Goal: Task Accomplishment & Management: Manage account settings

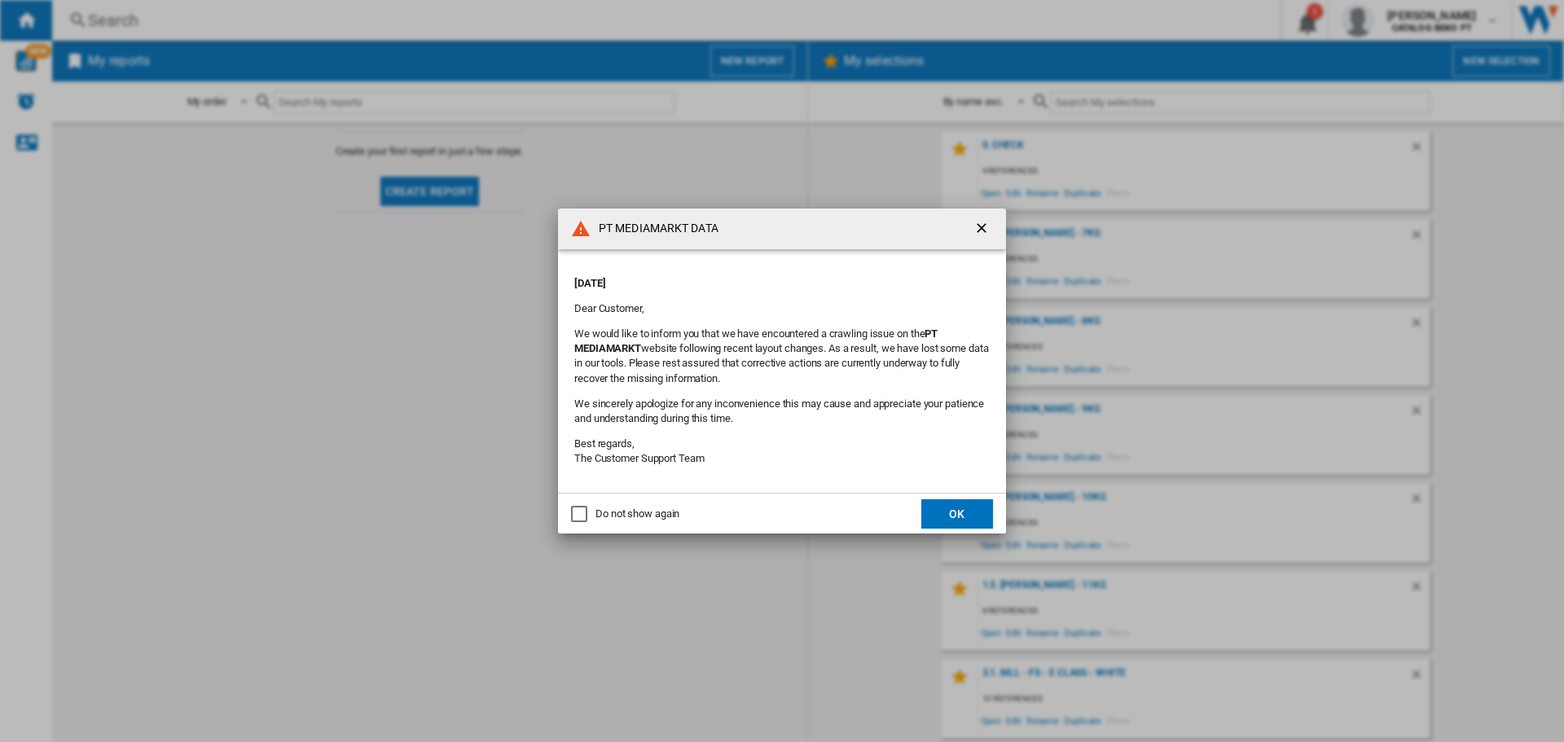
click at [965, 494] on md-dialog-actions "Do not show again OK" at bounding box center [782, 513] width 448 height 41
click at [956, 503] on button "OK" at bounding box center [957, 513] width 72 height 29
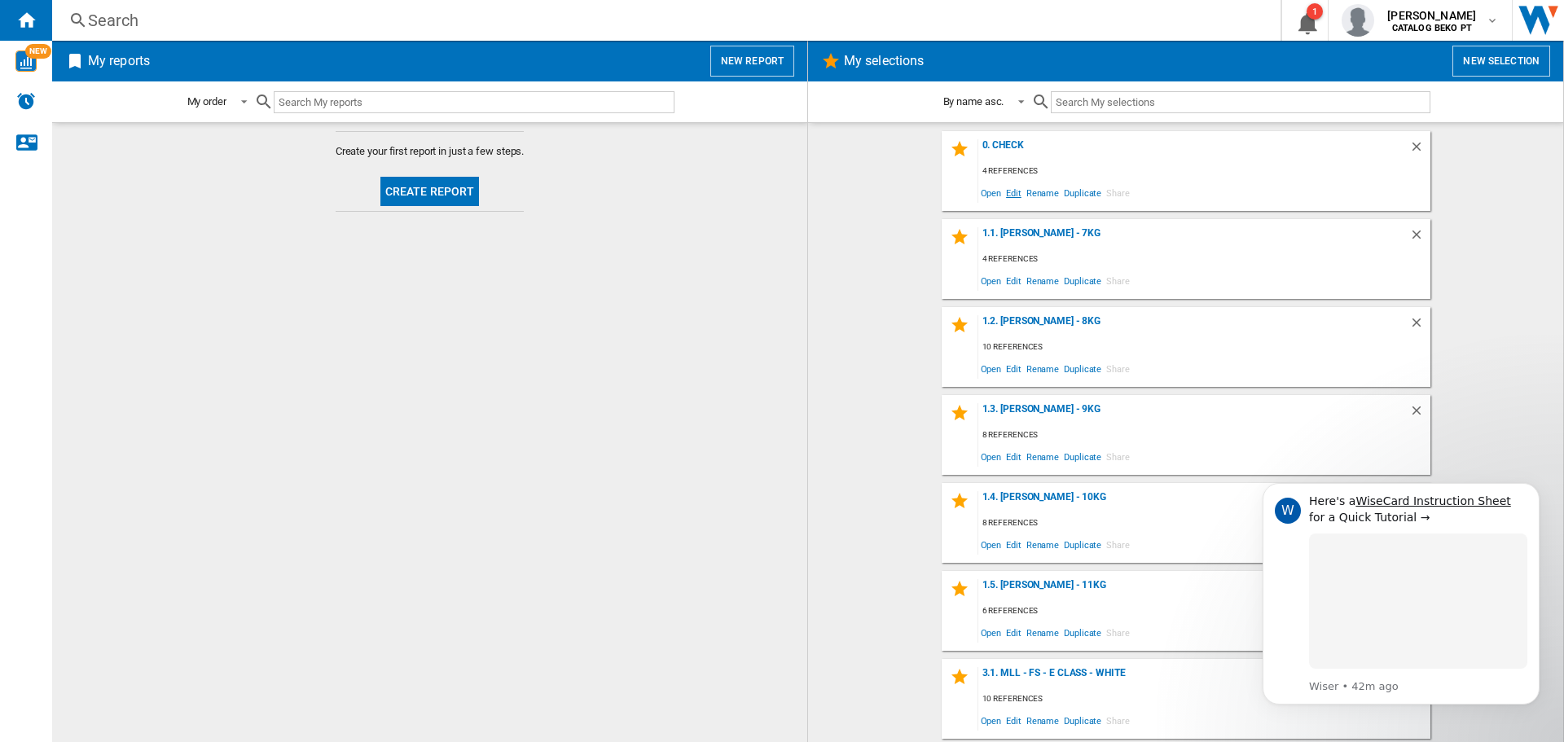
click at [1005, 192] on span "Edit" at bounding box center [1014, 193] width 20 height 22
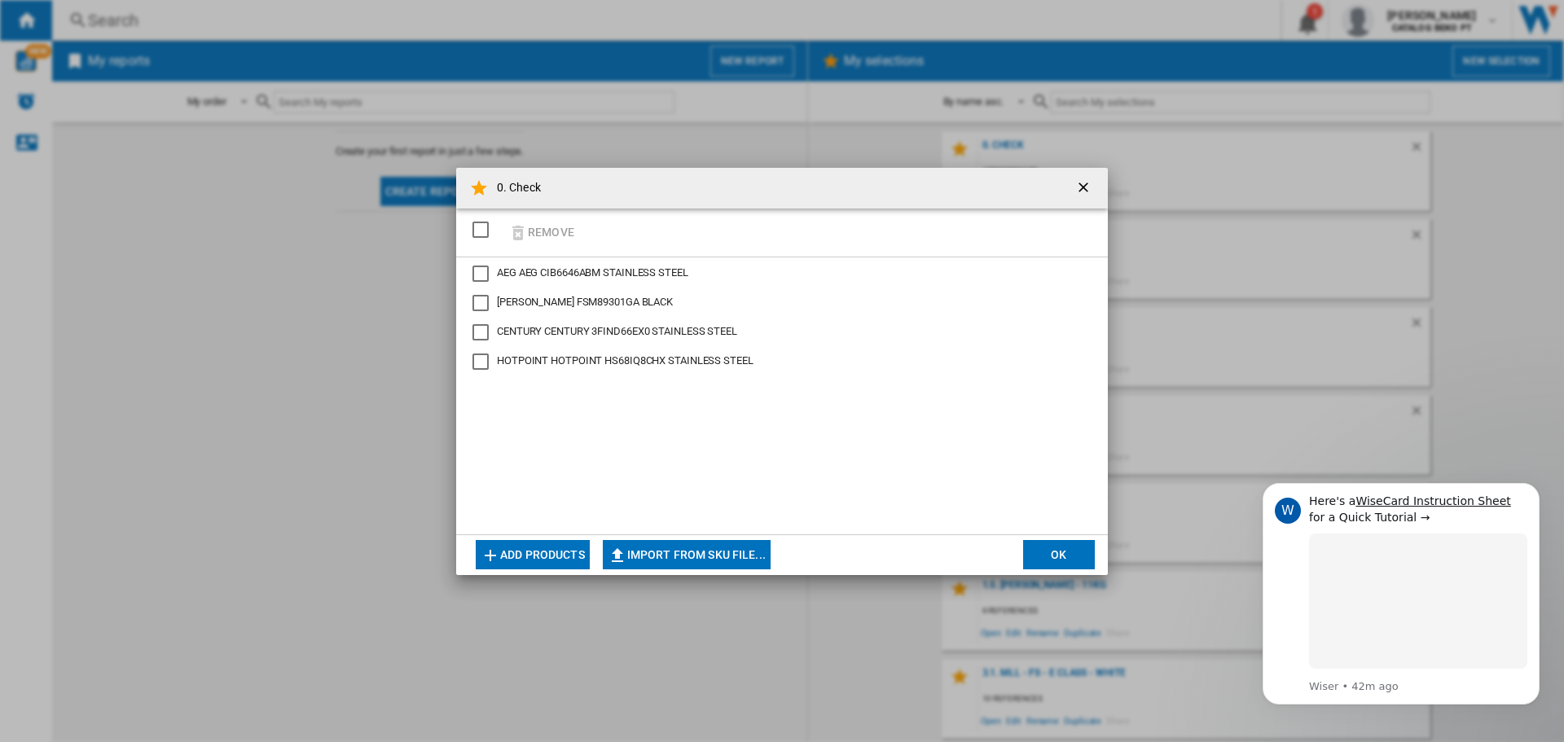
click at [525, 554] on button "Add products" at bounding box center [533, 554] width 114 height 29
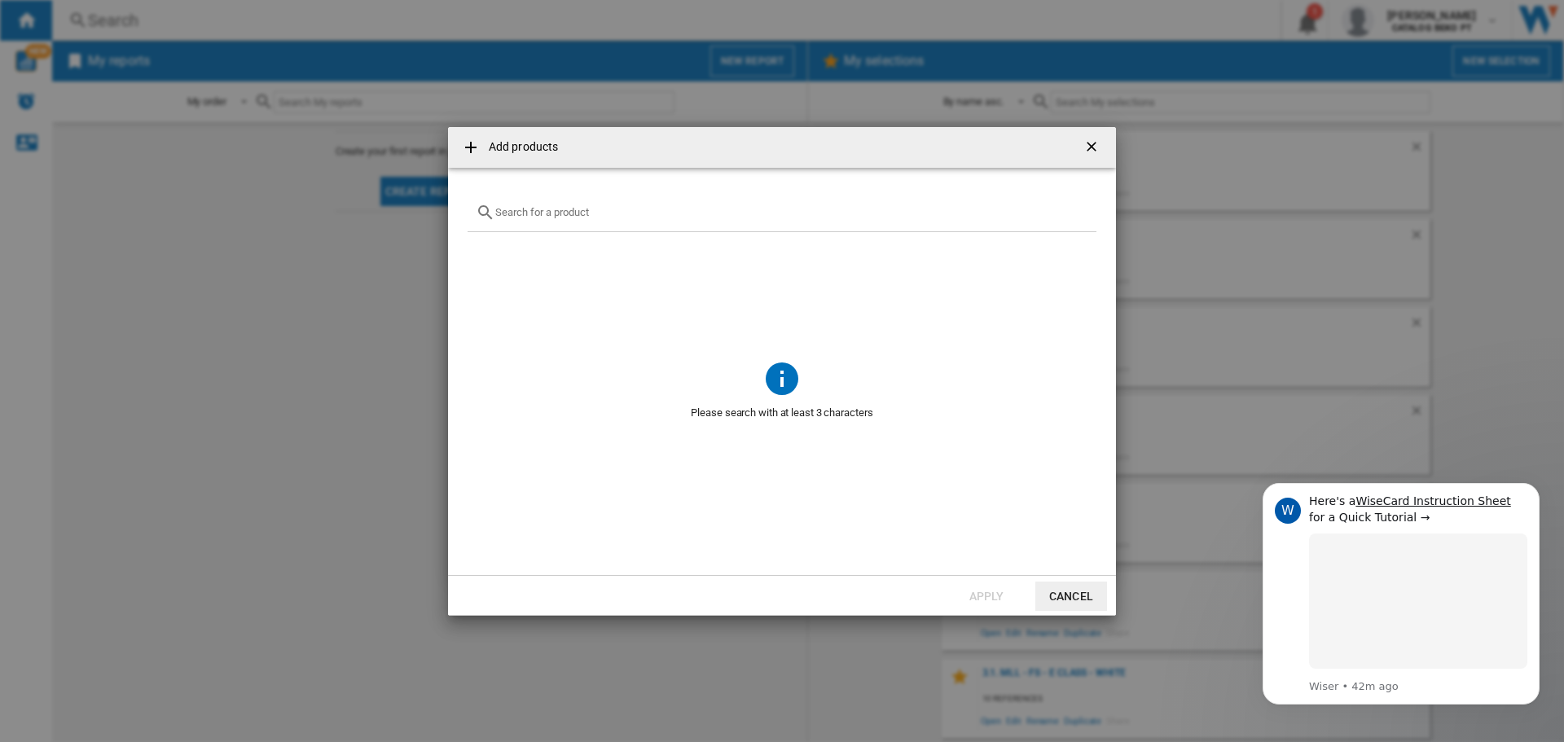
click at [547, 209] on input "text" at bounding box center [791, 212] width 593 height 12
paste input "CF1C7SB1FX"
type input "CF1C7SB1FX"
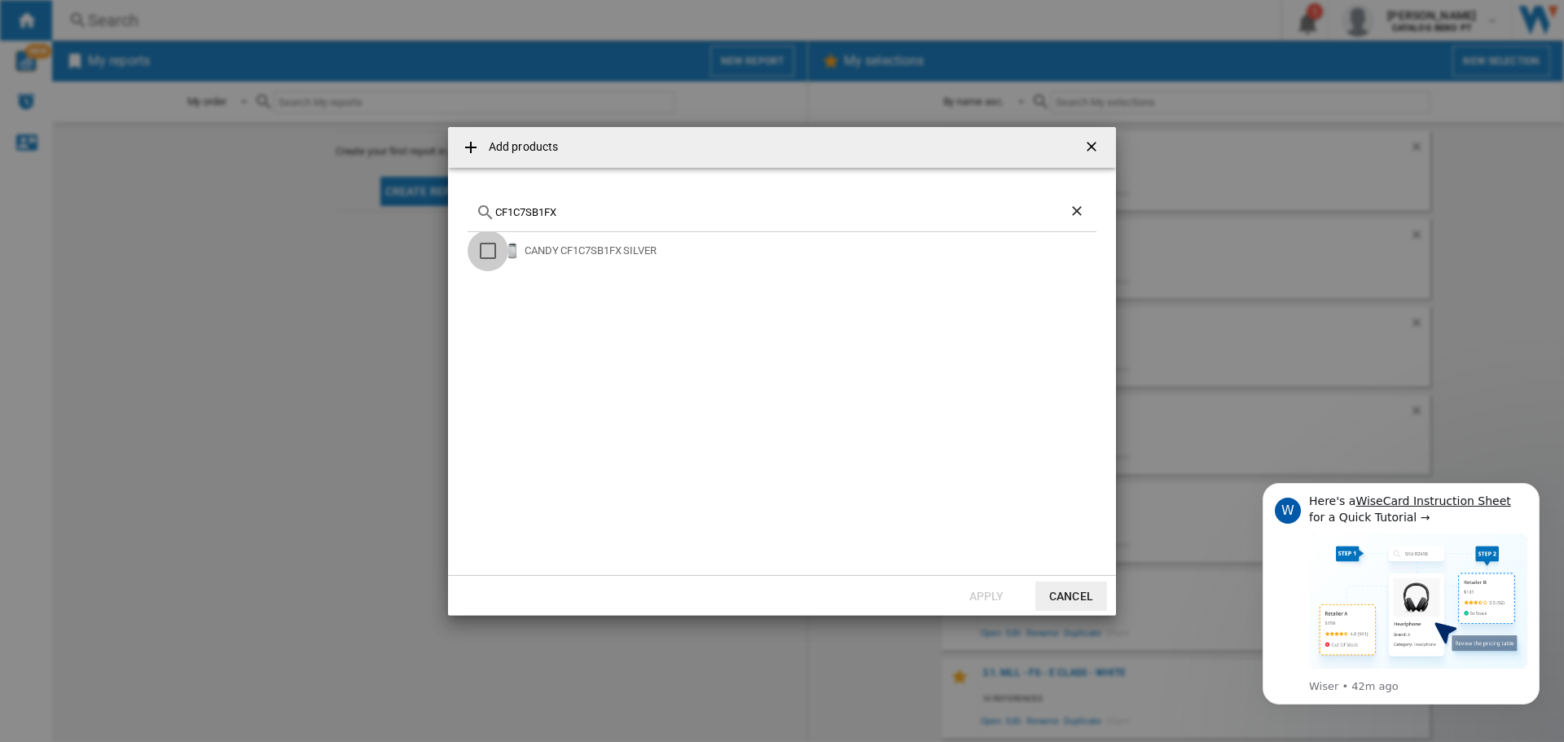
drag, startPoint x: 490, startPoint y: 254, endPoint x: 516, endPoint y: 270, distance: 29.6
click at [490, 253] on div "Select" at bounding box center [488, 251] width 16 height 16
click at [988, 592] on button "Apply" at bounding box center [987, 596] width 72 height 29
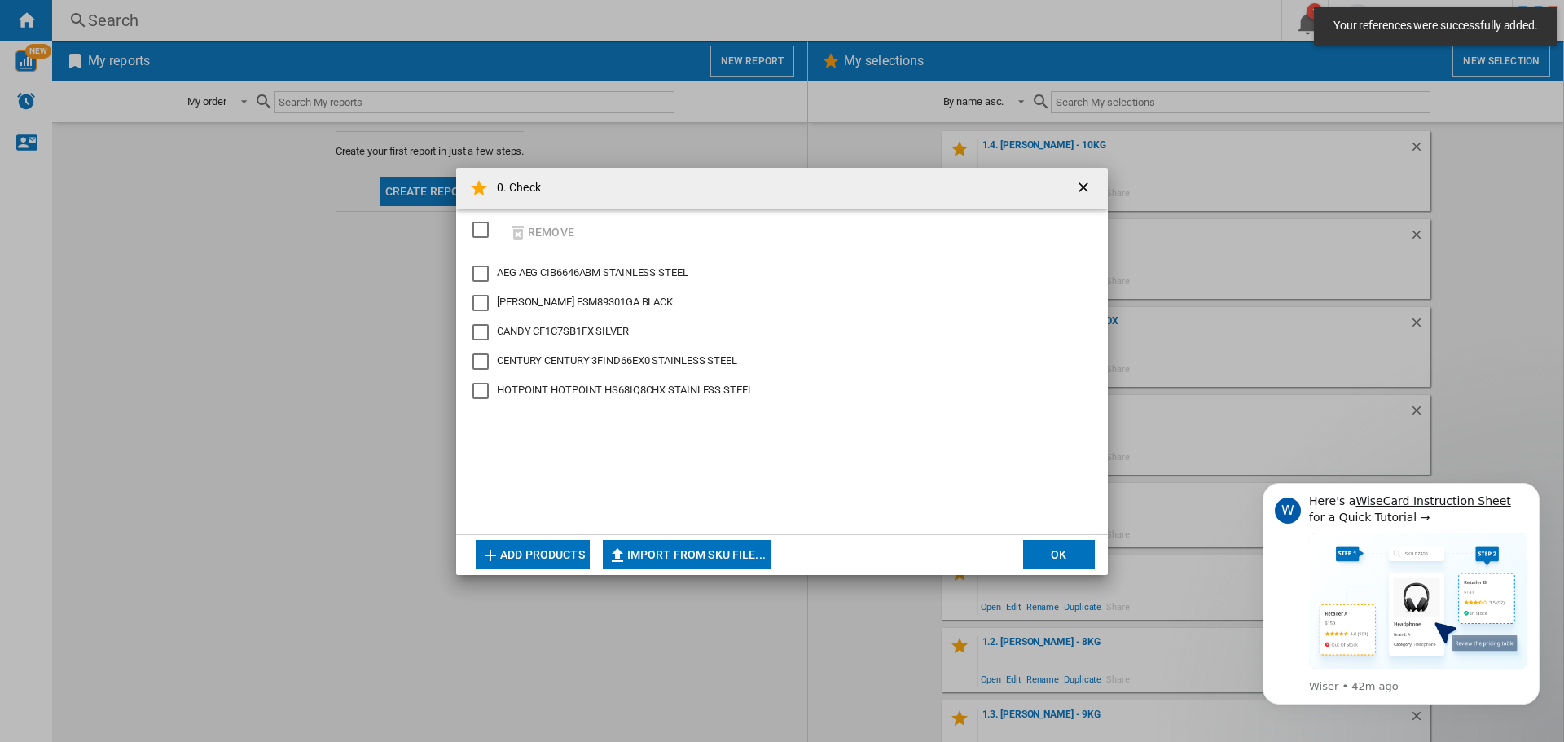
click at [1046, 548] on button "OK" at bounding box center [1059, 554] width 72 height 29
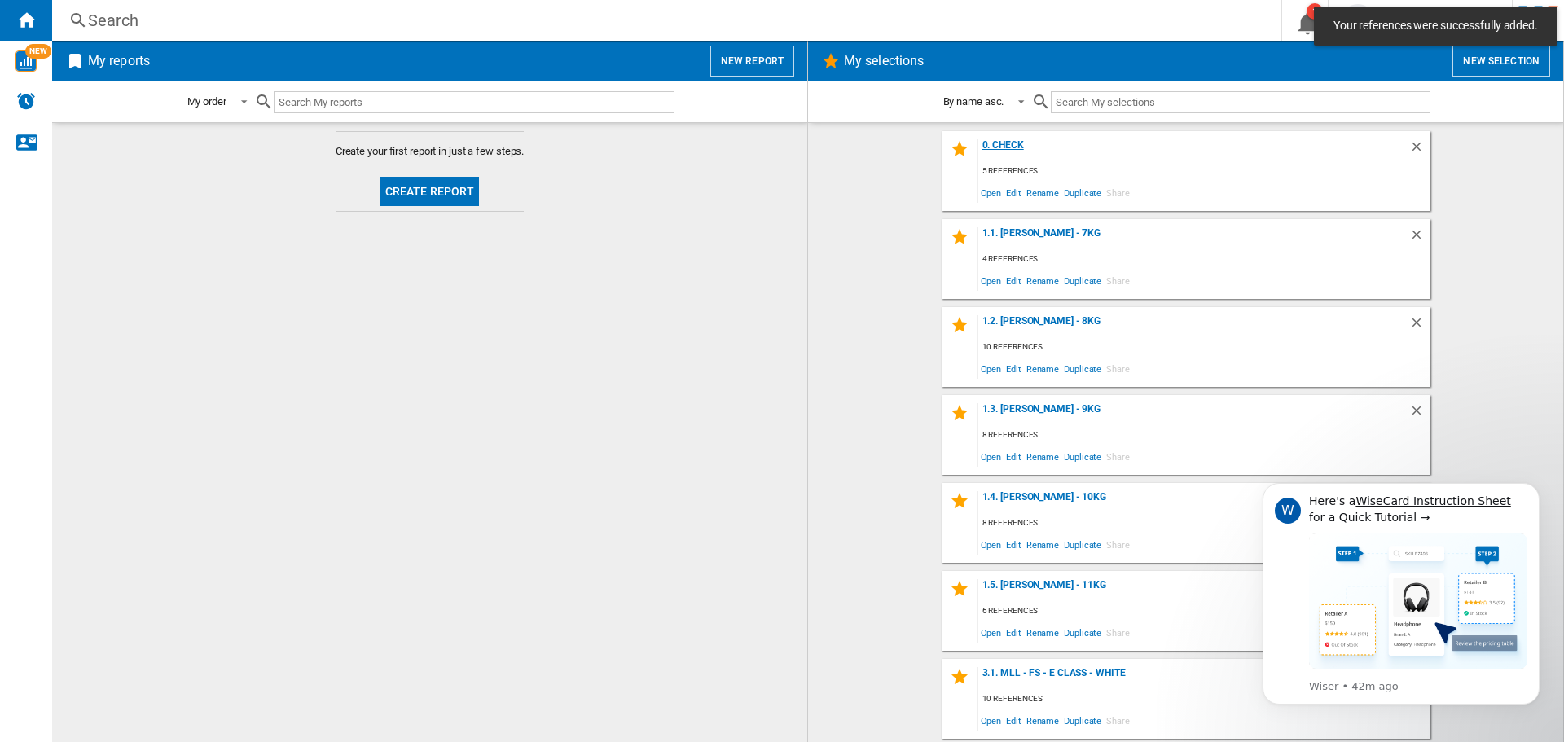
click at [1006, 144] on div "0. Check" at bounding box center [1193, 150] width 431 height 22
click at [1005, 143] on div "0. Check" at bounding box center [1193, 150] width 431 height 22
click at [1538, 491] on icon "Dismiss notification" at bounding box center [1535, 488] width 9 height 9
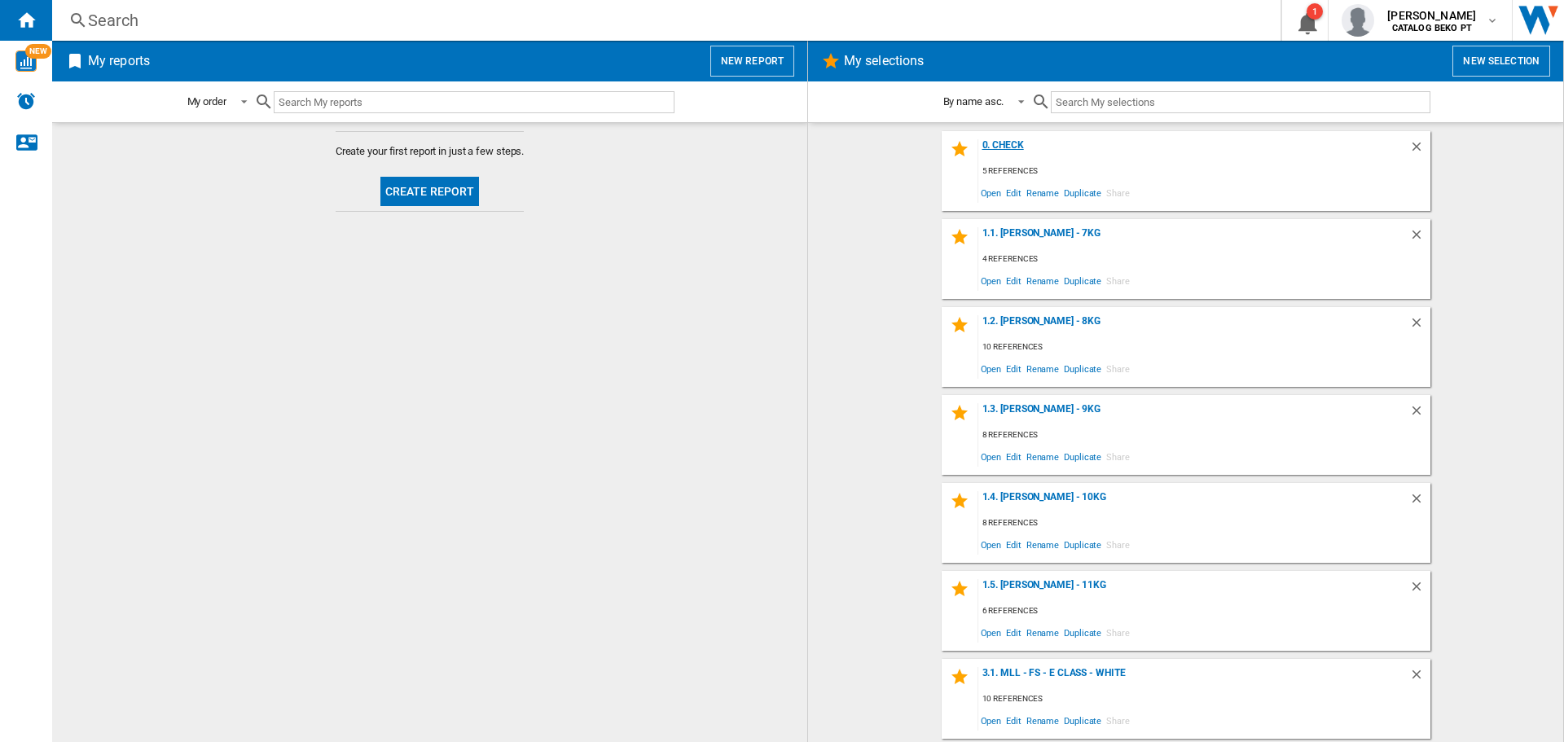
click at [996, 145] on div "0. Check" at bounding box center [1193, 150] width 431 height 22
click at [1002, 142] on div "0. Check" at bounding box center [1193, 150] width 431 height 22
click at [1001, 148] on div "0. Check" at bounding box center [1193, 150] width 431 height 22
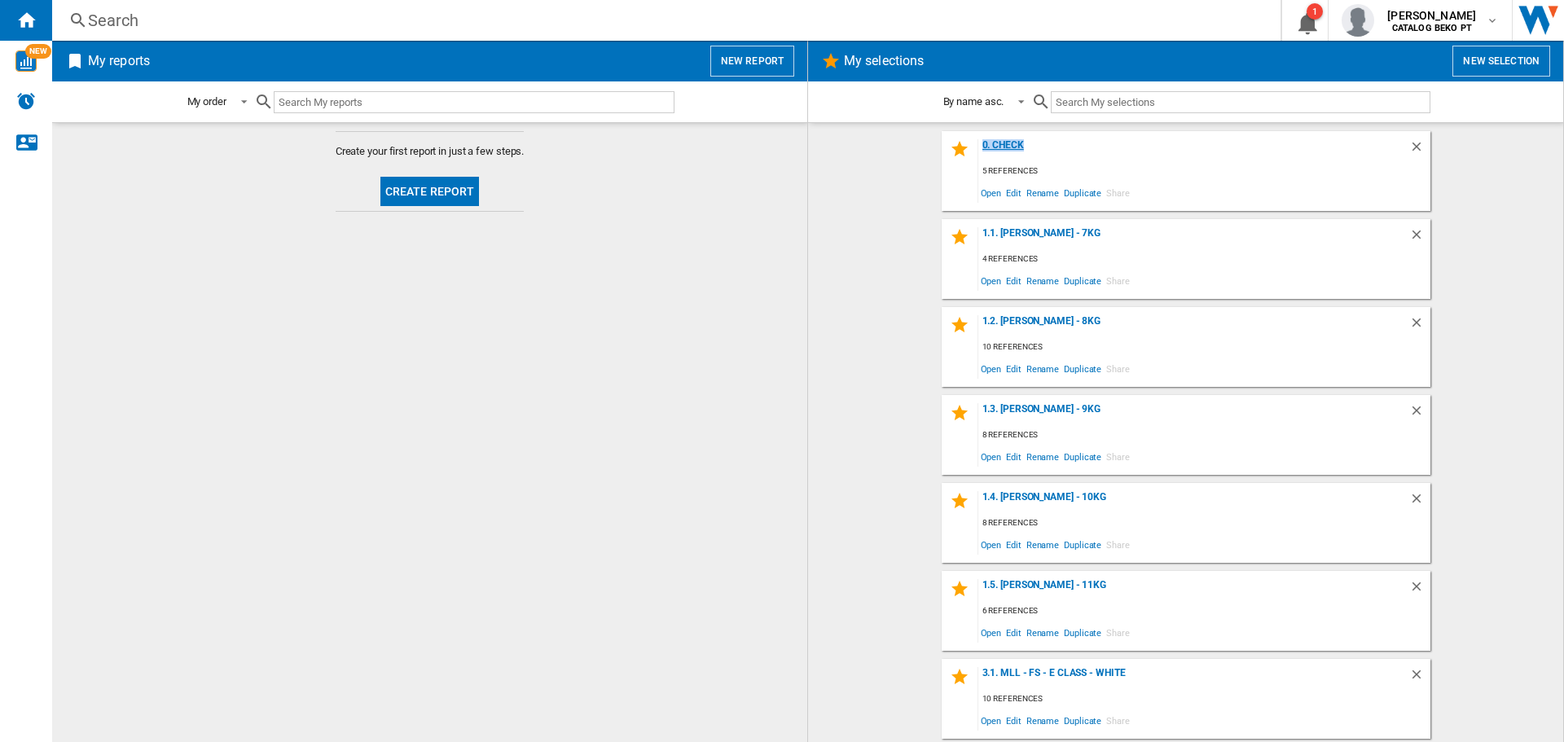
click at [1008, 143] on div "0. Check" at bounding box center [1193, 150] width 431 height 22
click at [1007, 143] on div "0. Check" at bounding box center [1193, 150] width 431 height 22
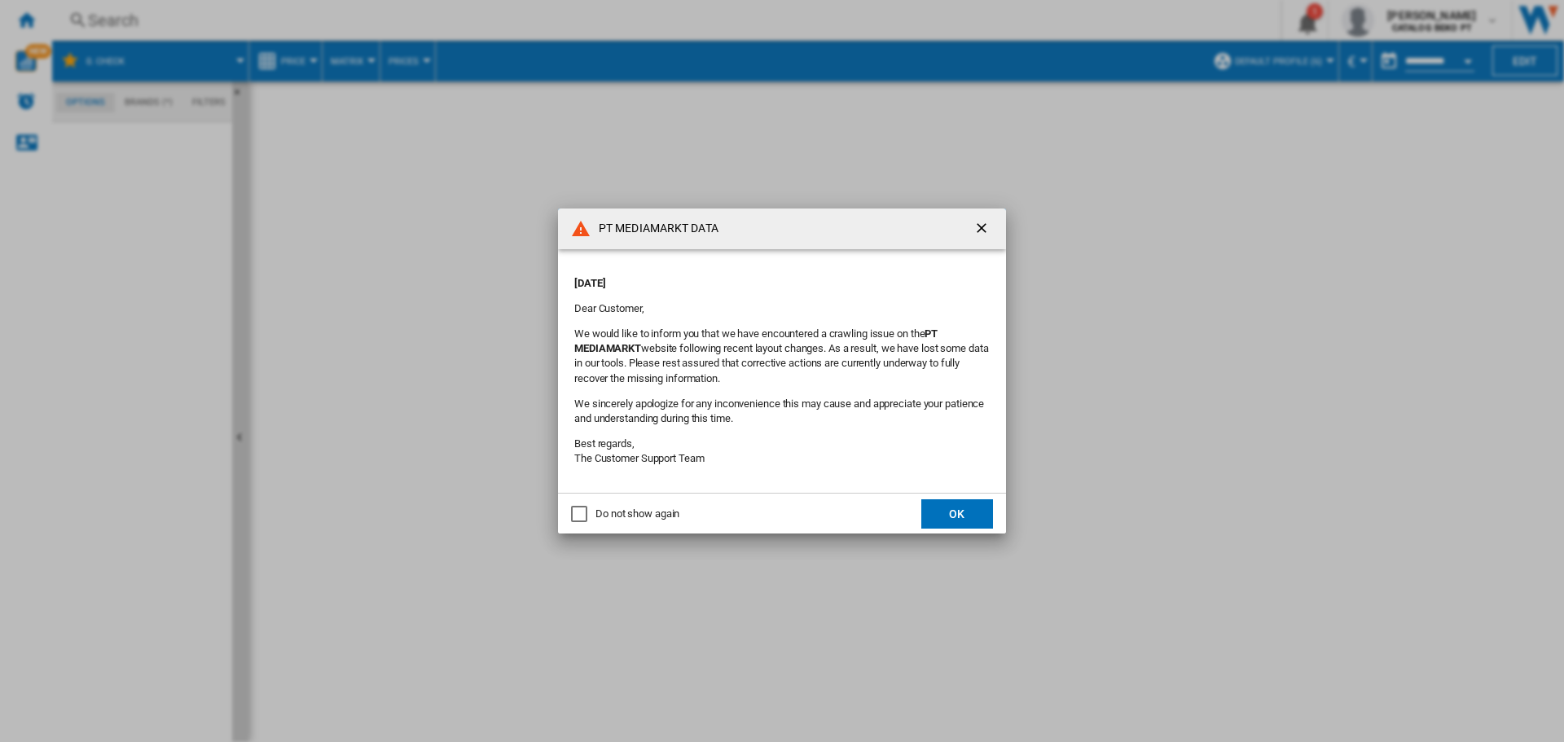
click at [964, 513] on button "OK" at bounding box center [957, 513] width 72 height 29
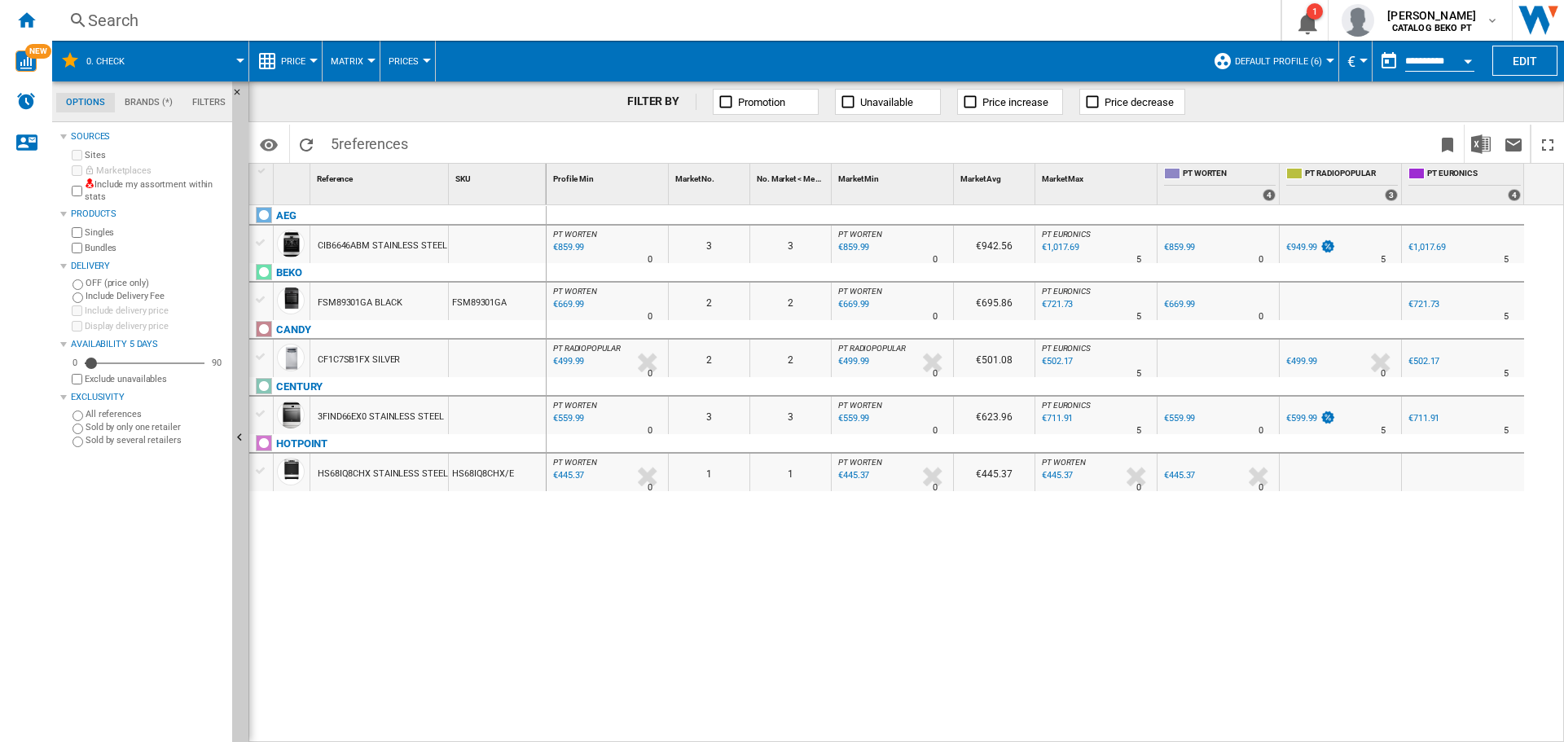
click at [350, 358] on div "CF1C7SB1FX SILVER" at bounding box center [359, 359] width 82 height 37
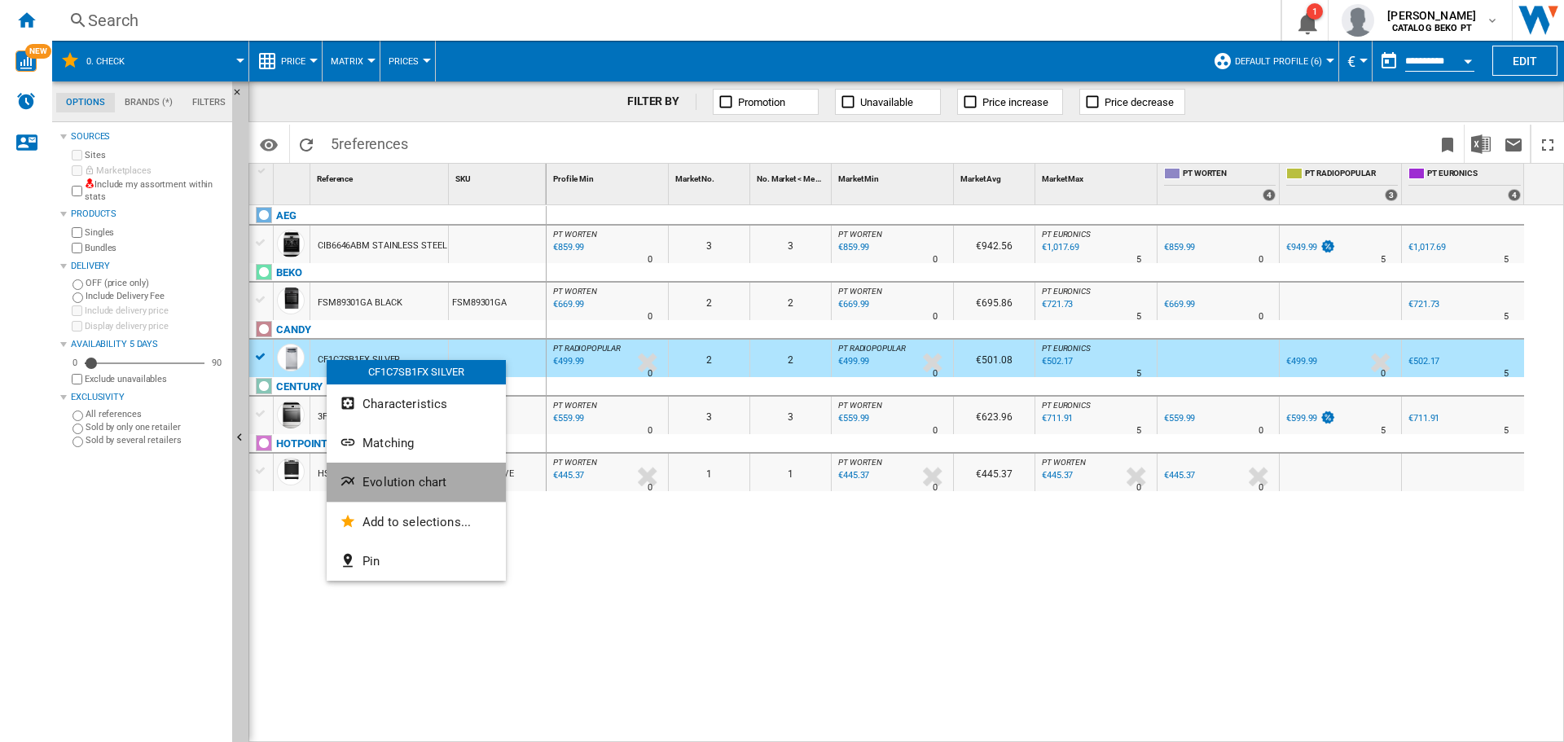
click at [416, 473] on button "Evolution chart" at bounding box center [416, 482] width 179 height 39
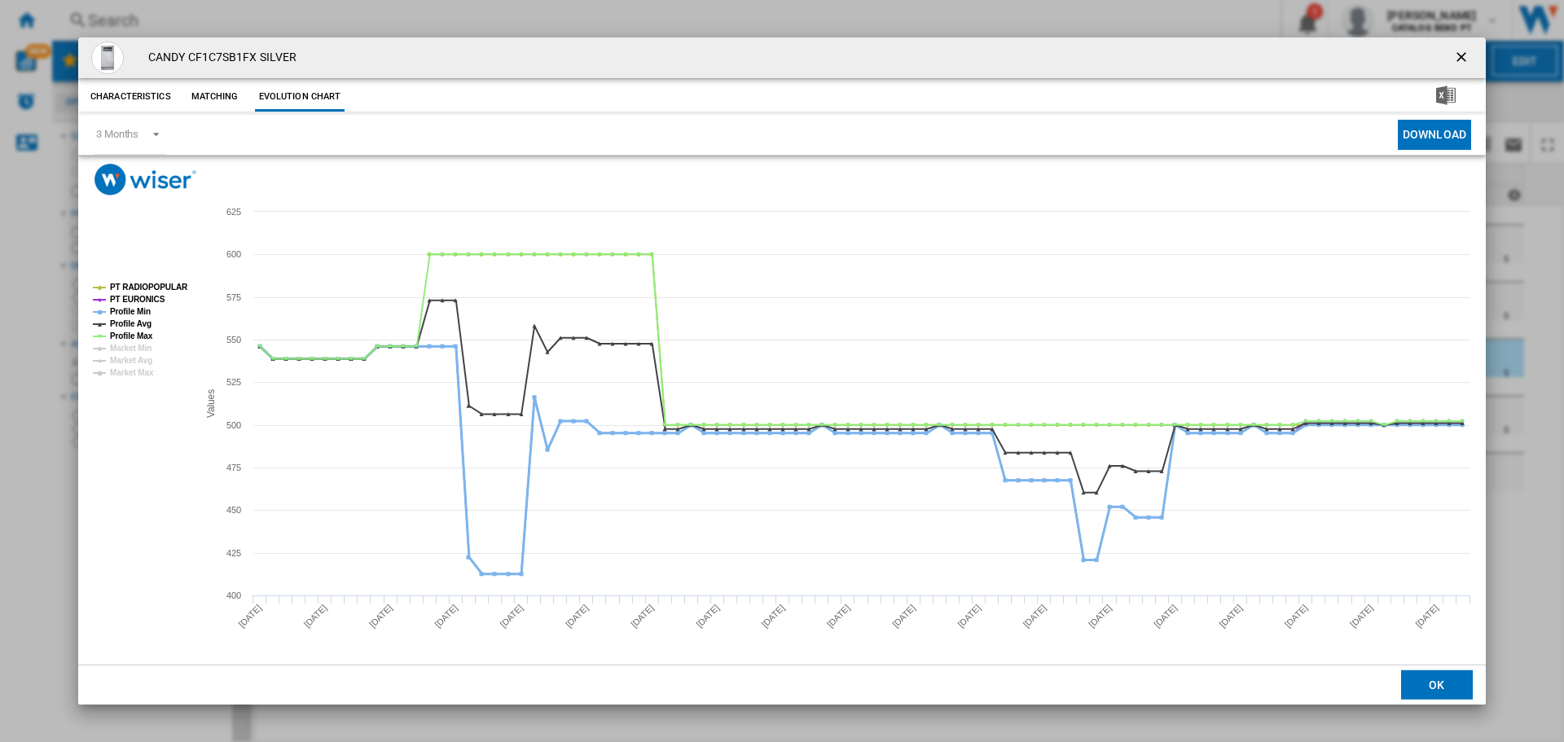
click at [138, 312] on tspan "Profile Min" at bounding box center [130, 311] width 41 height 9
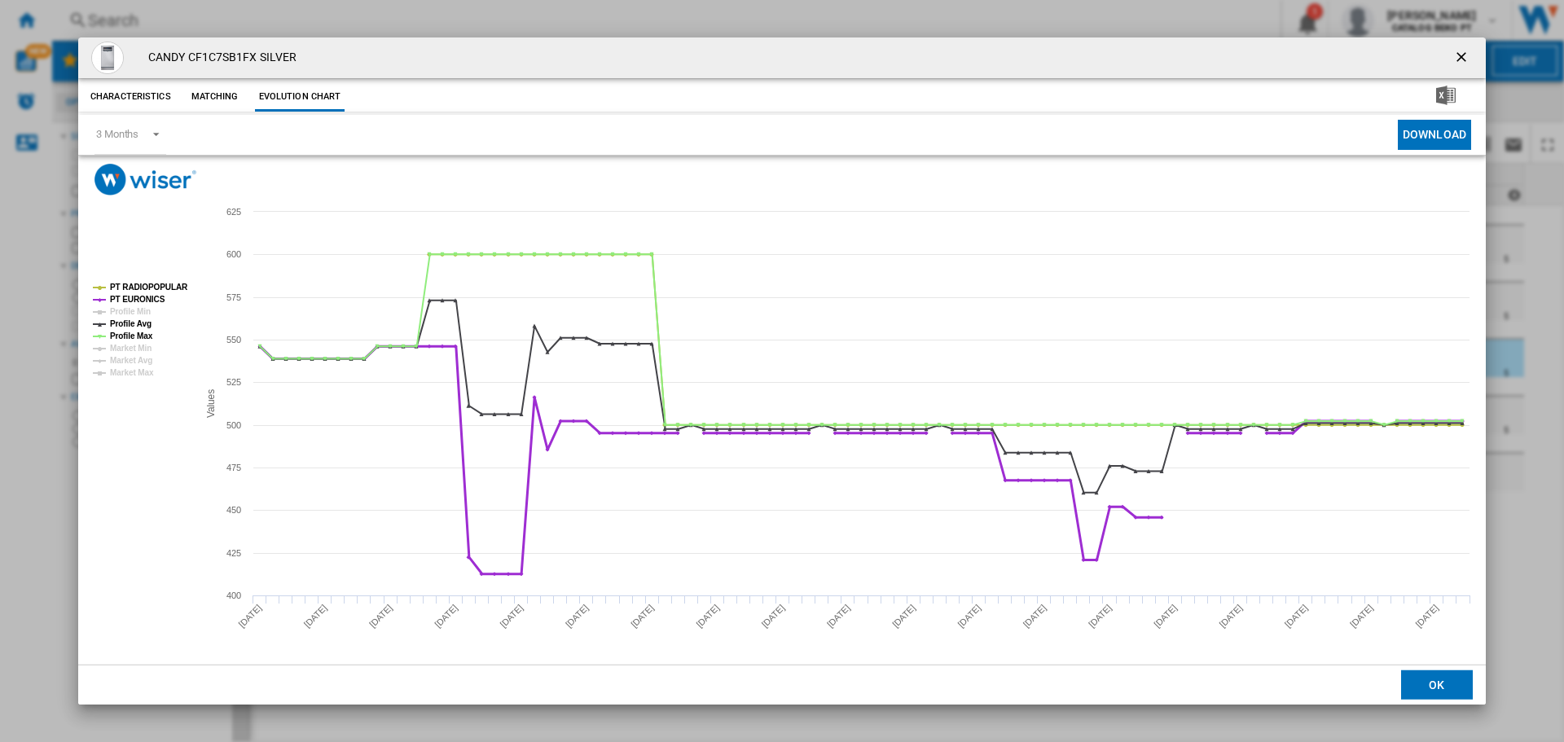
click at [142, 298] on tspan "PT EURONICS" at bounding box center [137, 299] width 55 height 9
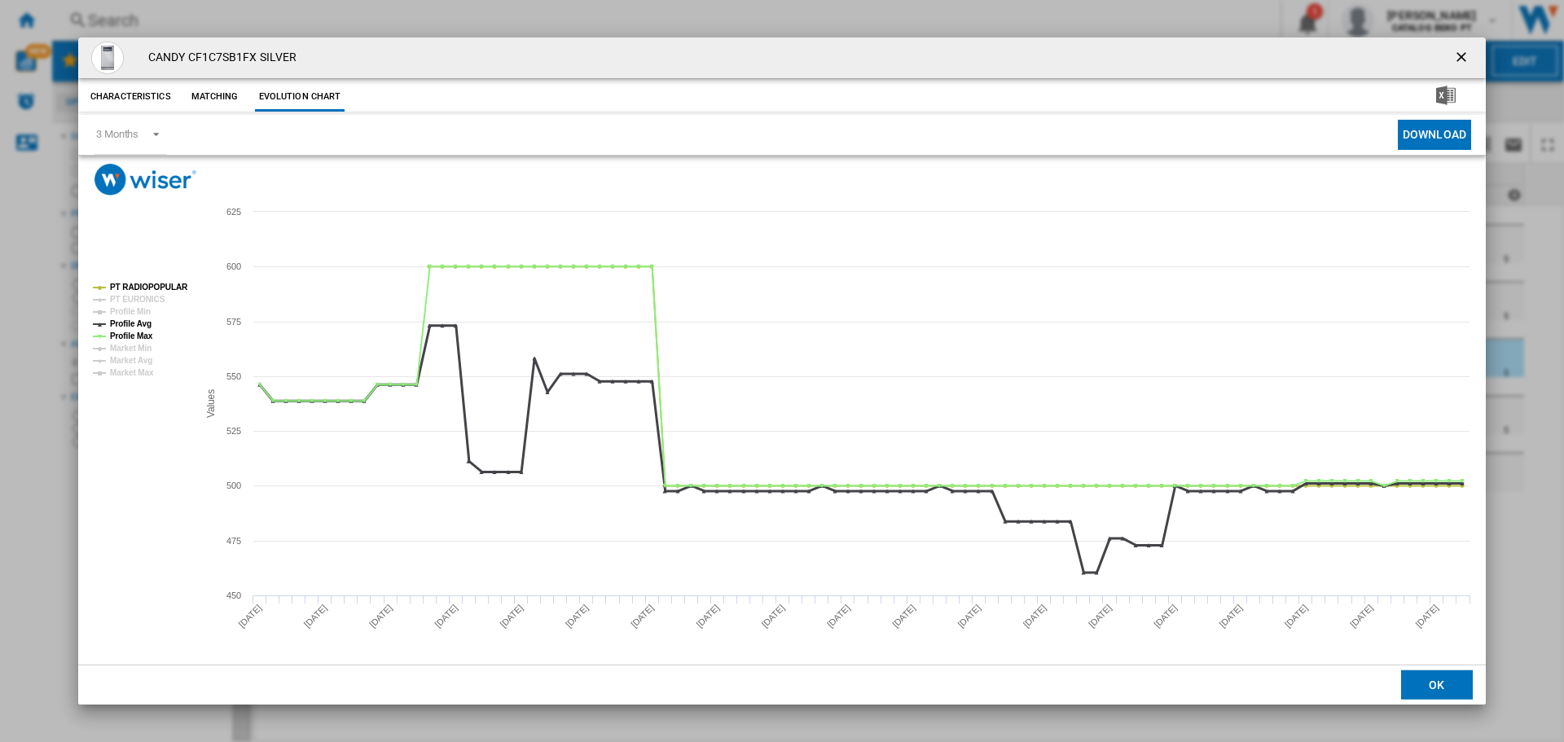
click at [134, 319] on tspan "Profile Avg" at bounding box center [131, 323] width 42 height 9
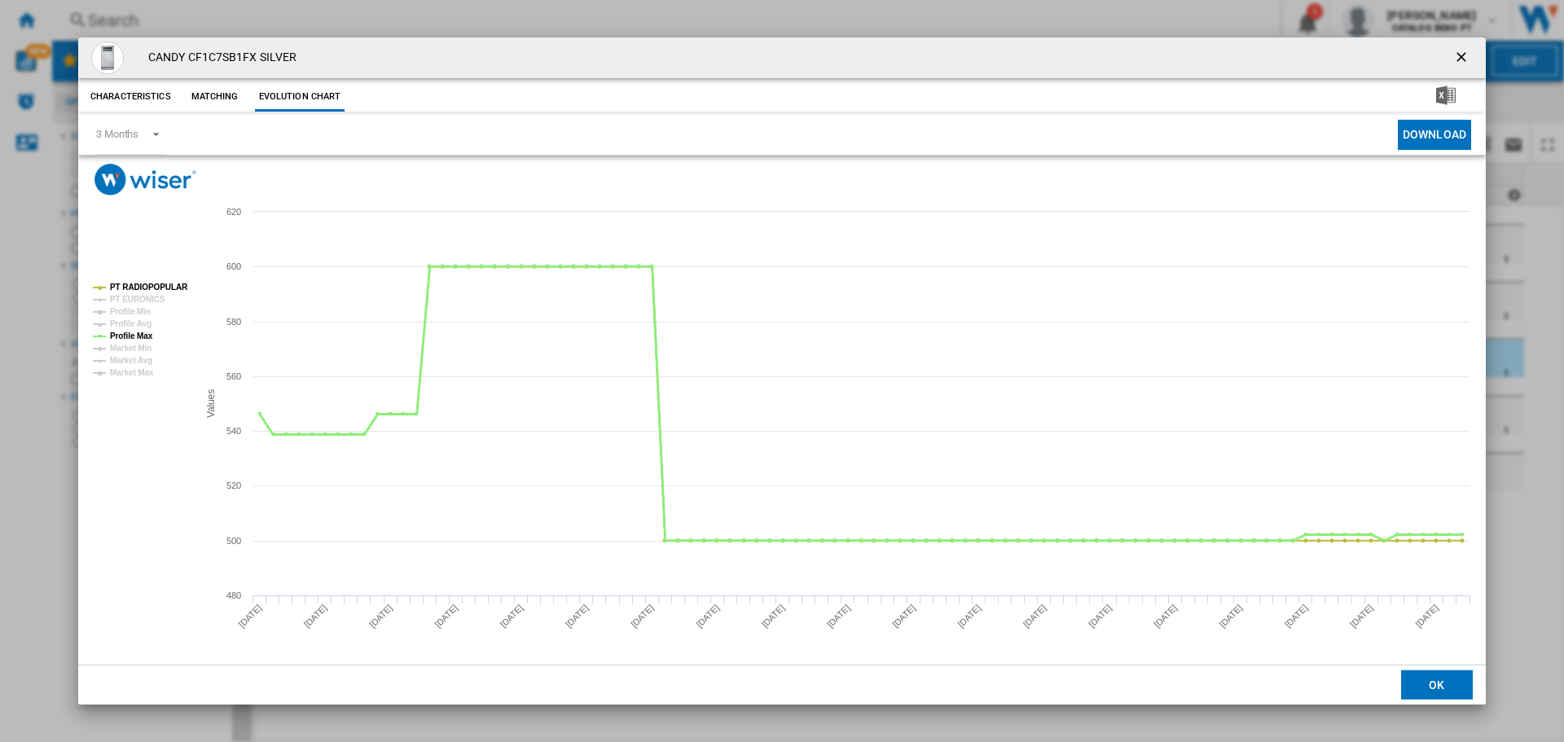
click at [133, 332] on tspan "Profile Max" at bounding box center [131, 336] width 43 height 9
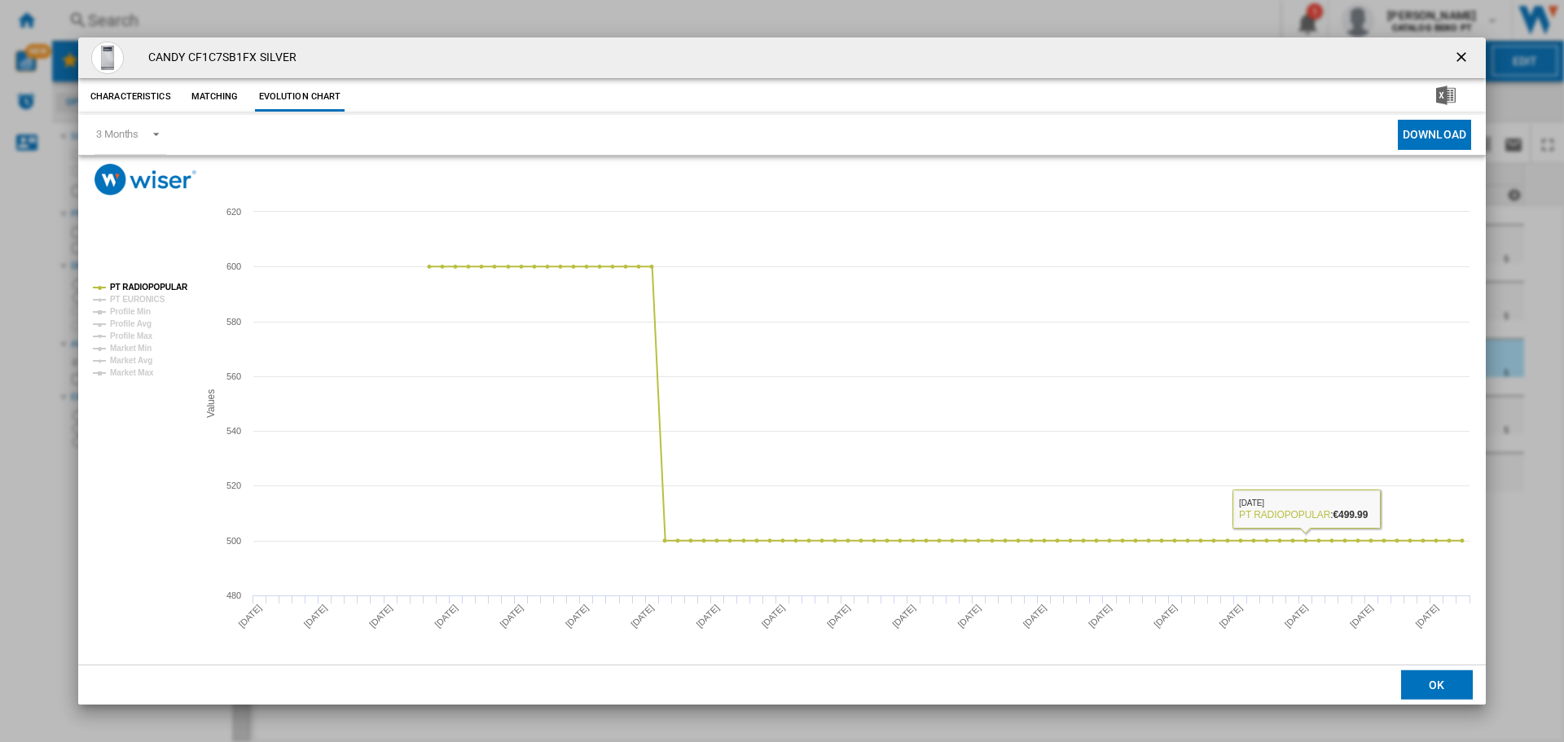
drag, startPoint x: 1430, startPoint y: 680, endPoint x: 1383, endPoint y: 653, distance: 54.8
click at [1431, 682] on button "OK" at bounding box center [1437, 685] width 72 height 29
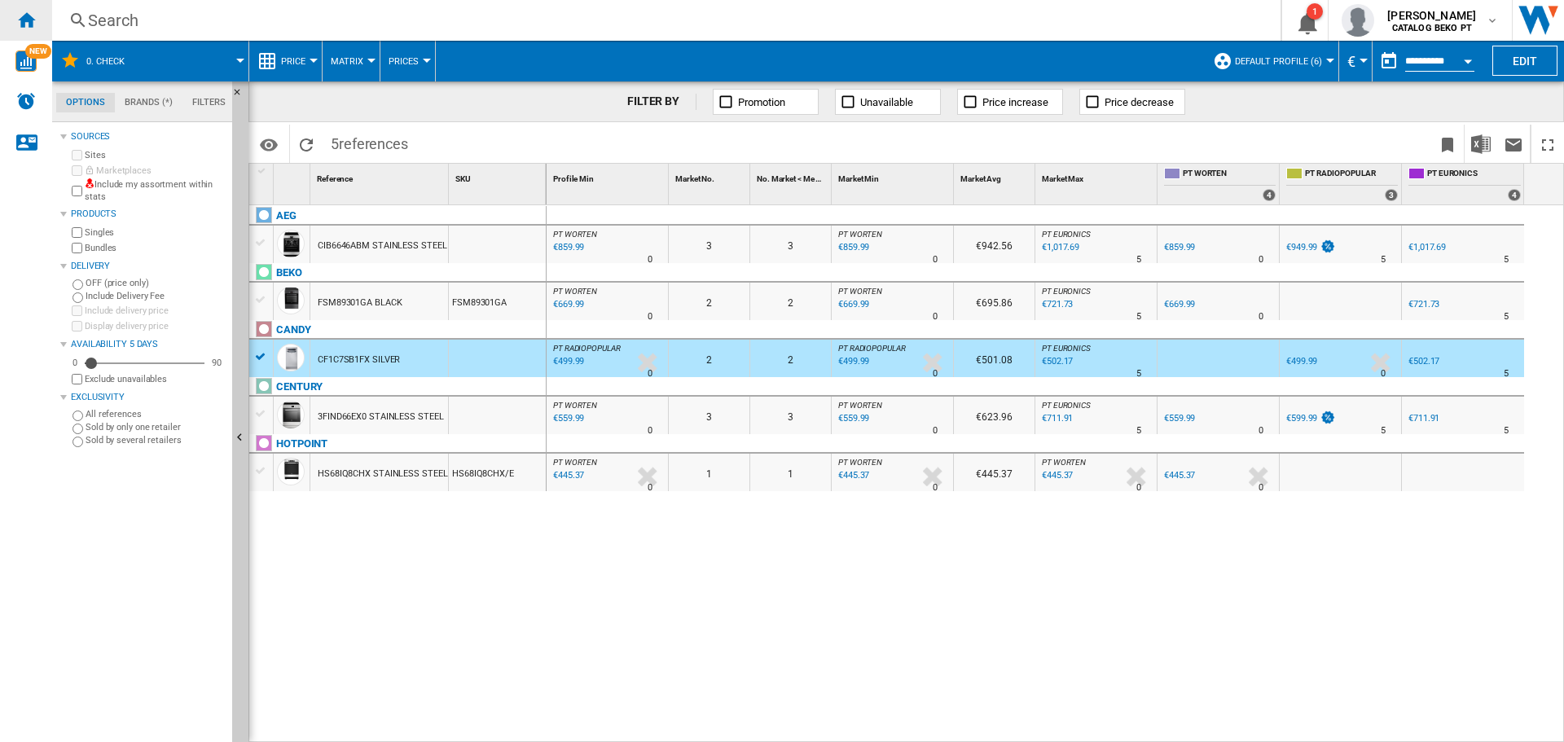
click at [25, 19] on ng-md-icon "Home" at bounding box center [26, 20] width 20 height 20
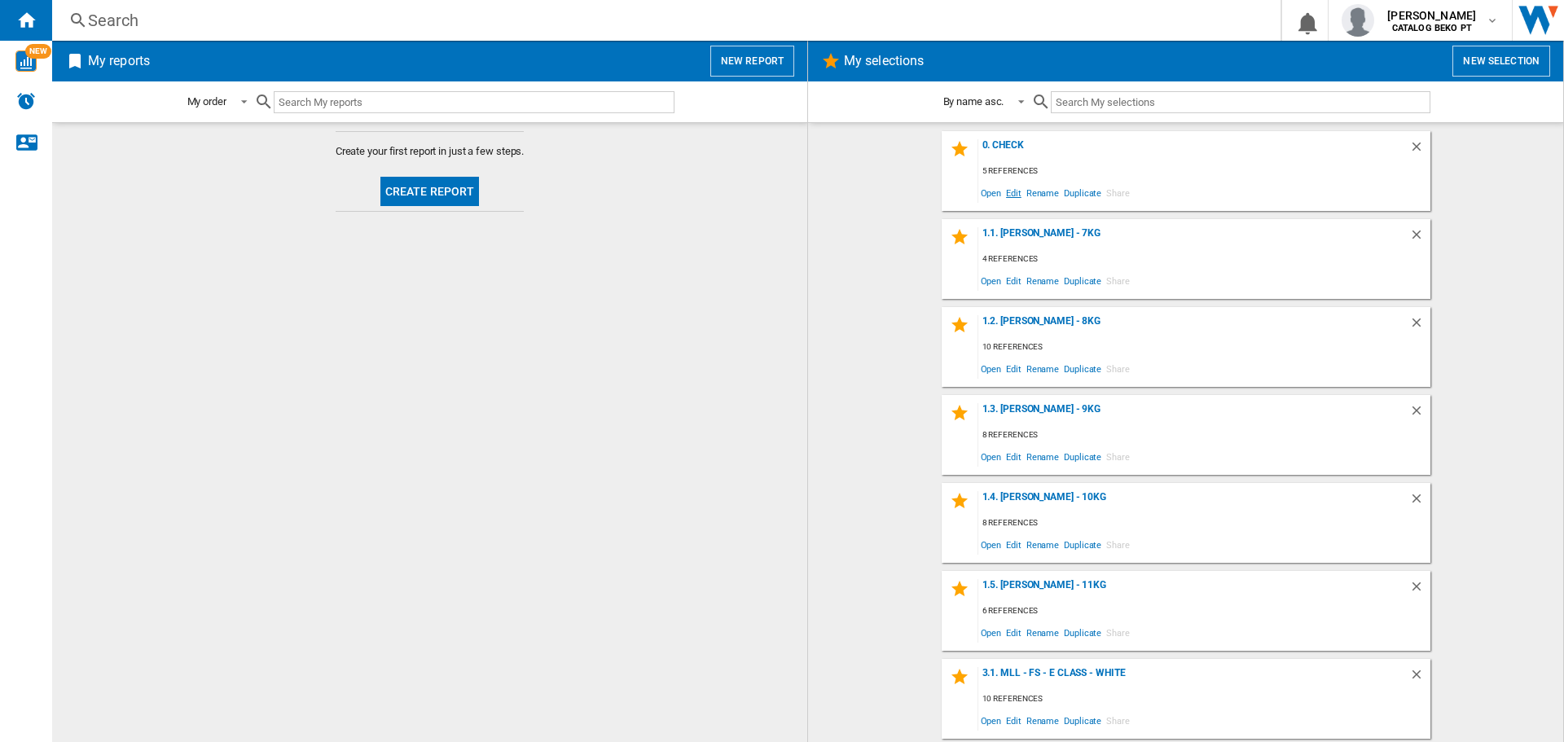
click at [1012, 193] on span "Edit" at bounding box center [1014, 193] width 20 height 22
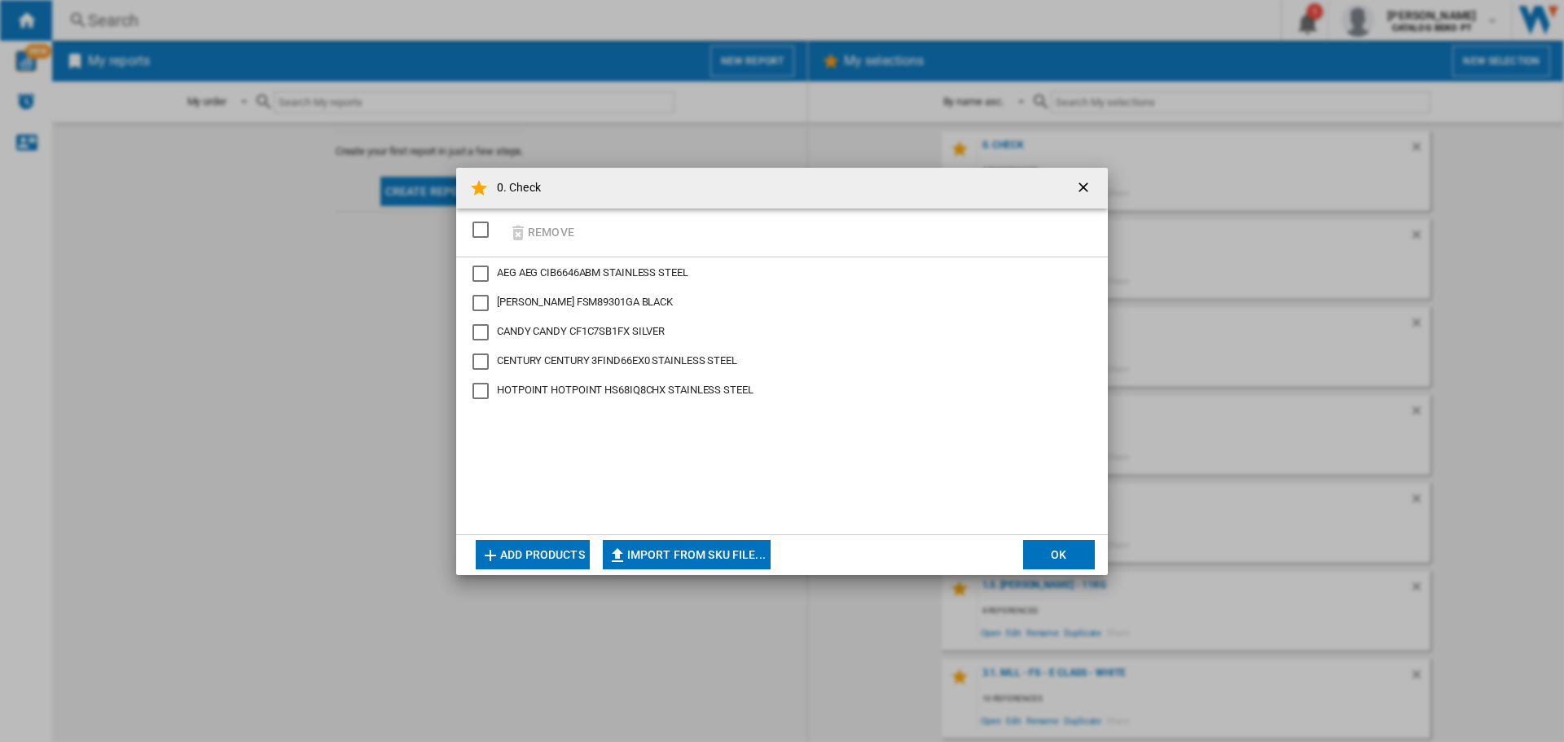
click at [542, 554] on button "Add products" at bounding box center [533, 554] width 114 height 29
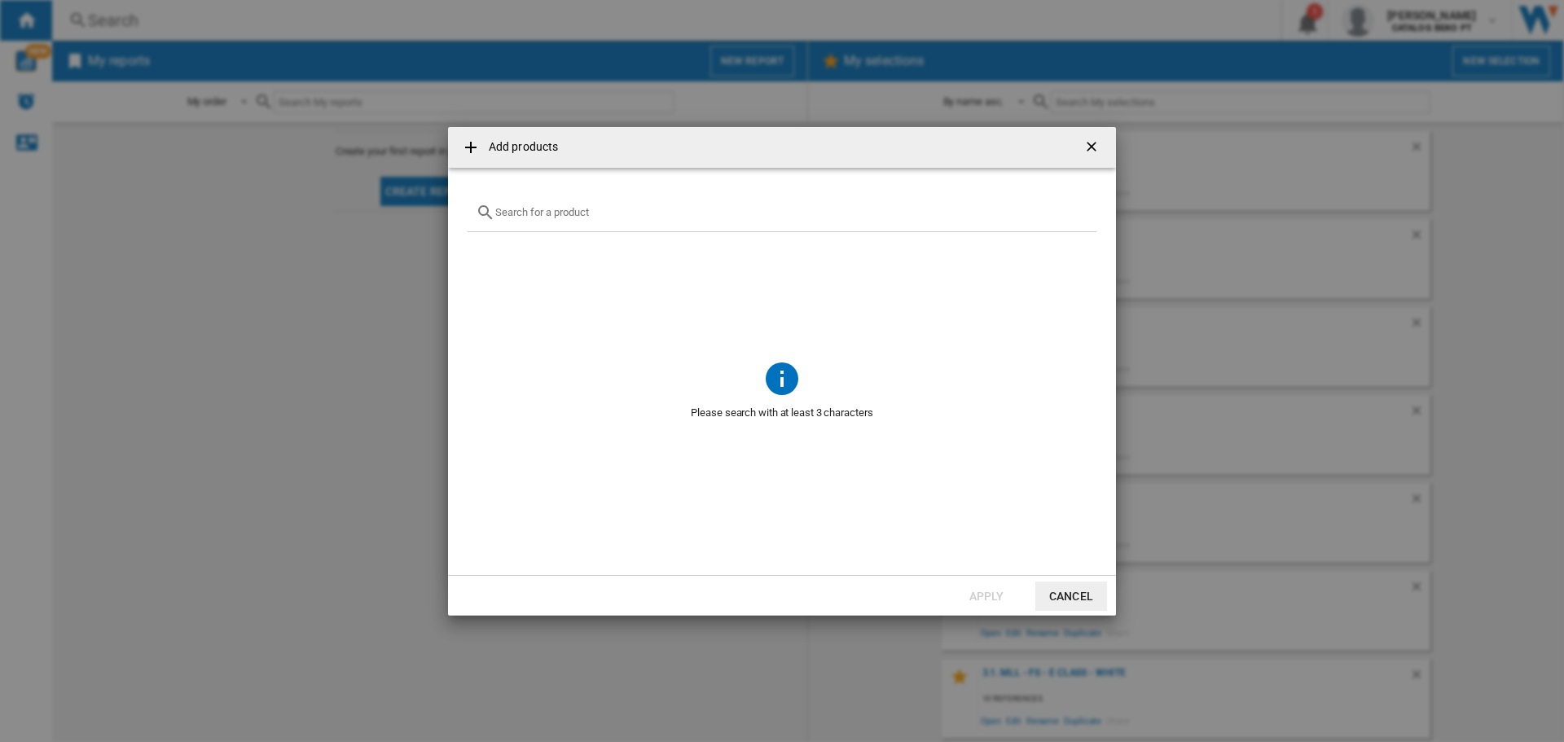
click at [520, 210] on input "text" at bounding box center [791, 212] width 593 height 12
paste input "FSK76727P"
type input "FSK76727P"
click at [489, 249] on div "Select" at bounding box center [488, 251] width 16 height 16
click at [983, 599] on button "Apply" at bounding box center [987, 596] width 72 height 29
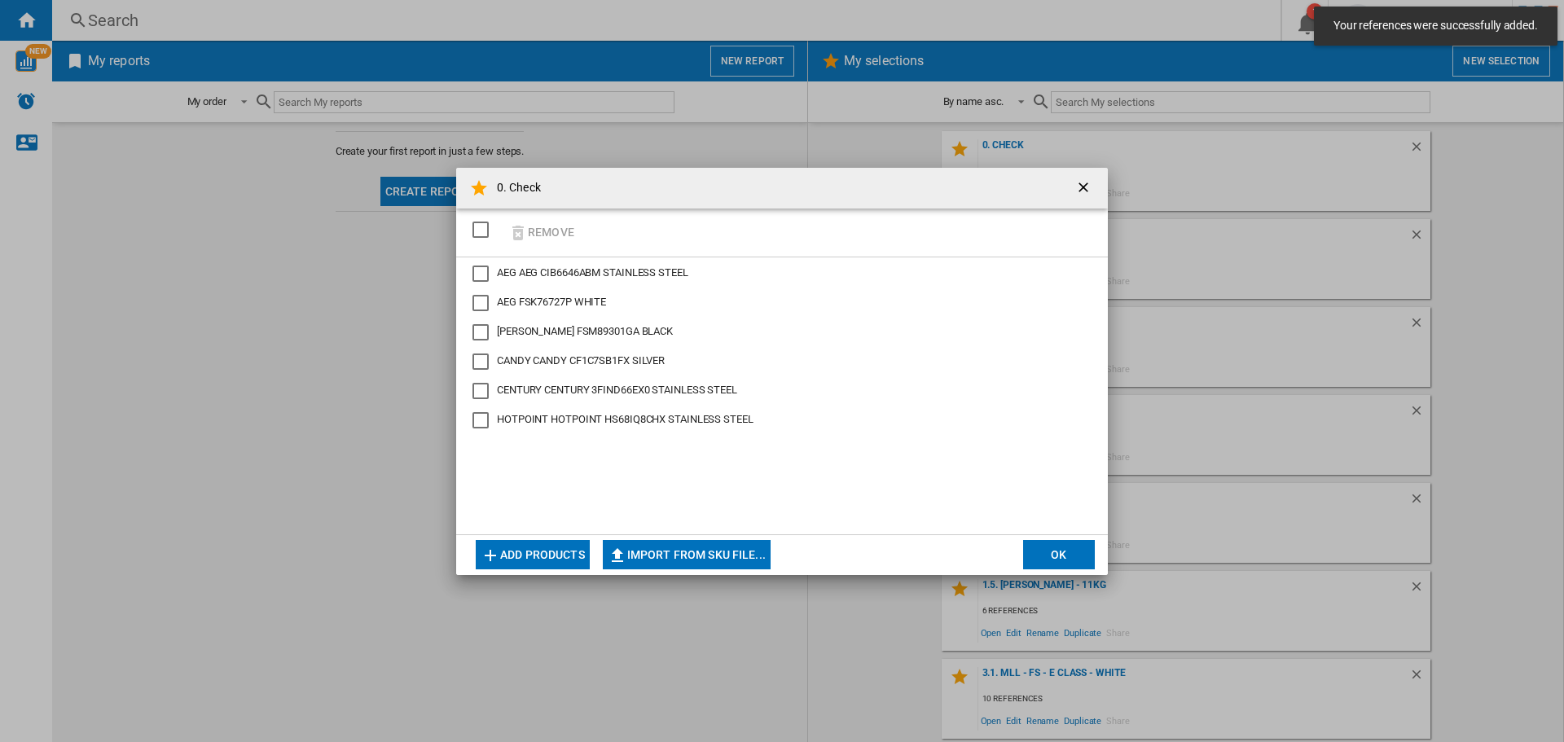
click at [1057, 556] on button "OK" at bounding box center [1059, 554] width 72 height 29
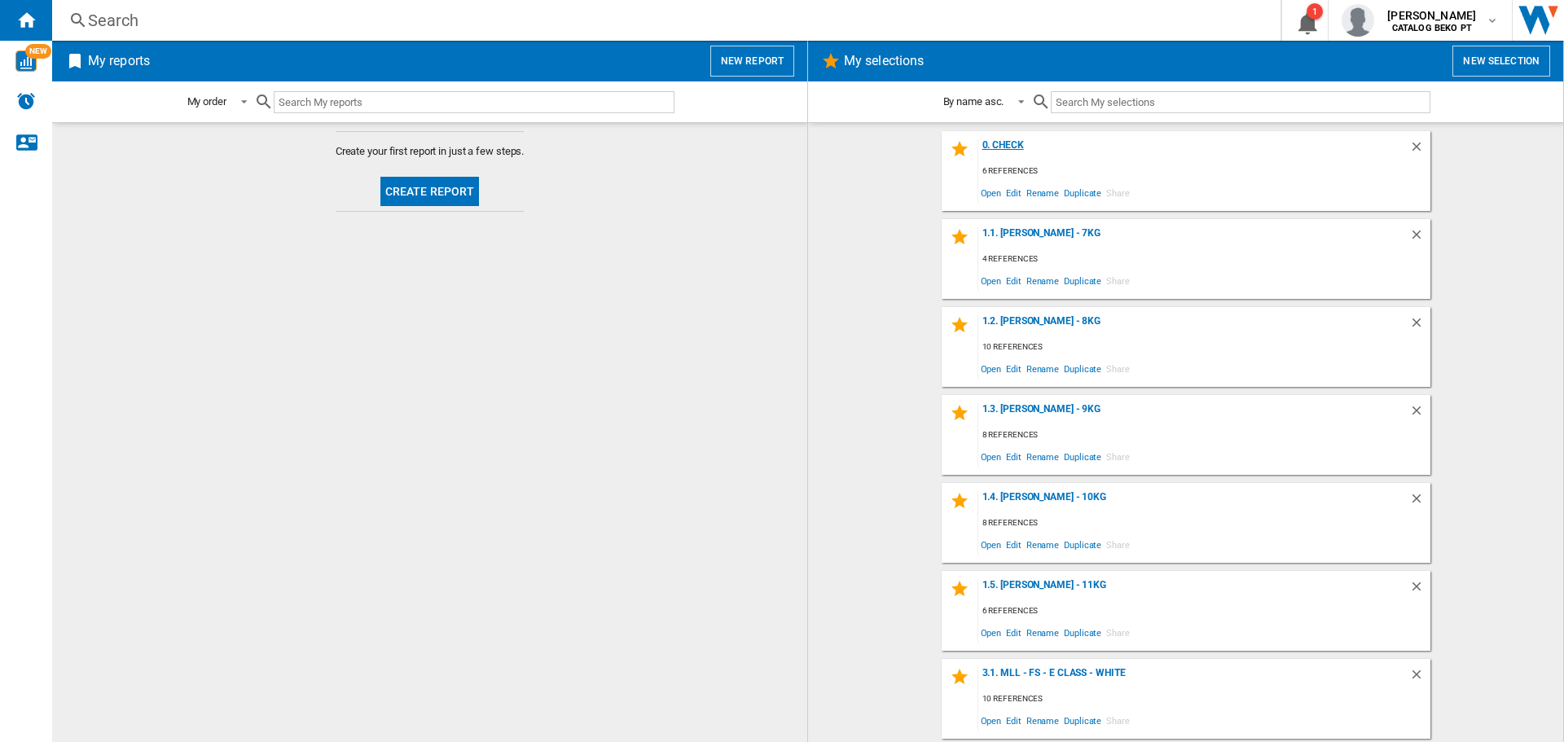
click at [996, 139] on div "0. Check" at bounding box center [1193, 150] width 431 height 22
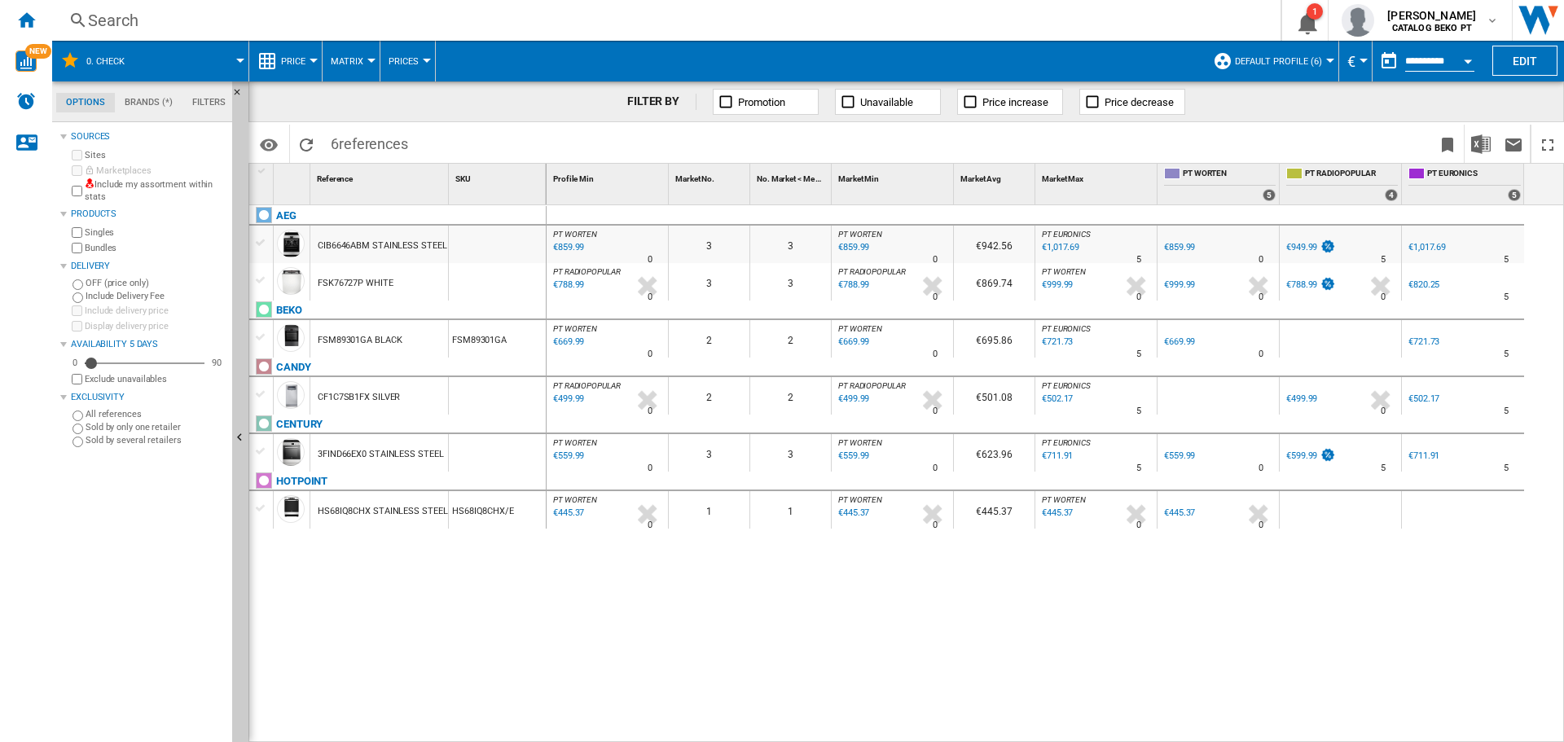
click at [364, 281] on div "FSK76727P WHITE" at bounding box center [356, 283] width 76 height 37
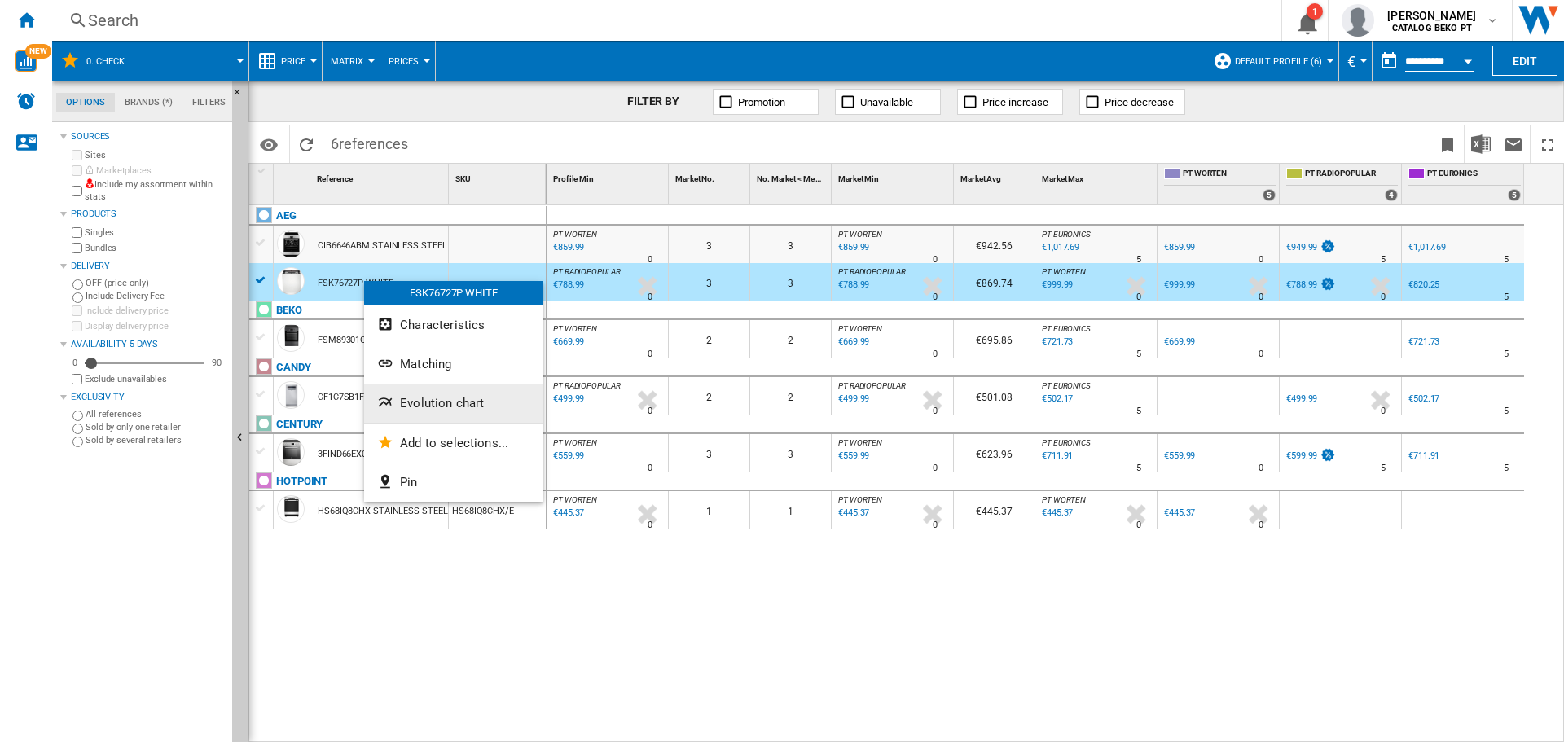
click at [443, 395] on button "Evolution chart" at bounding box center [453, 403] width 179 height 39
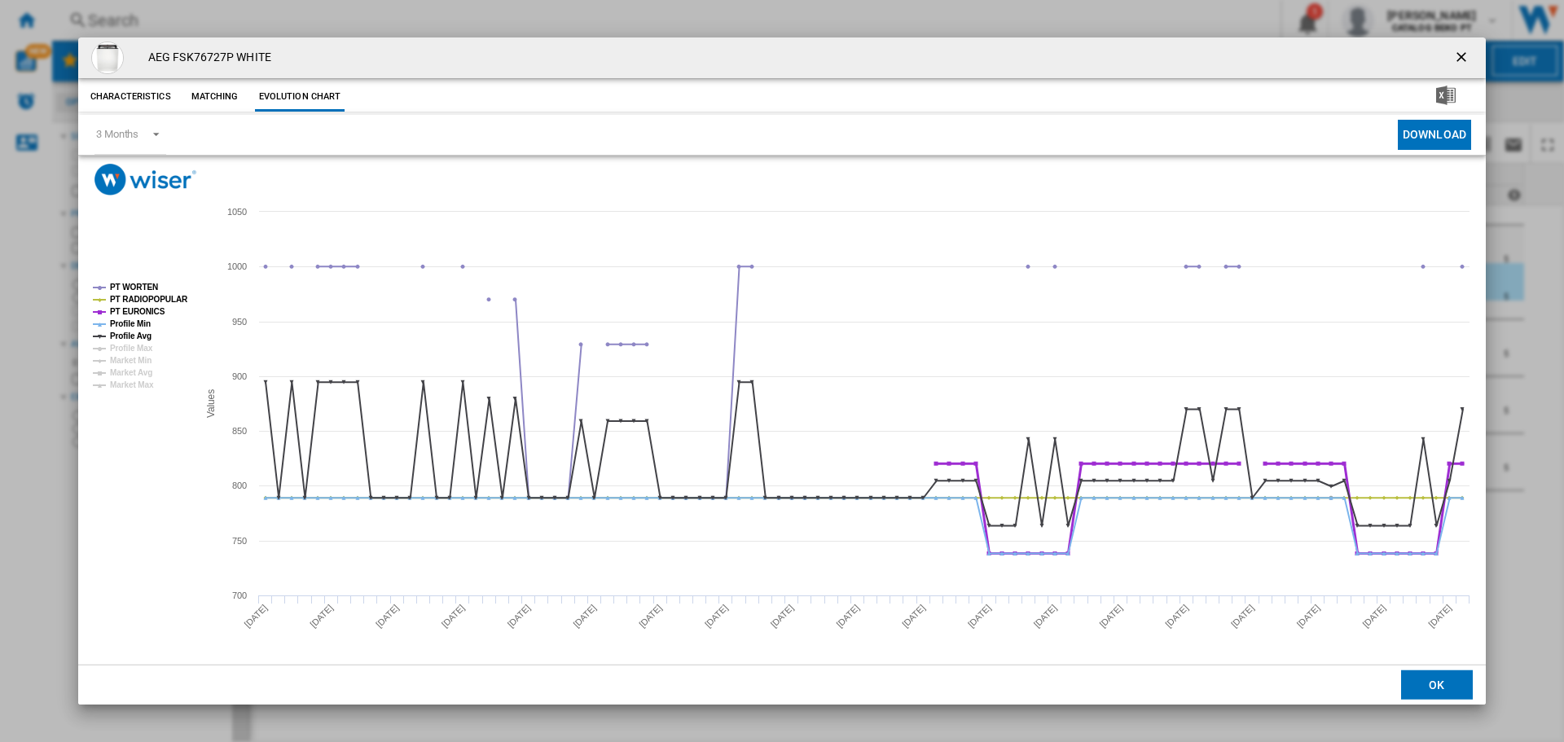
click at [136, 312] on tspan "PT EURONICS" at bounding box center [137, 311] width 55 height 9
click at [139, 324] on tspan "Profile Min" at bounding box center [130, 323] width 41 height 9
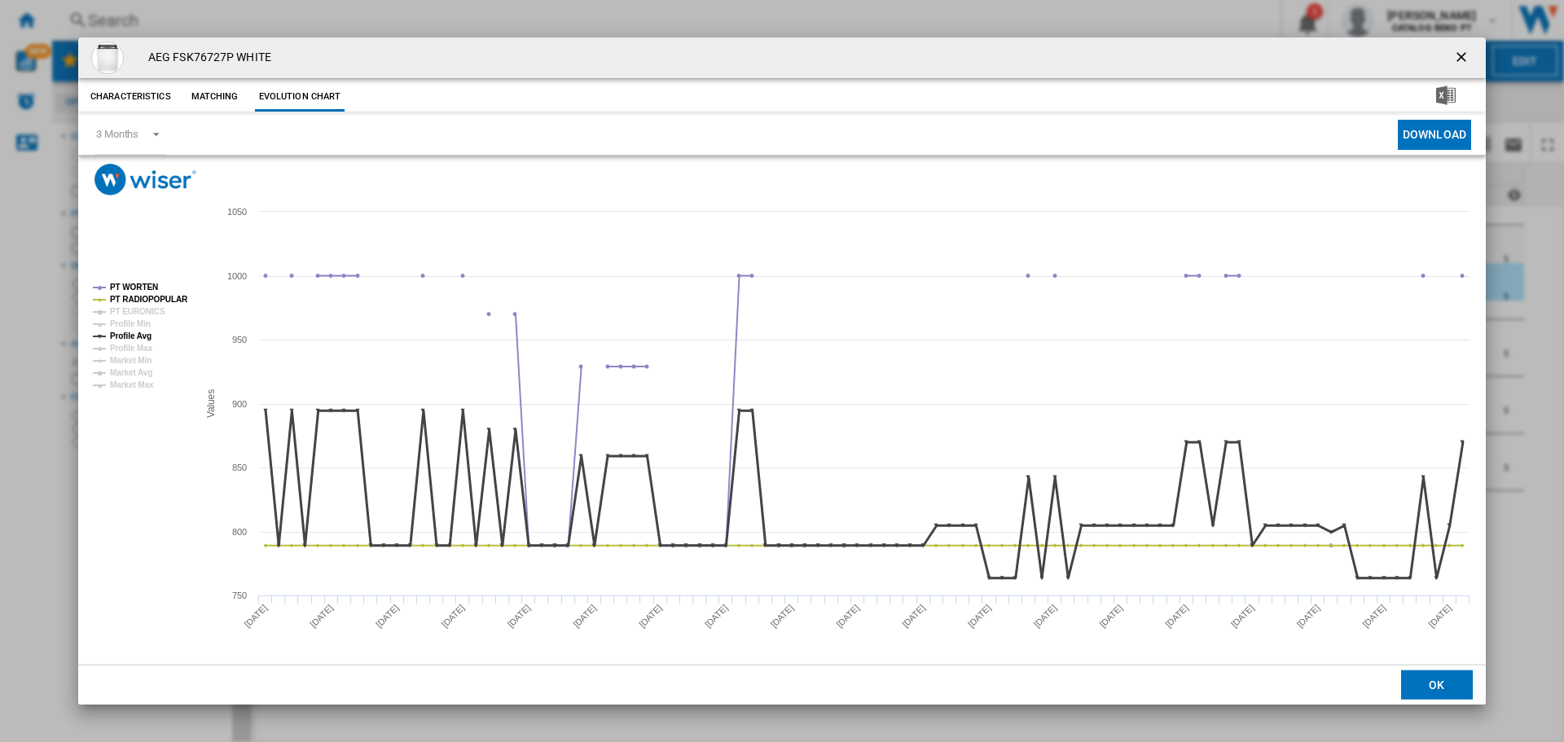
click at [139, 332] on tspan "Profile Avg" at bounding box center [131, 336] width 42 height 9
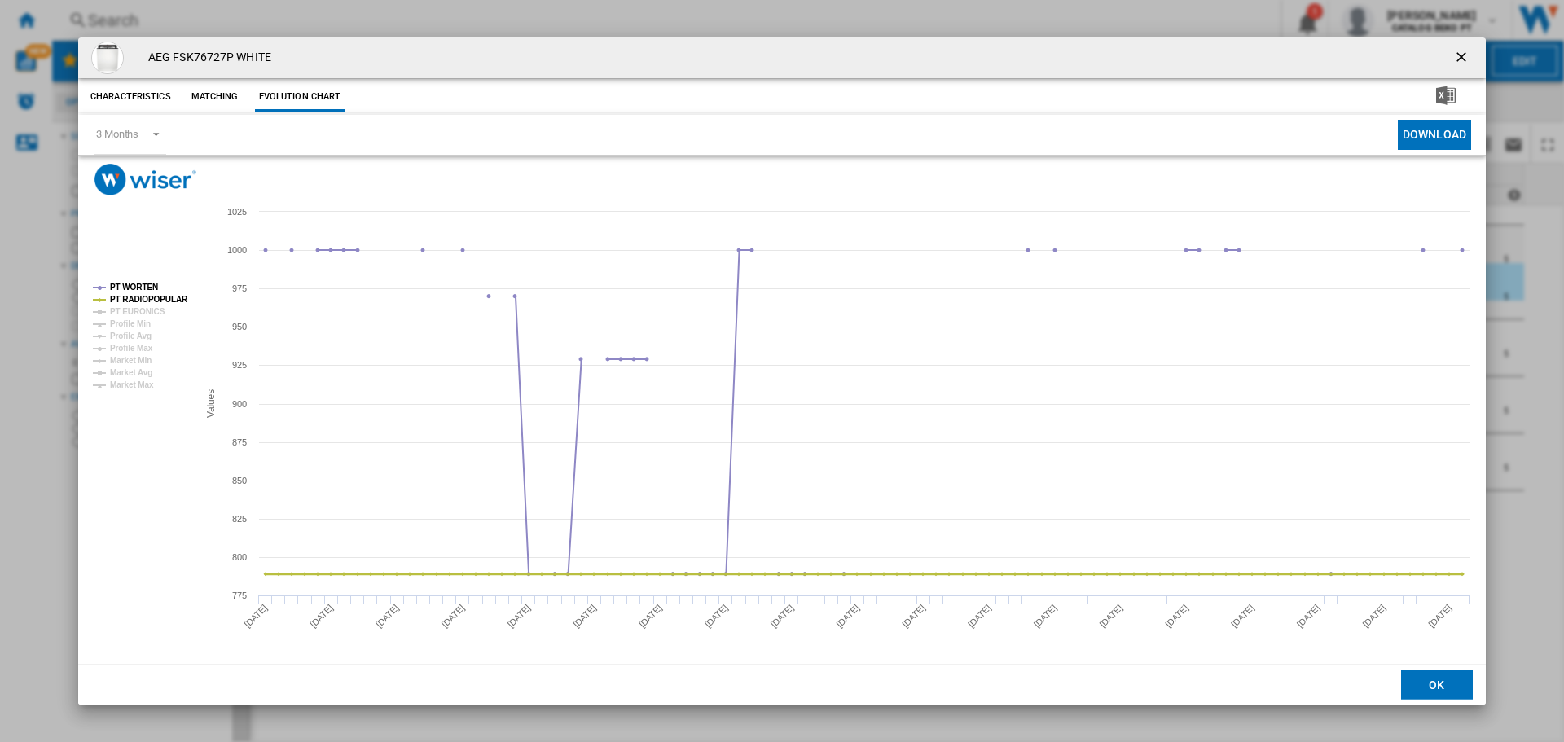
click at [151, 297] on tspan "PT RADIOPOPULAR" at bounding box center [149, 299] width 78 height 9
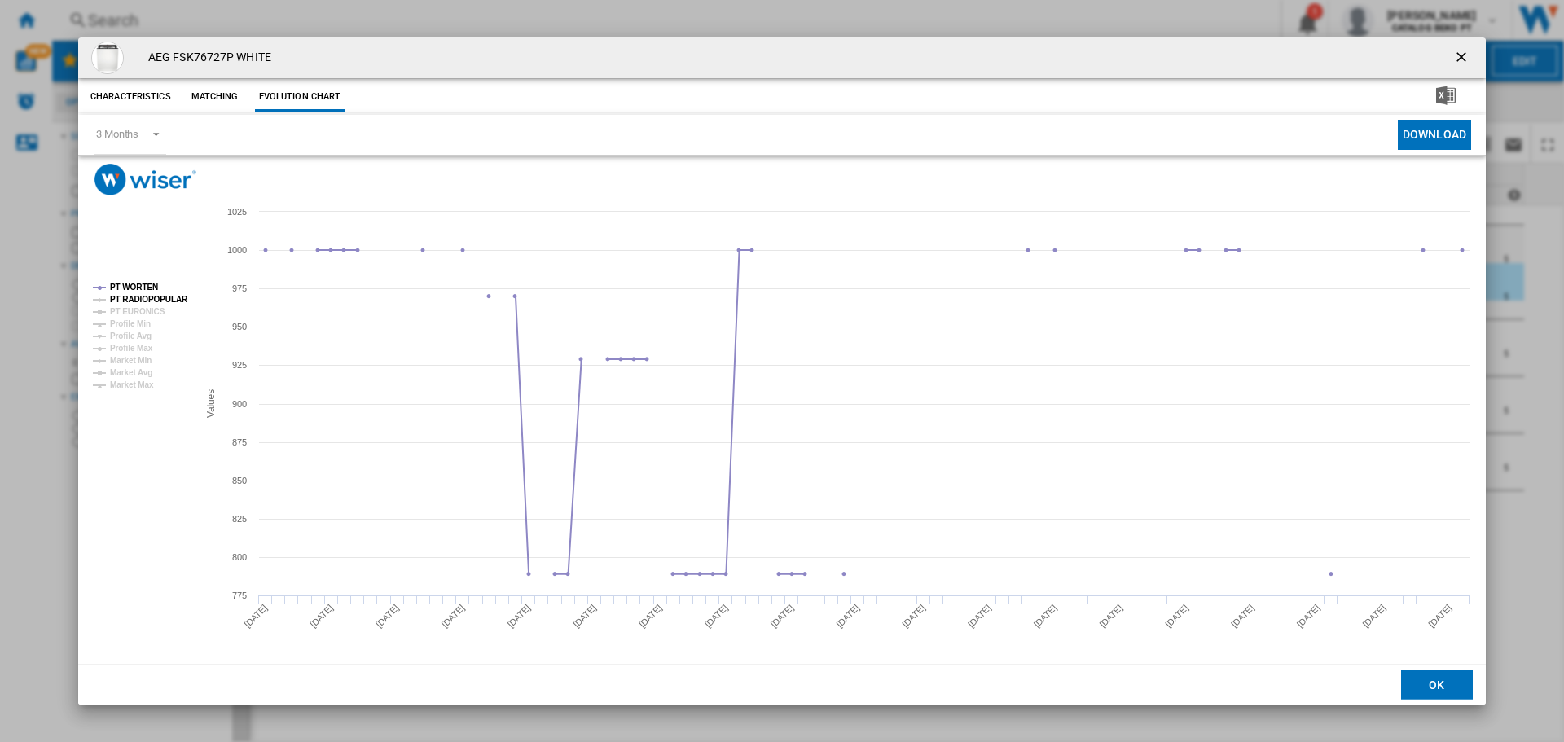
click at [164, 299] on tspan "PT RADIOPOPULAR" at bounding box center [149, 299] width 78 height 9
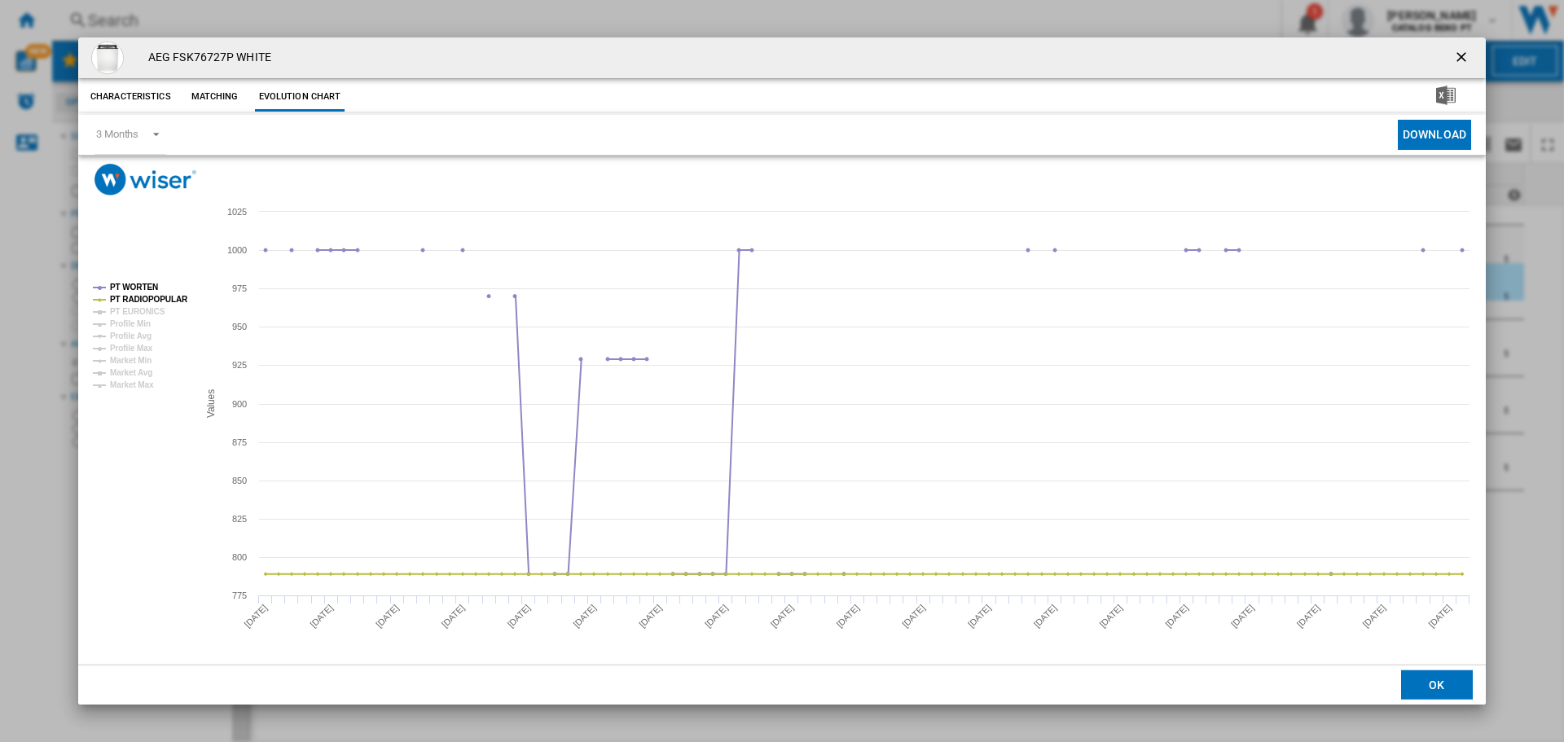
click at [156, 283] on rect "Product popup" at bounding box center [138, 336] width 104 height 119
click at [148, 284] on tspan "PT WORTEN" at bounding box center [134, 287] width 48 height 9
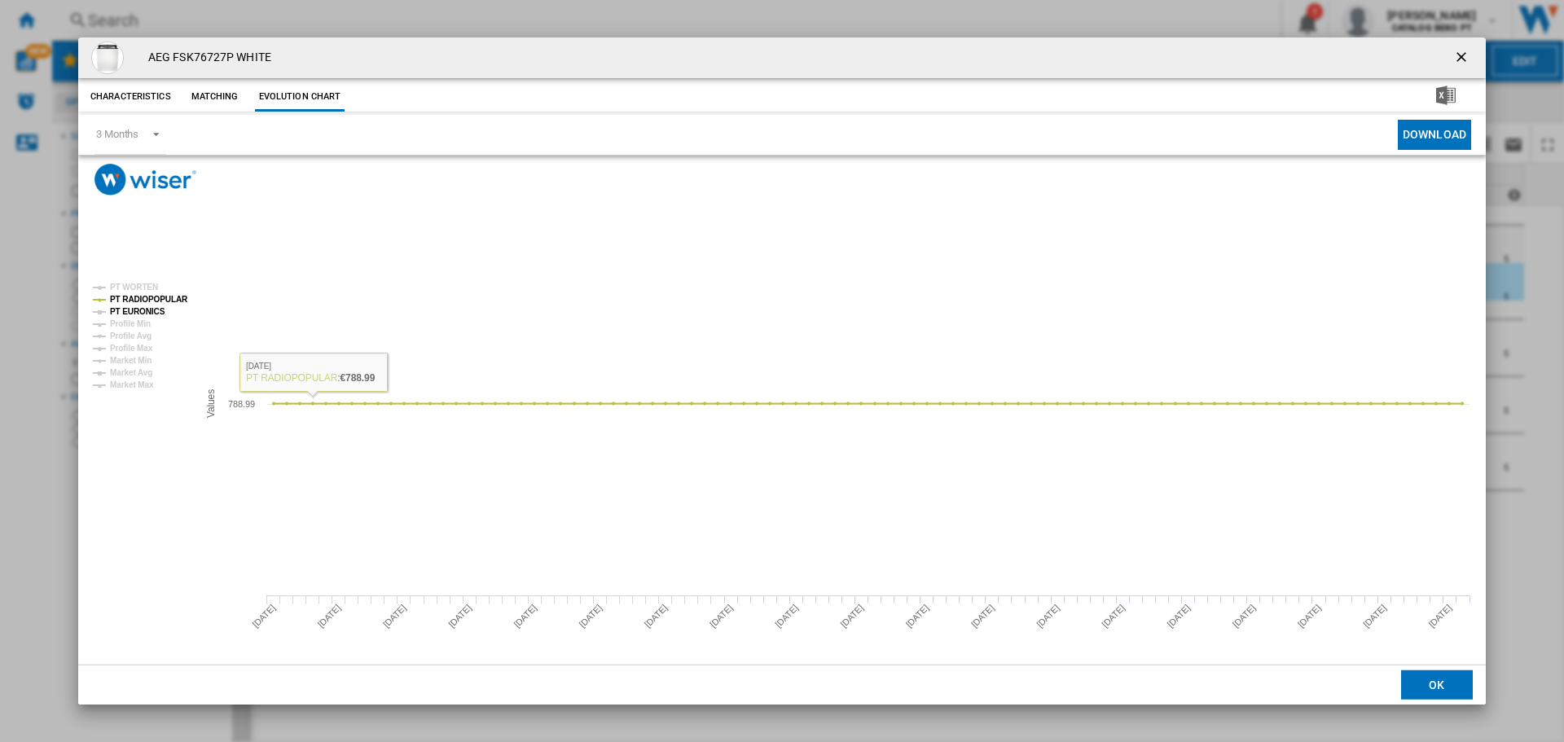
click at [143, 311] on tspan "PT EURONICS" at bounding box center [137, 311] width 55 height 9
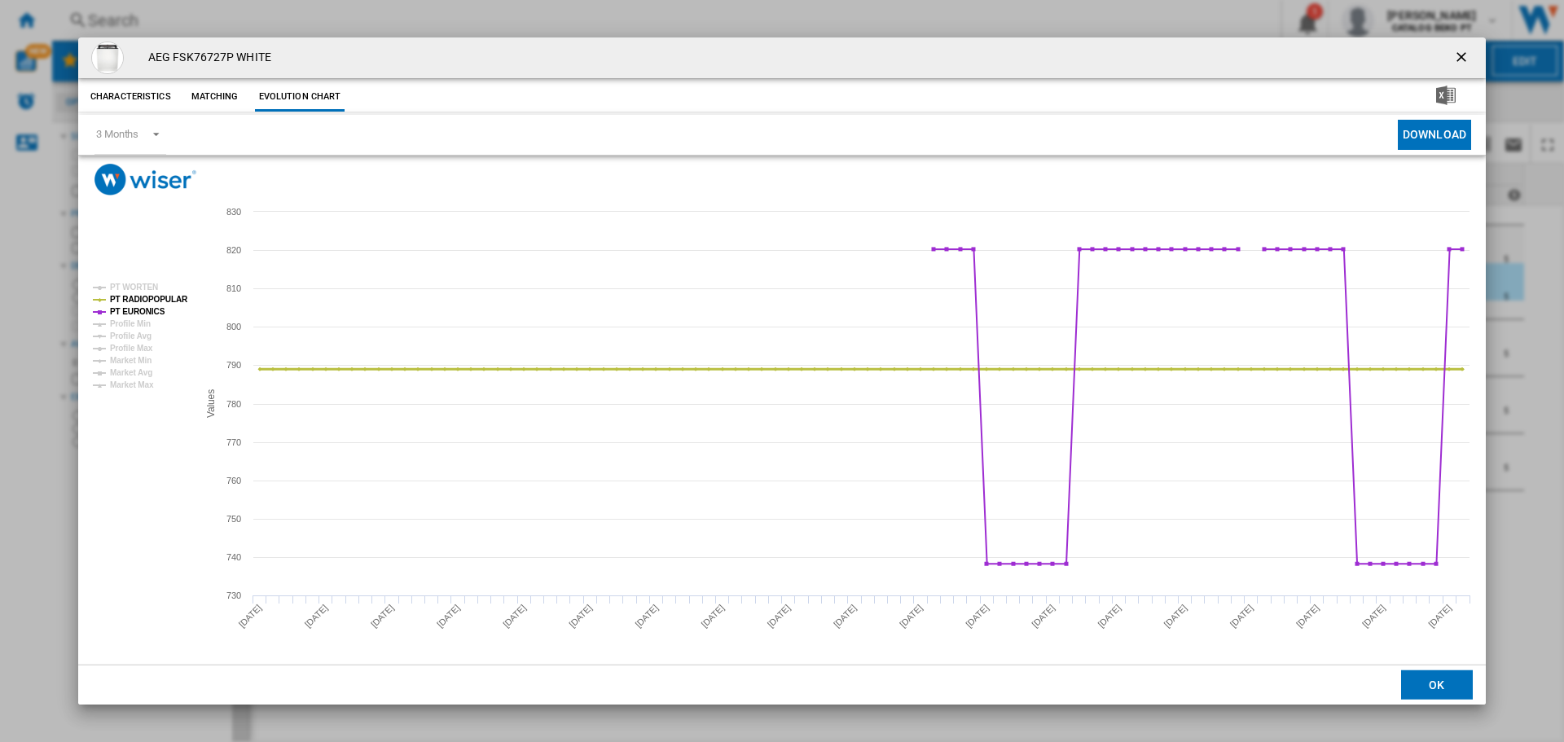
click at [142, 297] on tspan "PT RADIOPOPULAR" at bounding box center [149, 299] width 78 height 9
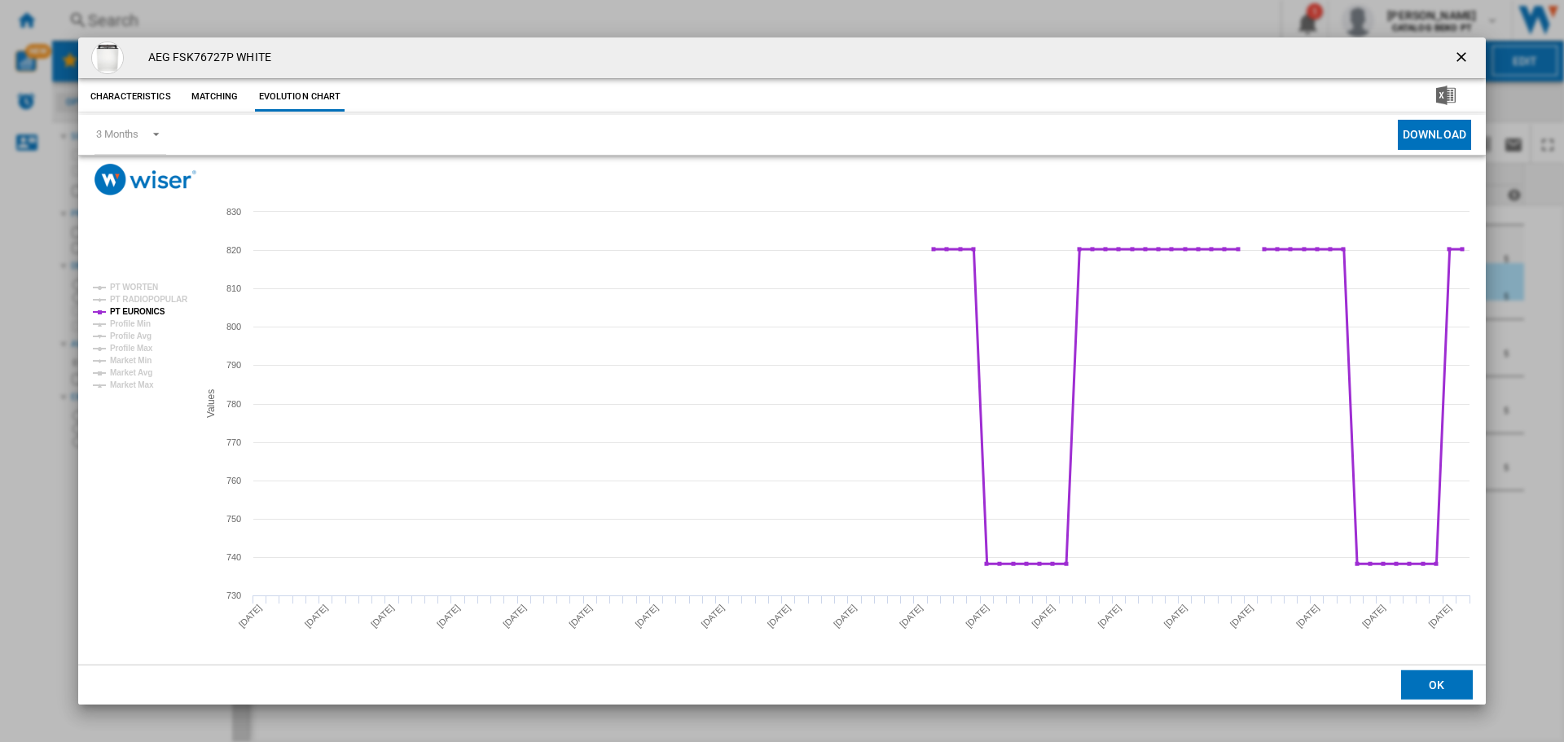
click at [147, 313] on tspan "PT EURONICS" at bounding box center [137, 311] width 55 height 9
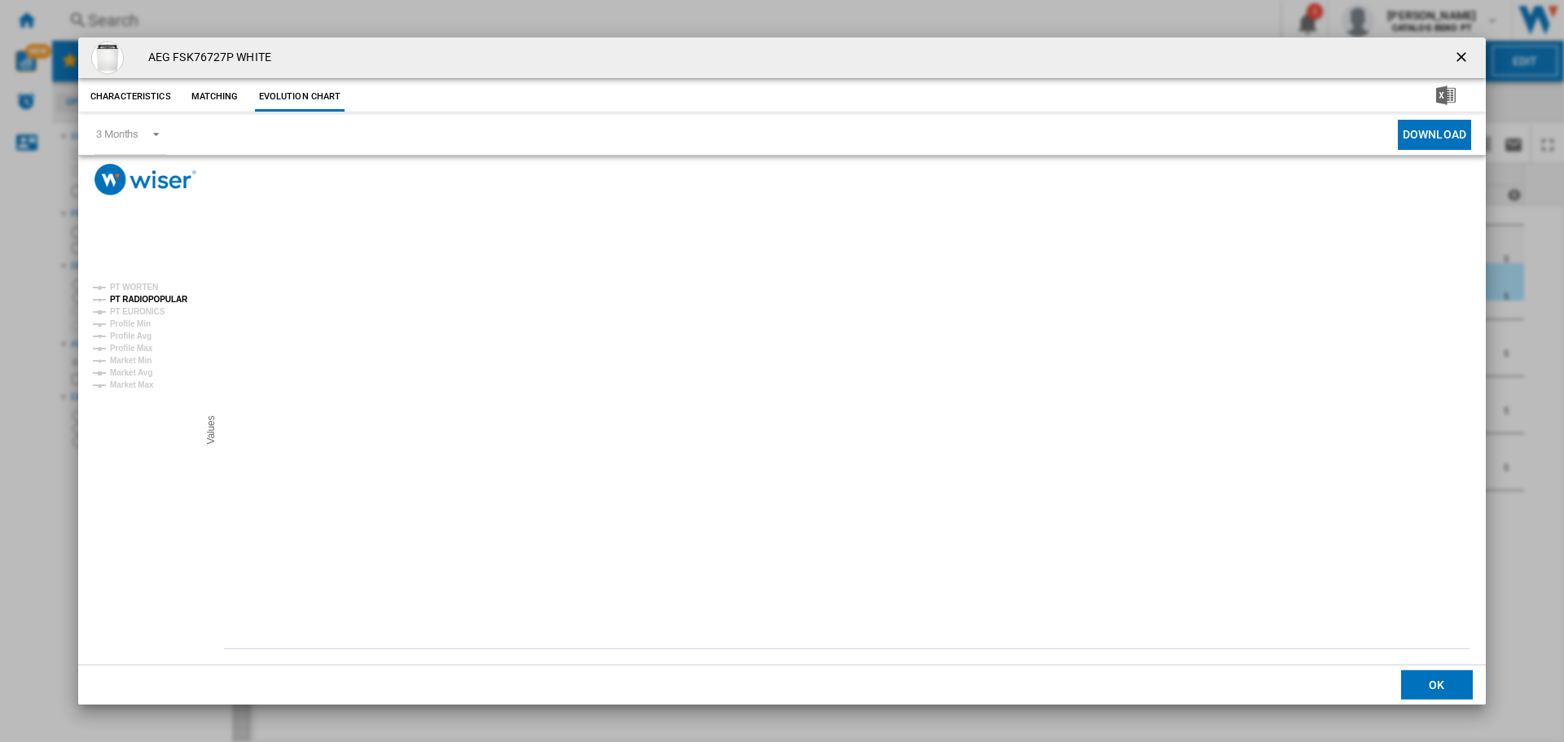
click at [147, 297] on tspan "PT RADIOPOPULAR" at bounding box center [149, 299] width 78 height 9
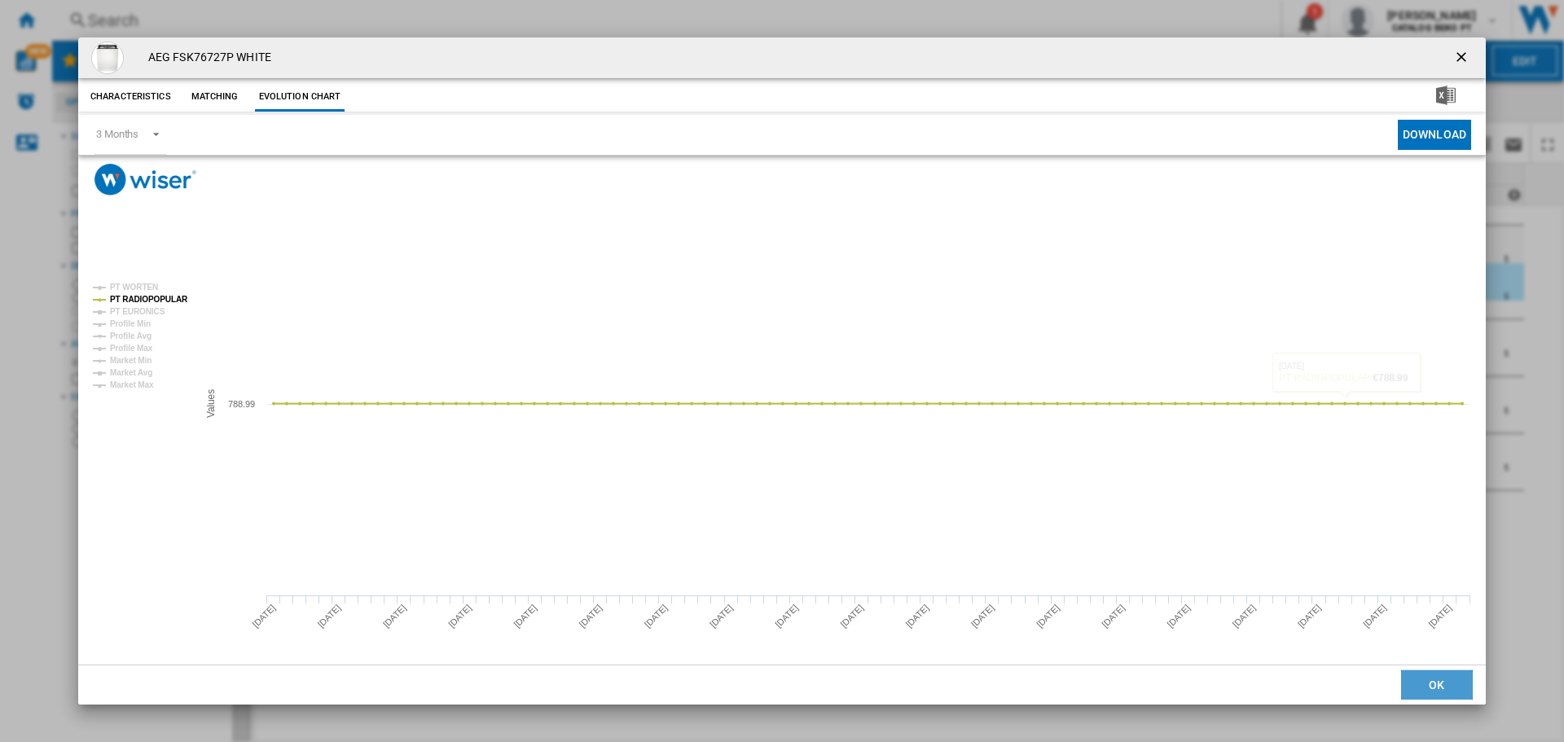
click at [1436, 684] on button "OK" at bounding box center [1437, 685] width 72 height 29
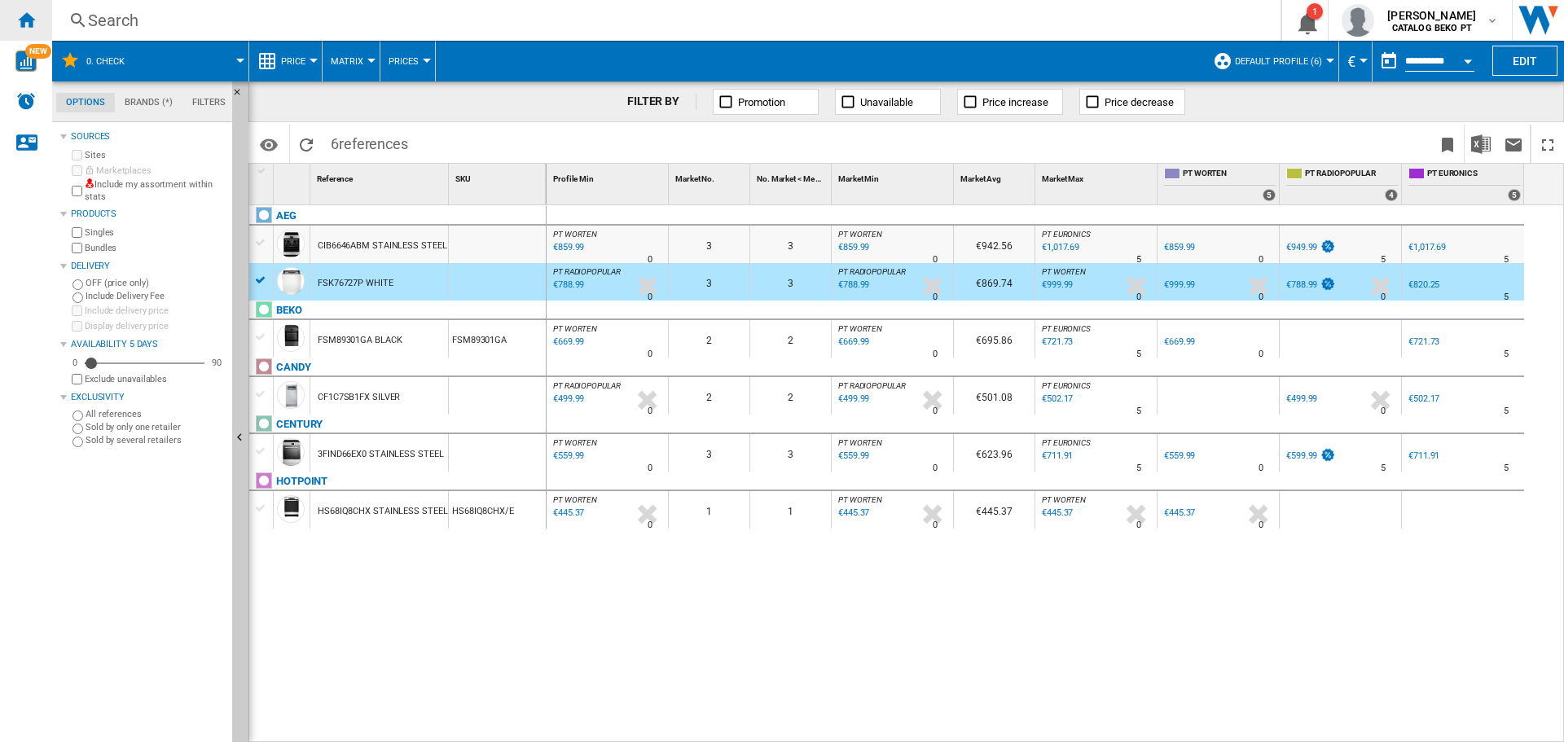
click at [27, 28] on ng-md-icon "Home" at bounding box center [26, 20] width 20 height 20
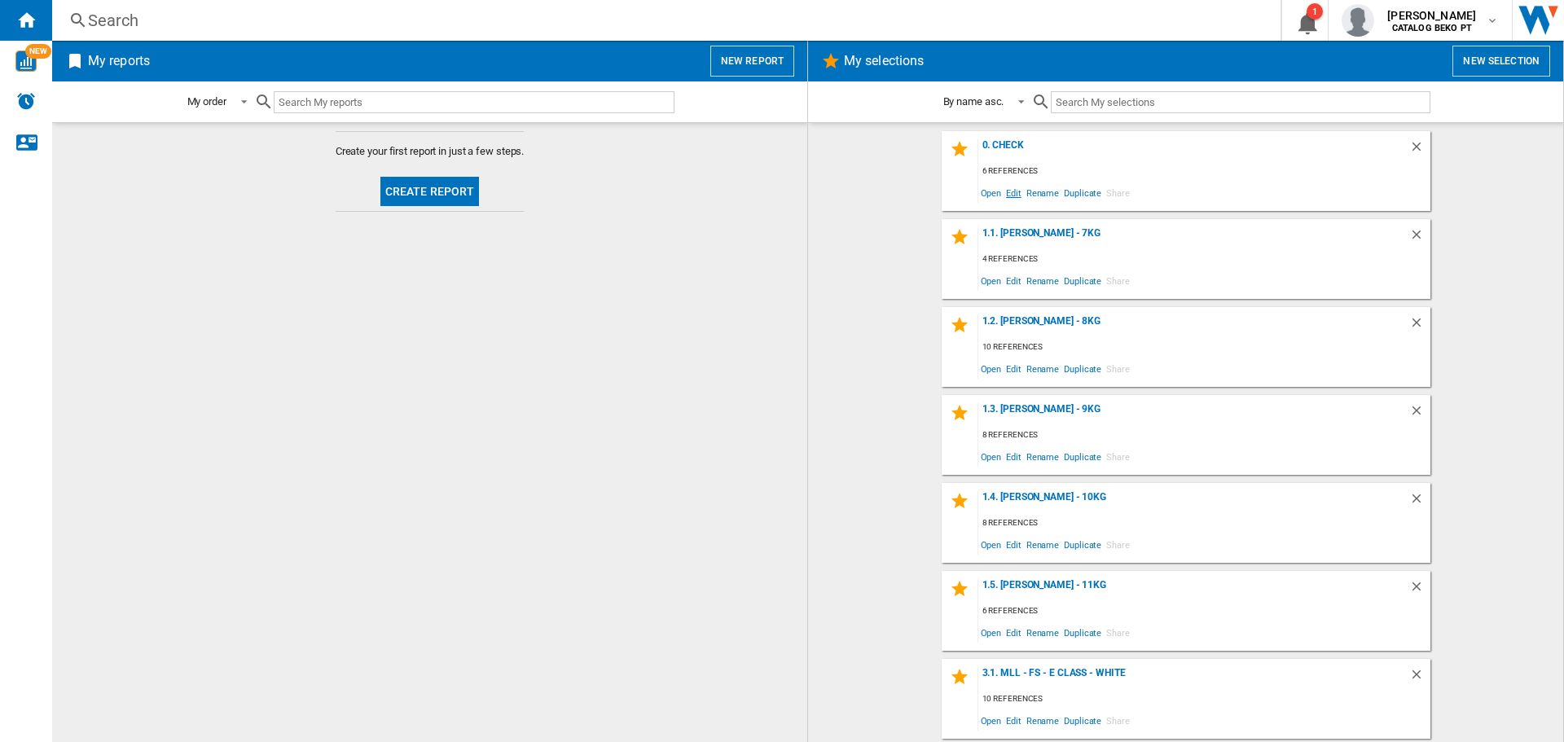
click at [1011, 191] on span "Edit" at bounding box center [1014, 193] width 20 height 22
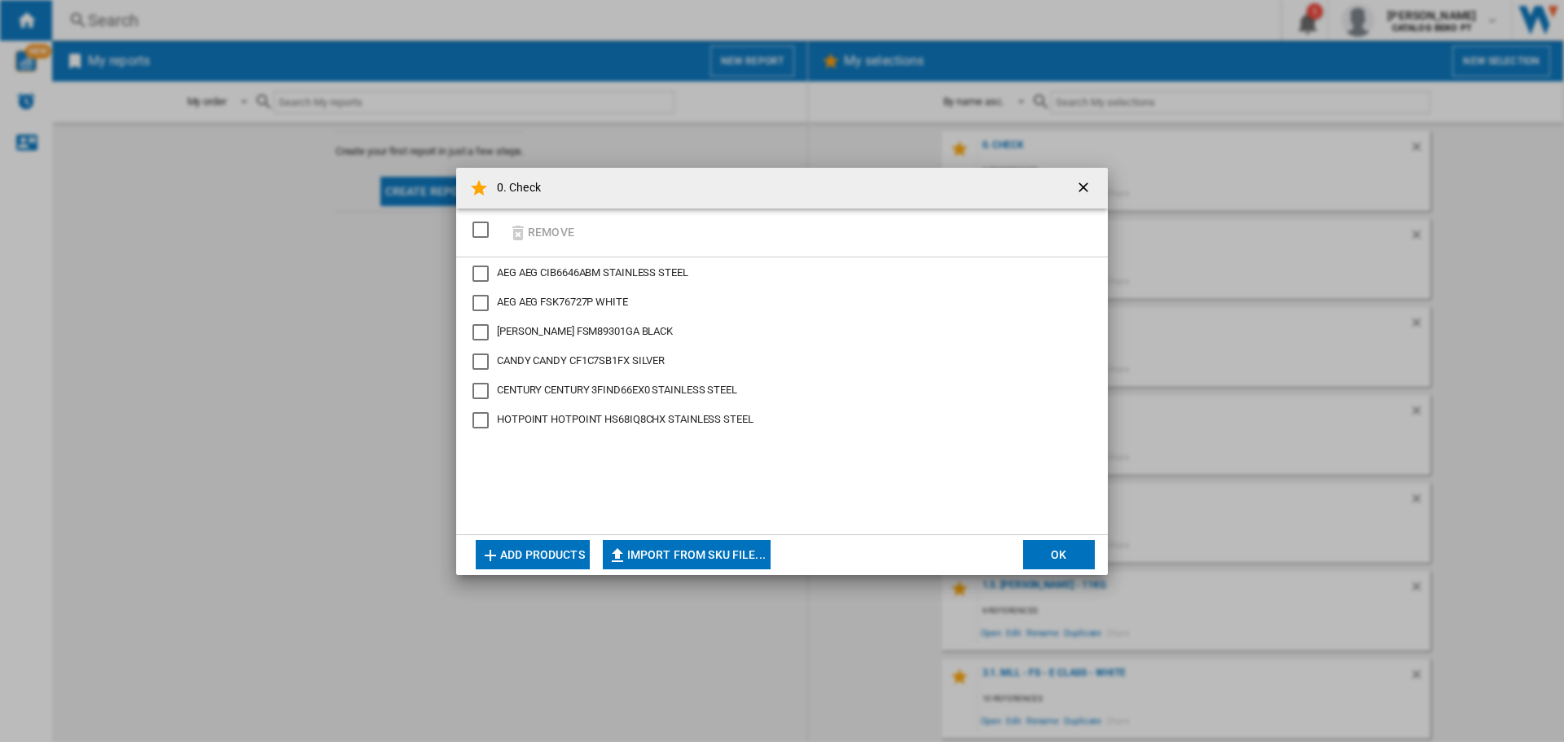
click at [530, 306] on span "AEG AEG FSK76727P WHITE" at bounding box center [562, 302] width 131 height 12
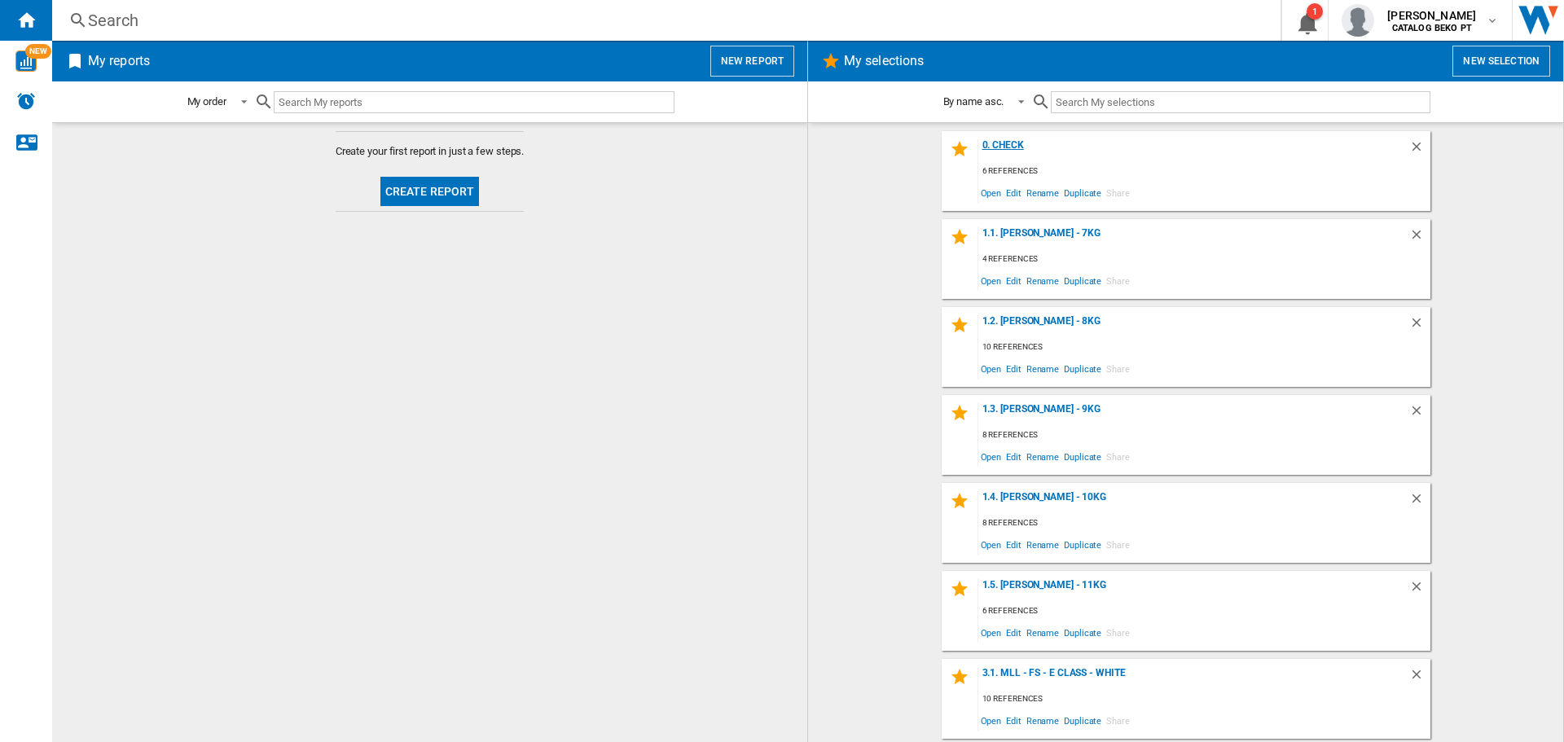
click at [1002, 147] on div "0. Check" at bounding box center [1193, 150] width 431 height 22
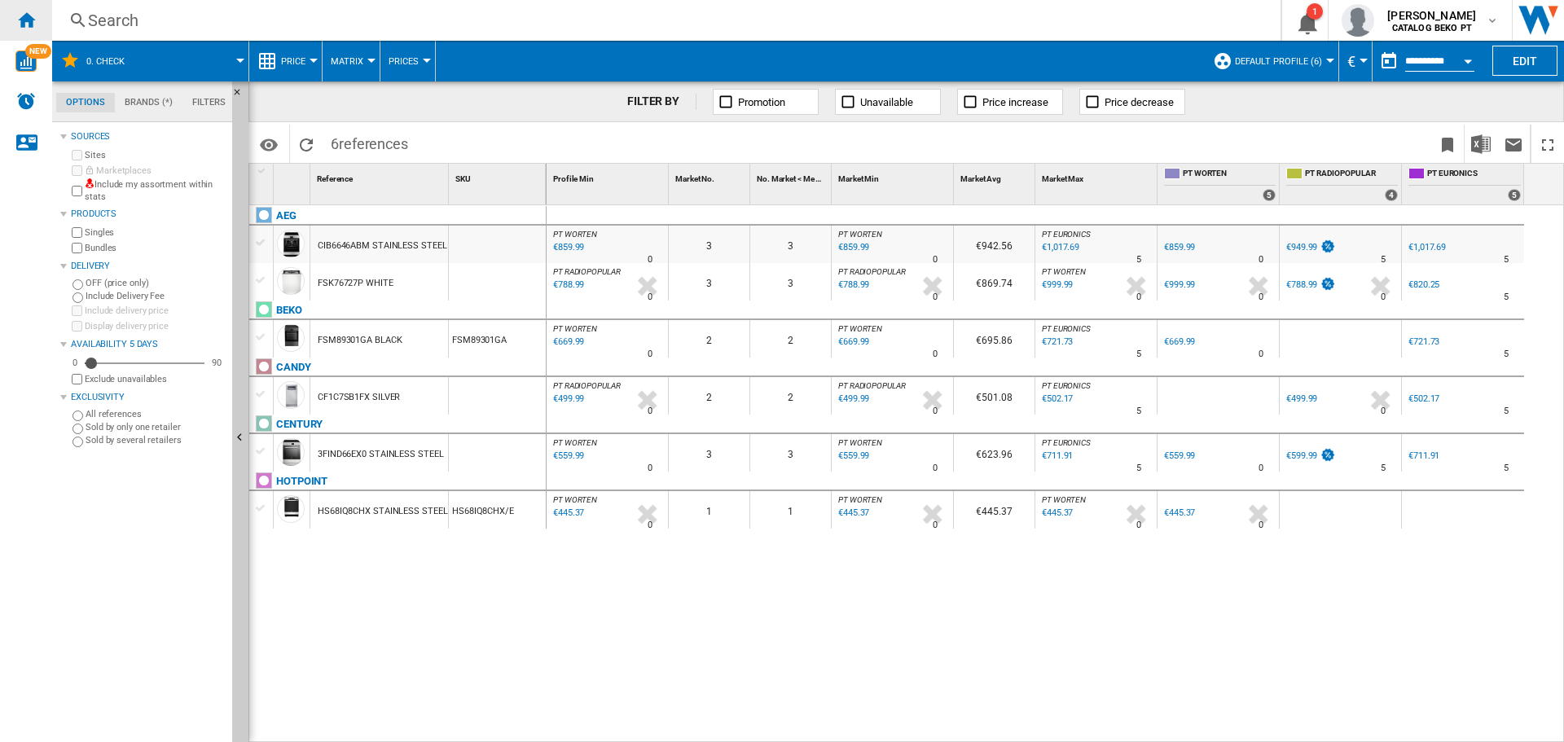
click at [32, 17] on ng-md-icon "Home" at bounding box center [26, 20] width 20 height 20
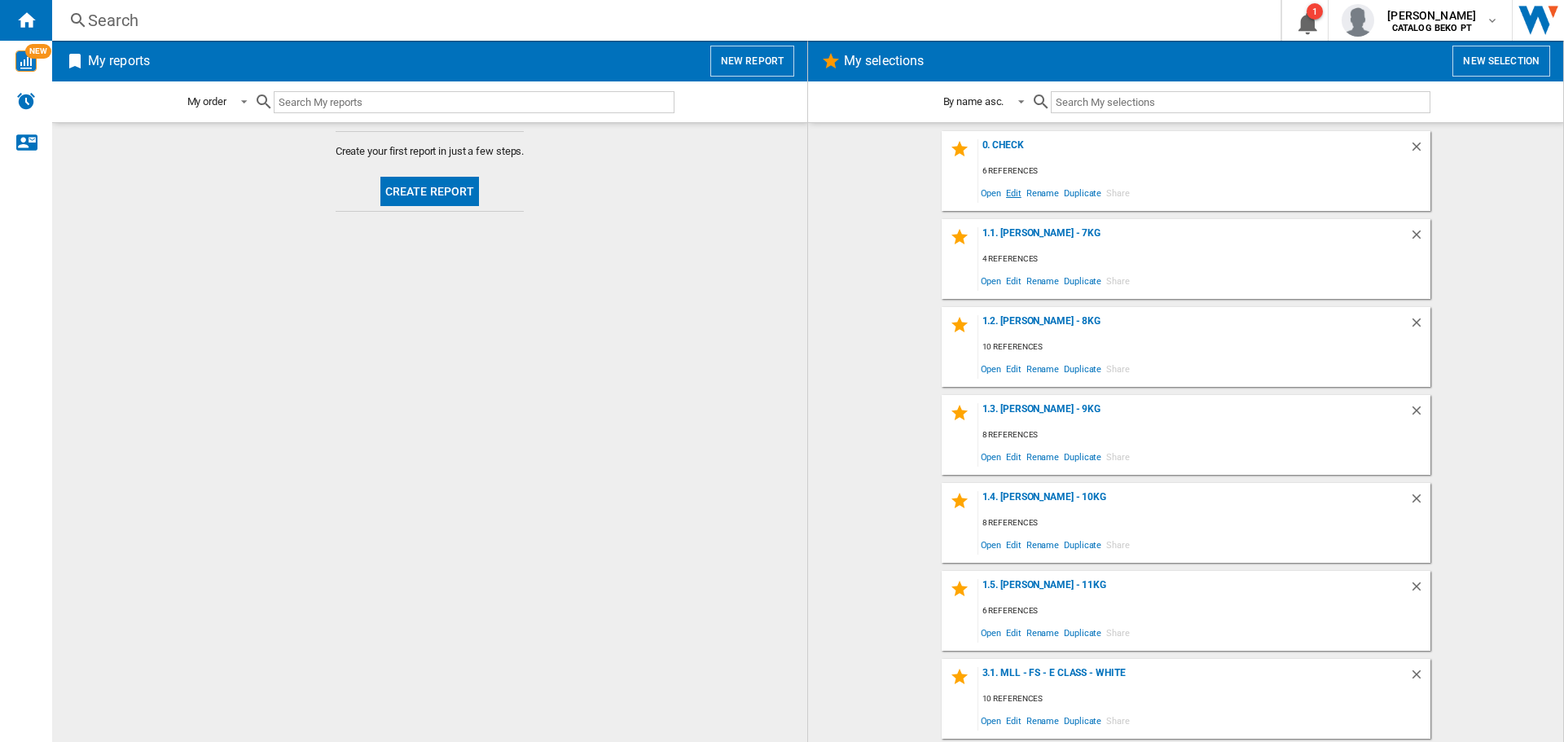
click at [1015, 192] on span "Edit" at bounding box center [1014, 193] width 20 height 22
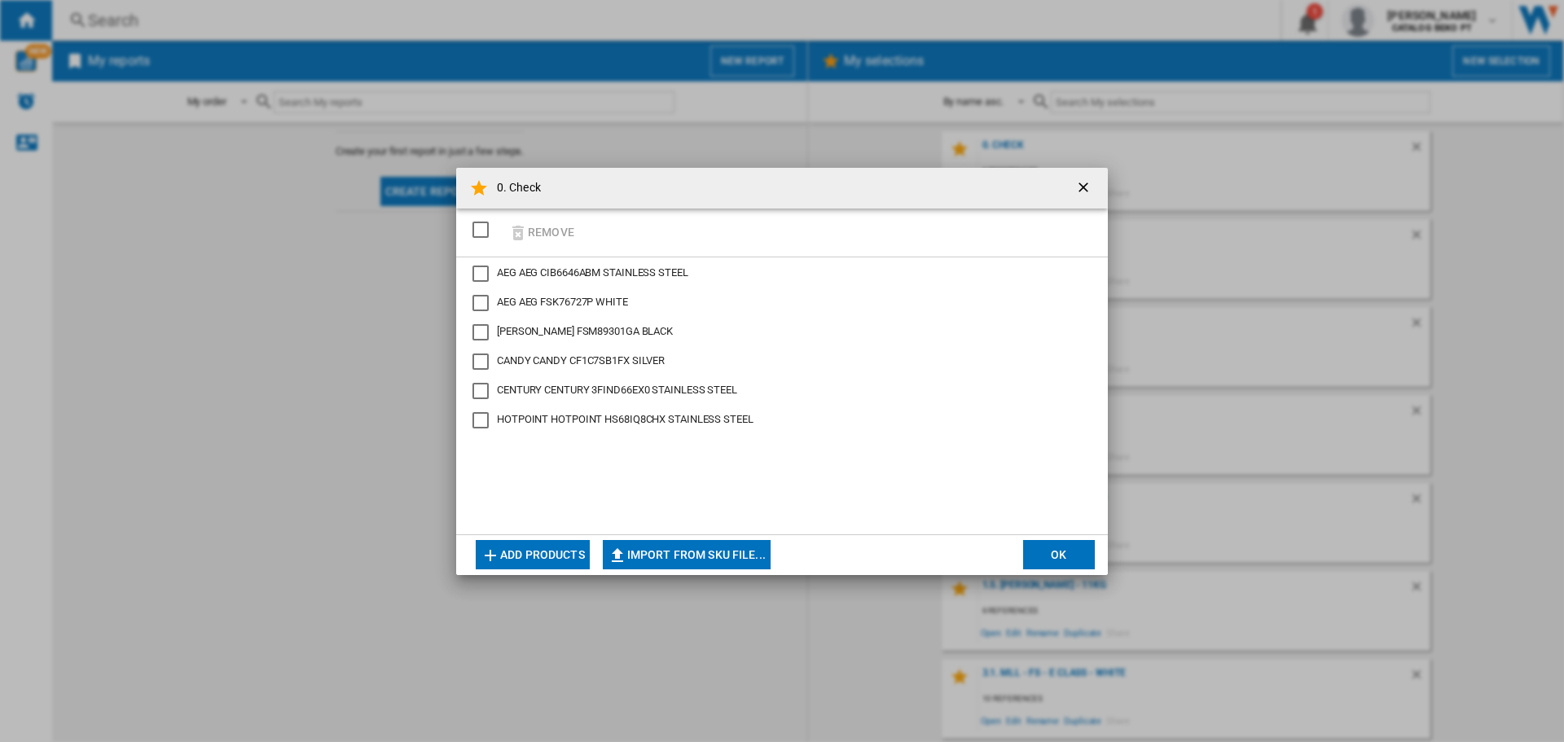
click at [586, 307] on span "AEG AEG FSK76727P WHITE" at bounding box center [562, 302] width 131 height 12
click at [539, 228] on button "Remove" at bounding box center [541, 232] width 76 height 38
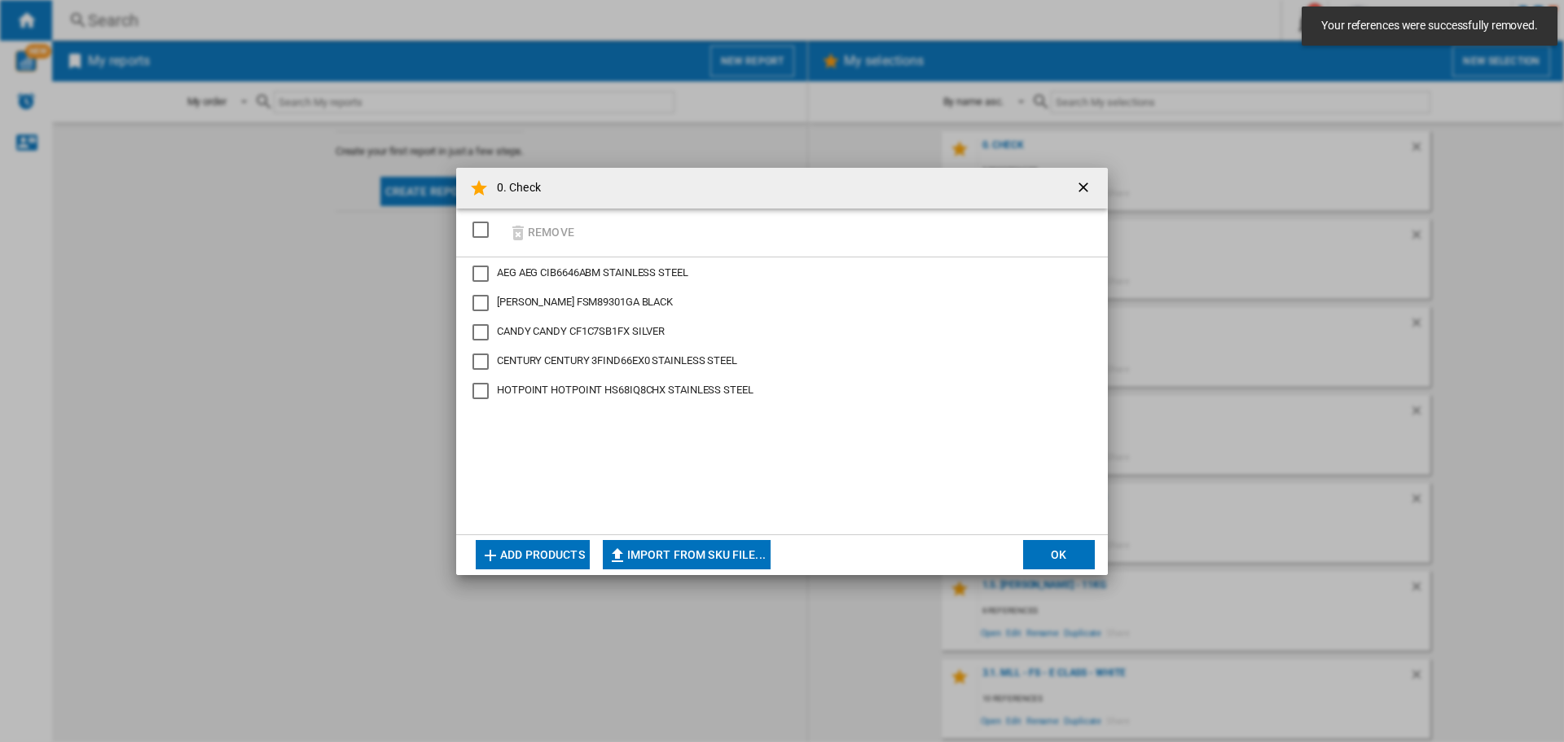
click at [1070, 553] on button "OK" at bounding box center [1059, 554] width 72 height 29
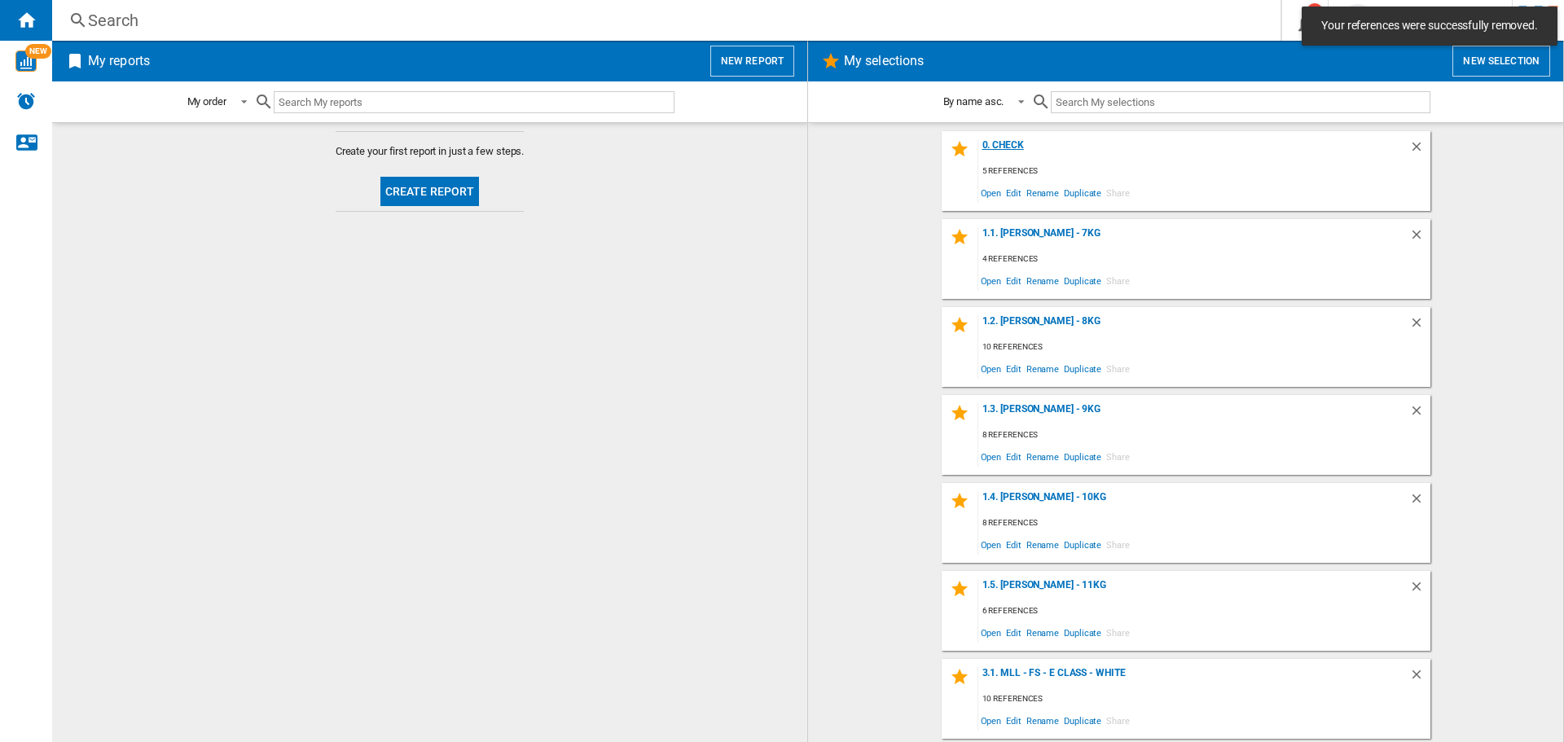
click at [987, 147] on div "0. Check" at bounding box center [1193, 150] width 431 height 22
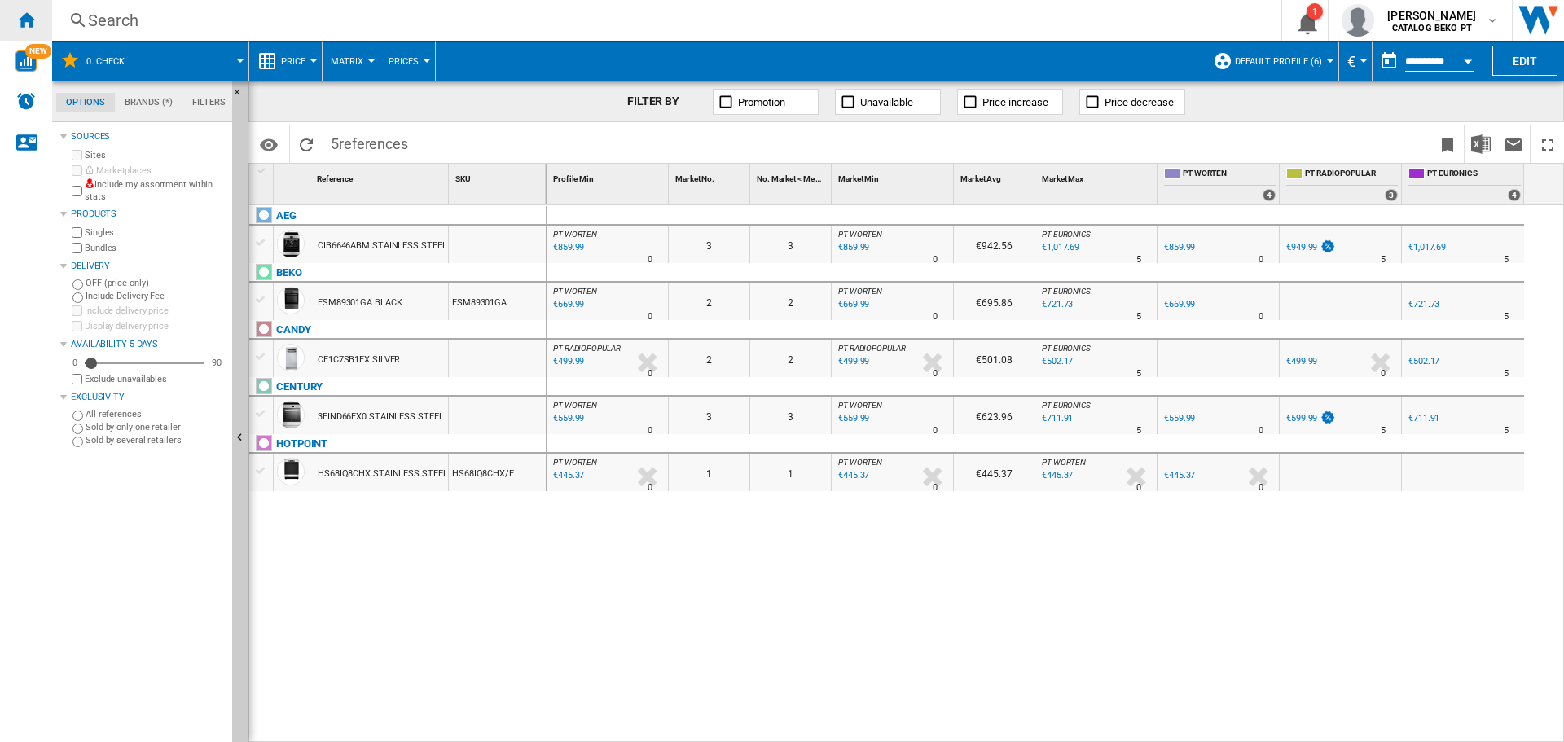
click at [29, 16] on ng-md-icon "Home" at bounding box center [26, 20] width 20 height 20
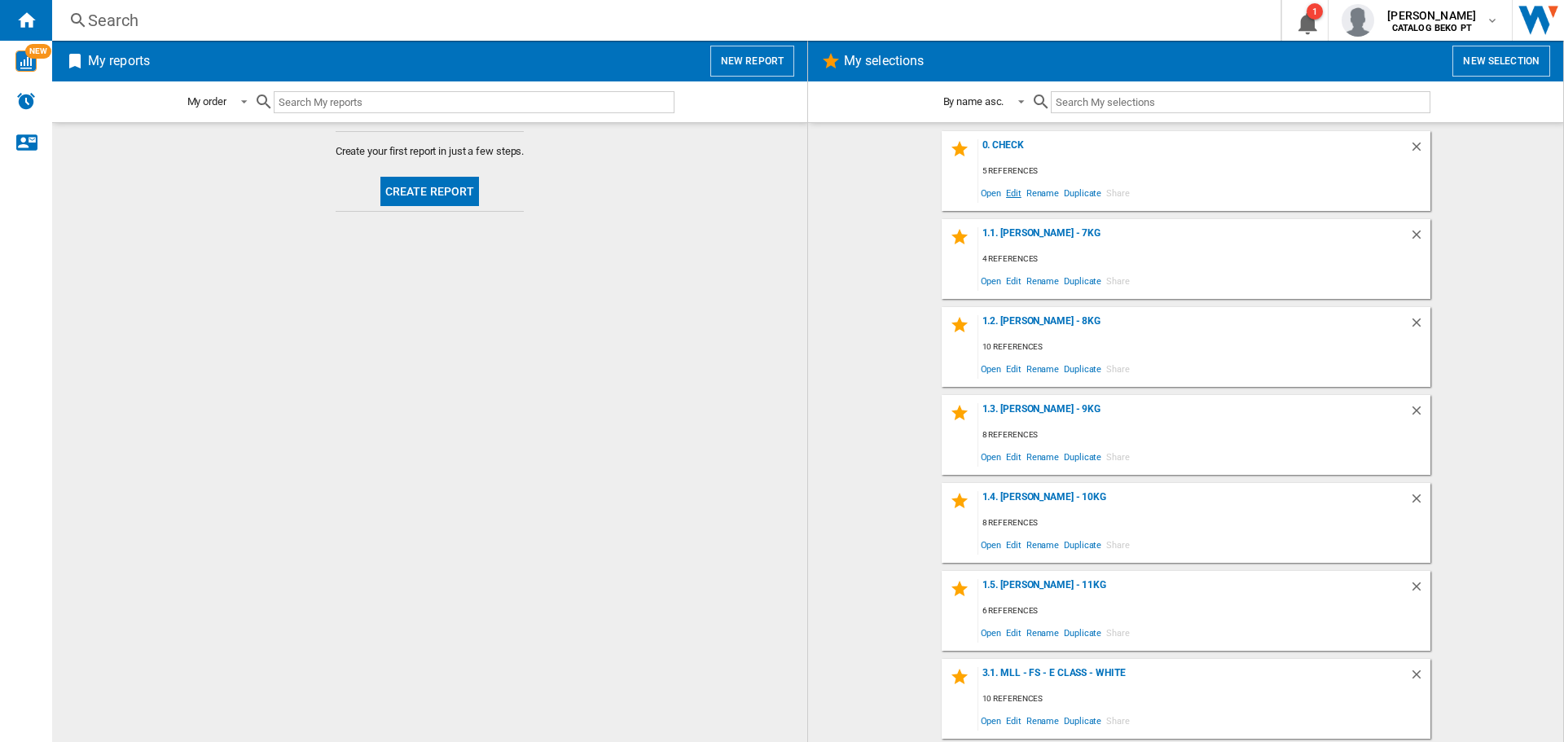
click at [1008, 191] on span "Edit" at bounding box center [1014, 193] width 20 height 22
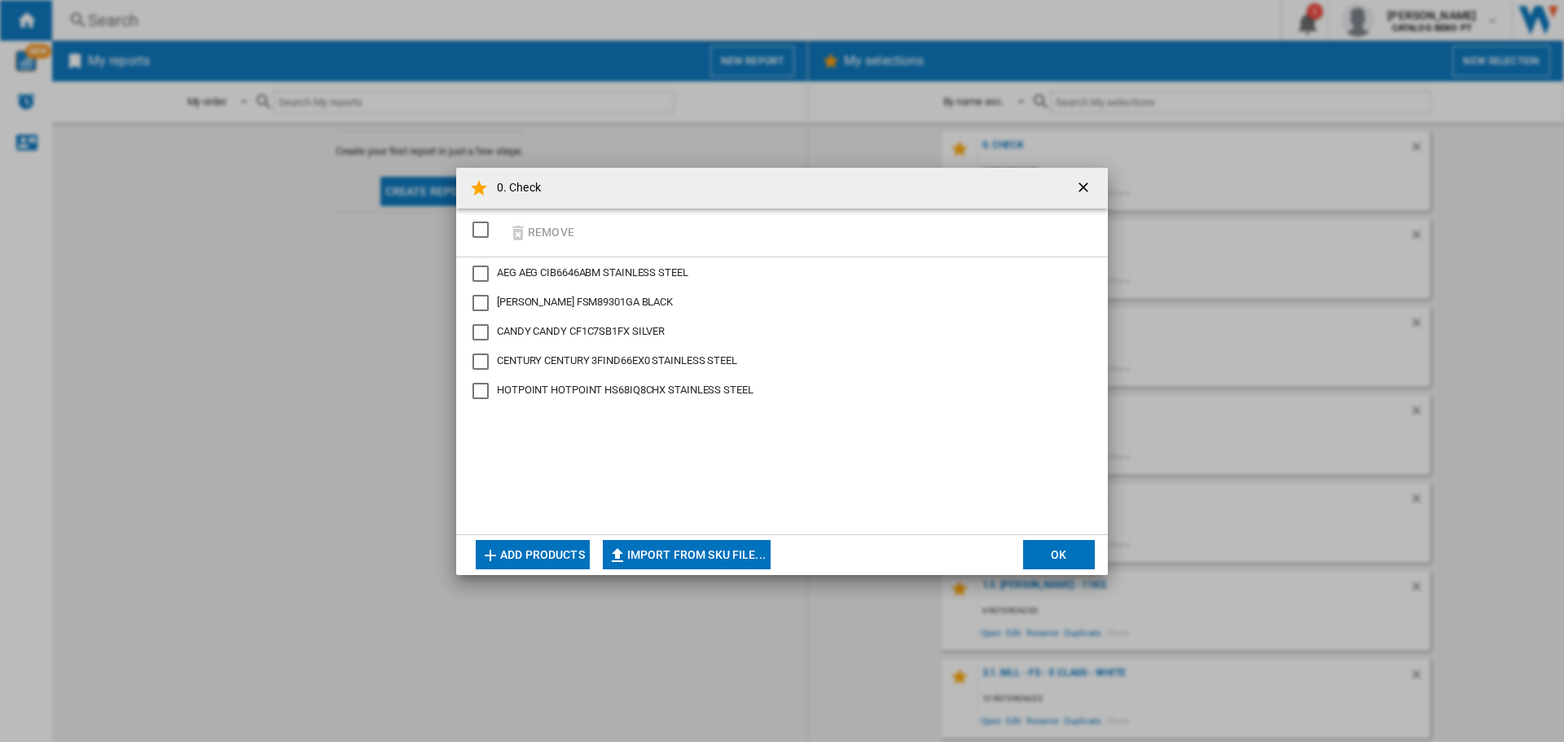
click at [608, 326] on span "CANDY CANDY CF1C7SB1FX SILVER" at bounding box center [581, 331] width 168 height 12
click at [567, 235] on button "Remove" at bounding box center [541, 232] width 76 height 38
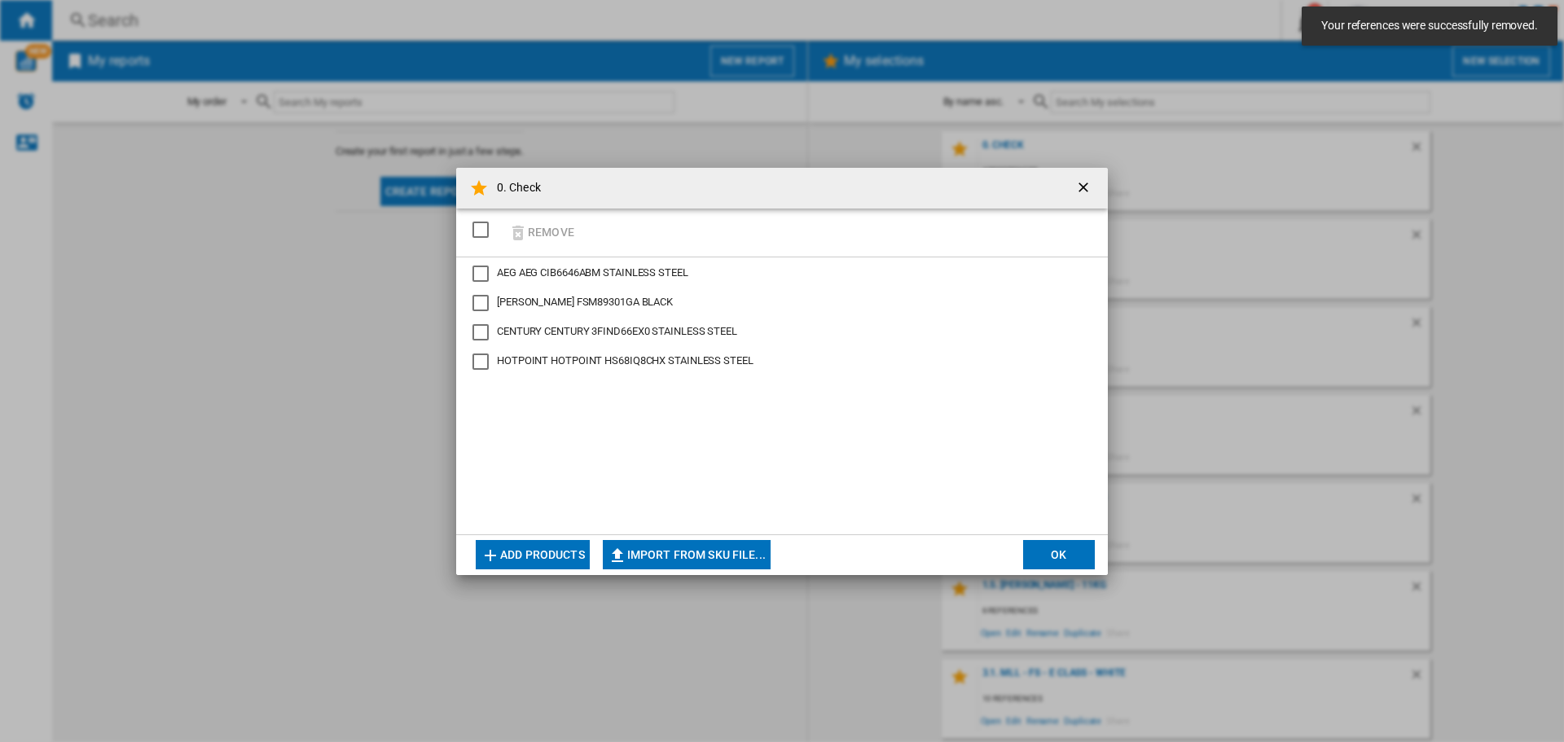
click at [1050, 553] on button "OK" at bounding box center [1059, 554] width 72 height 29
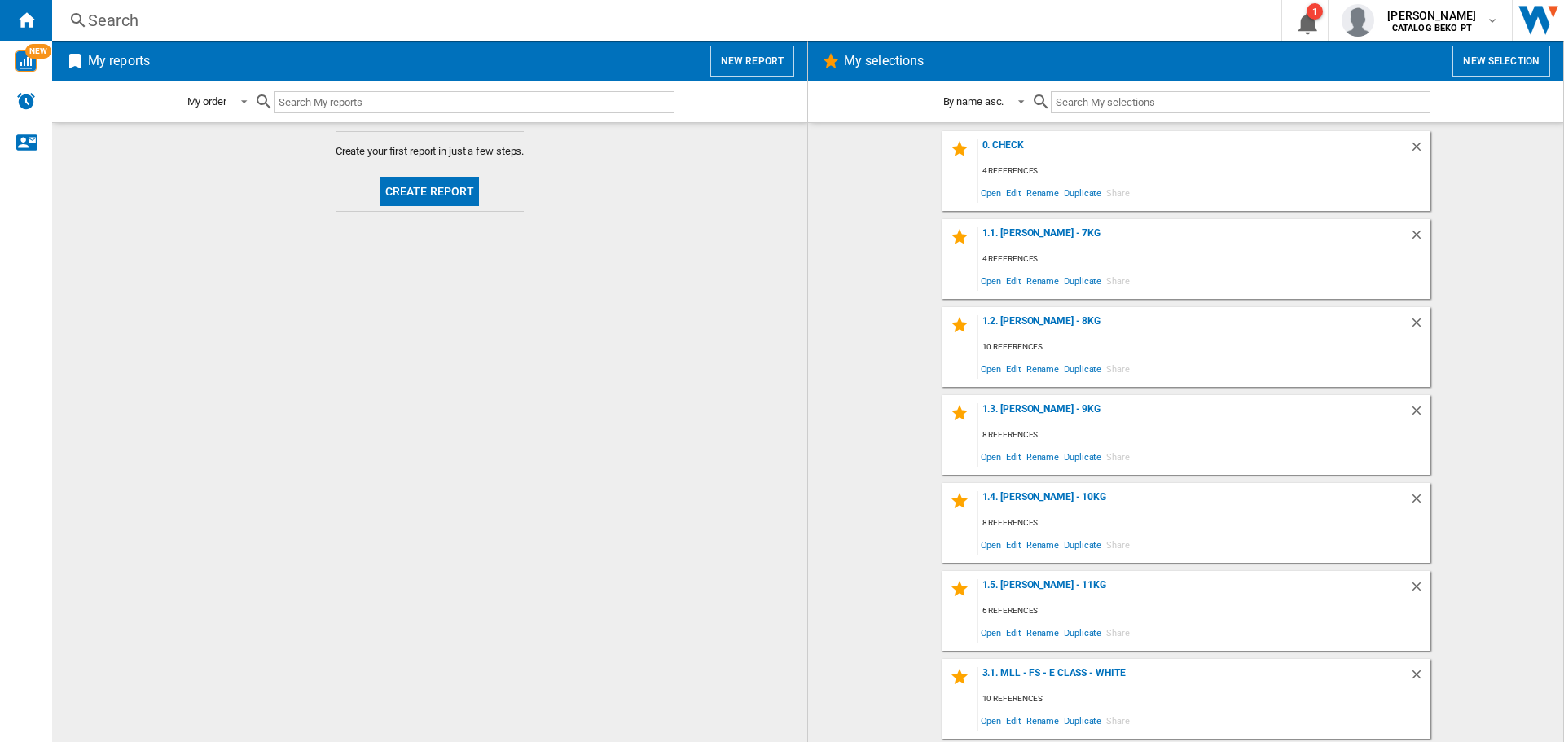
click at [1515, 63] on button "New selection" at bounding box center [1502, 61] width 98 height 31
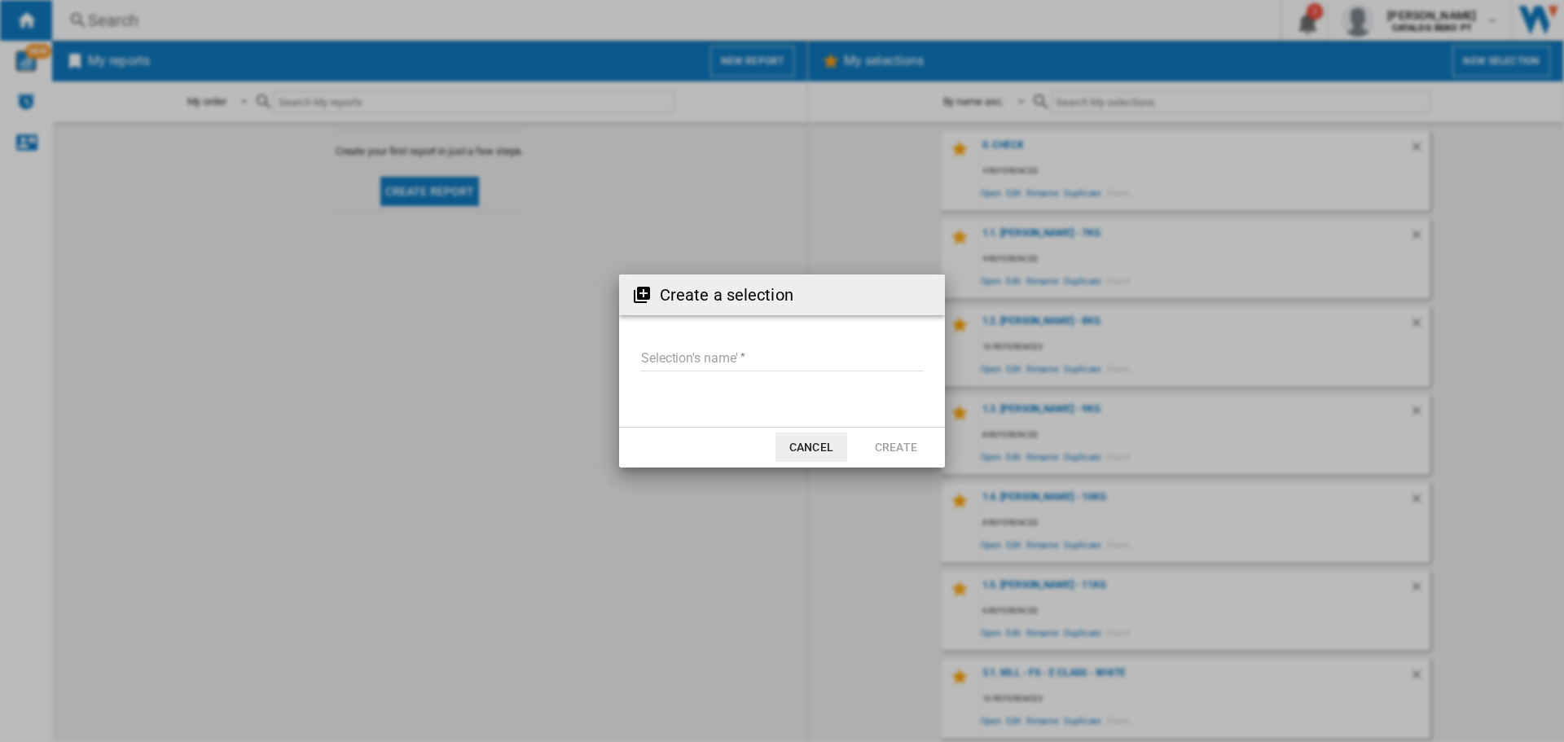
click at [719, 360] on input "Selection's name'" at bounding box center [782, 359] width 284 height 24
type input "*********"
click at [898, 438] on button "Create" at bounding box center [896, 447] width 72 height 29
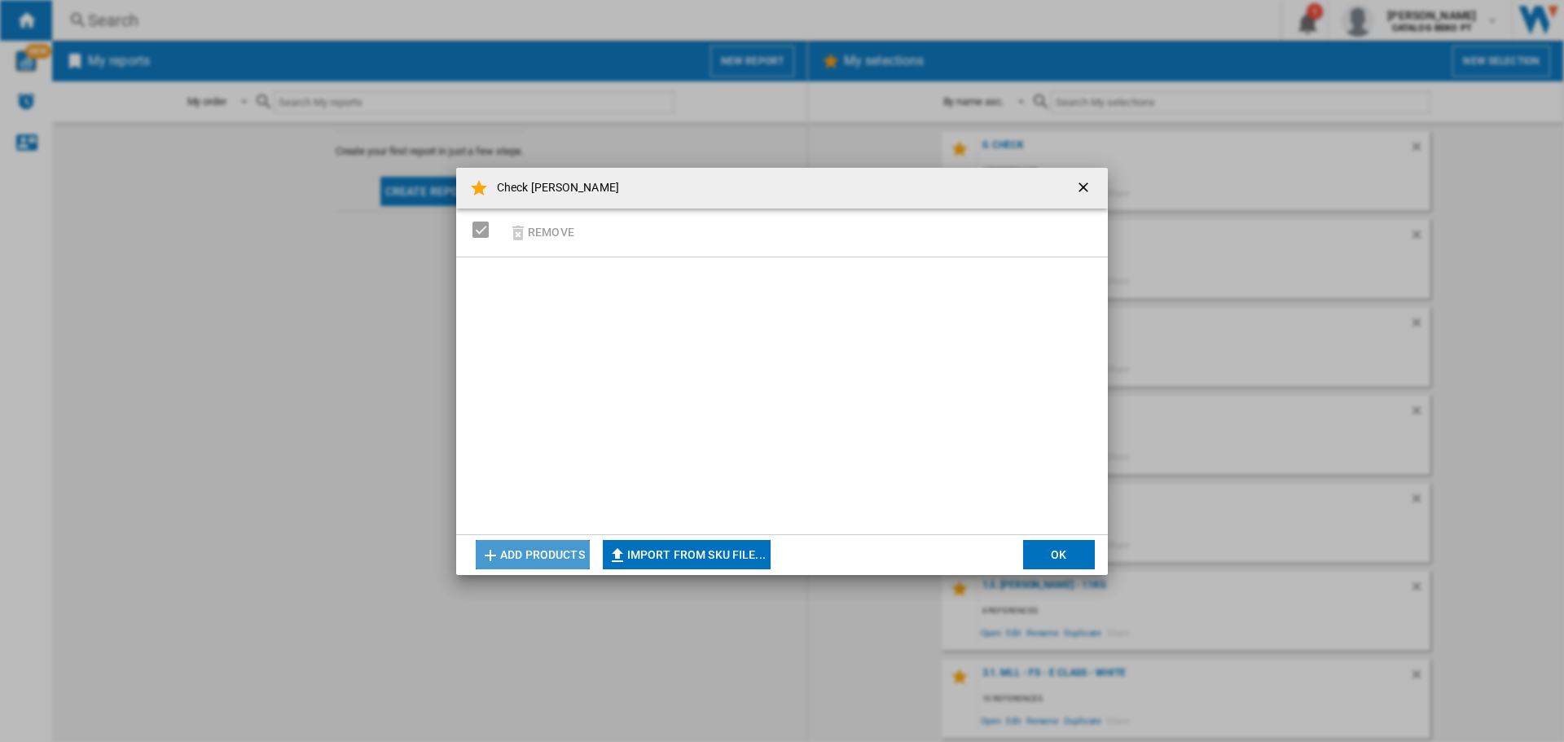
click at [541, 549] on button "Add products" at bounding box center [533, 554] width 114 height 29
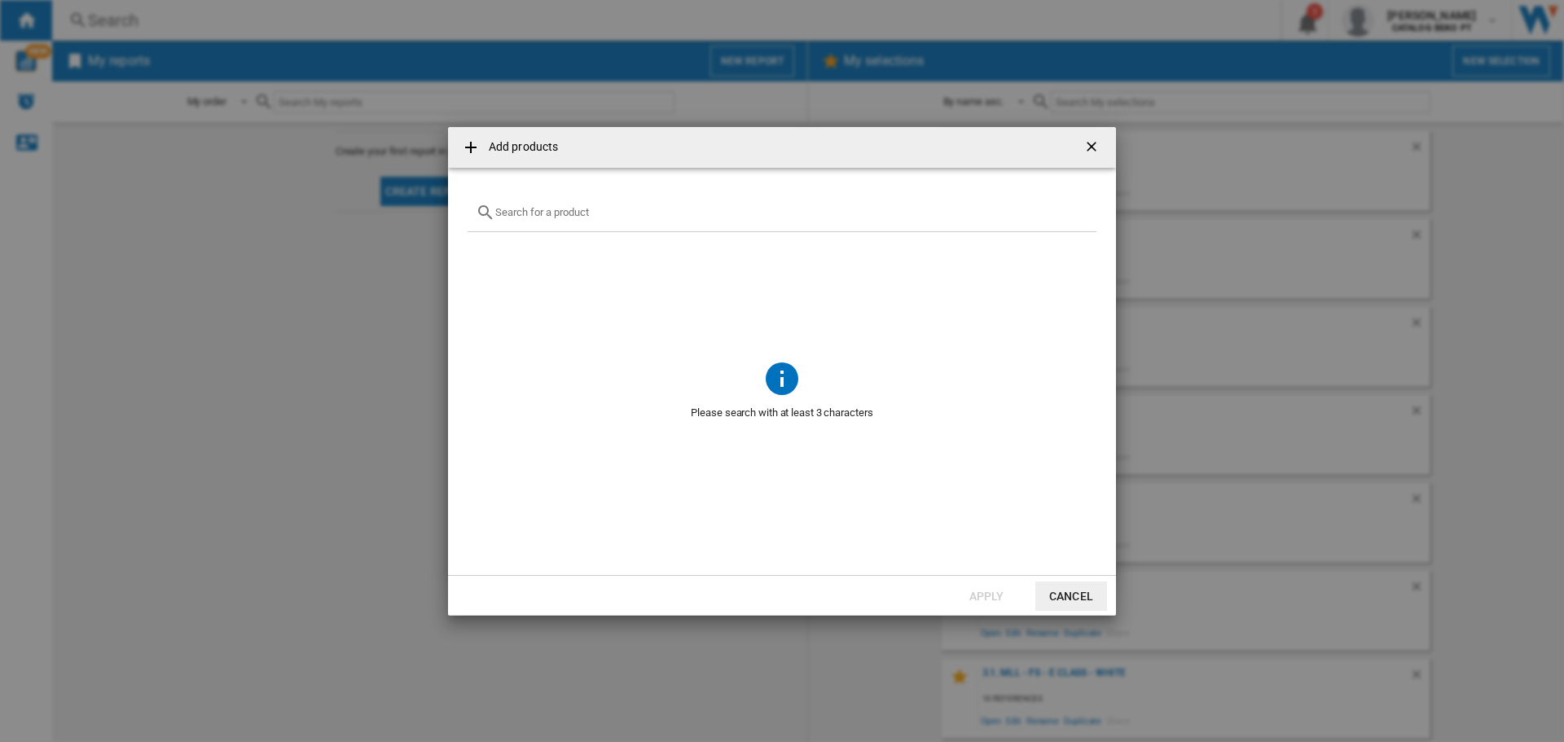
click at [550, 211] on input "Add products ..." at bounding box center [791, 212] width 593 height 12
paste input "HSR5918DIMP"
type input "HSR5918DIMP"
click at [489, 247] on div "Select" at bounding box center [488, 251] width 16 height 16
drag, startPoint x: 991, startPoint y: 595, endPoint x: 1038, endPoint y: 389, distance: 210.7
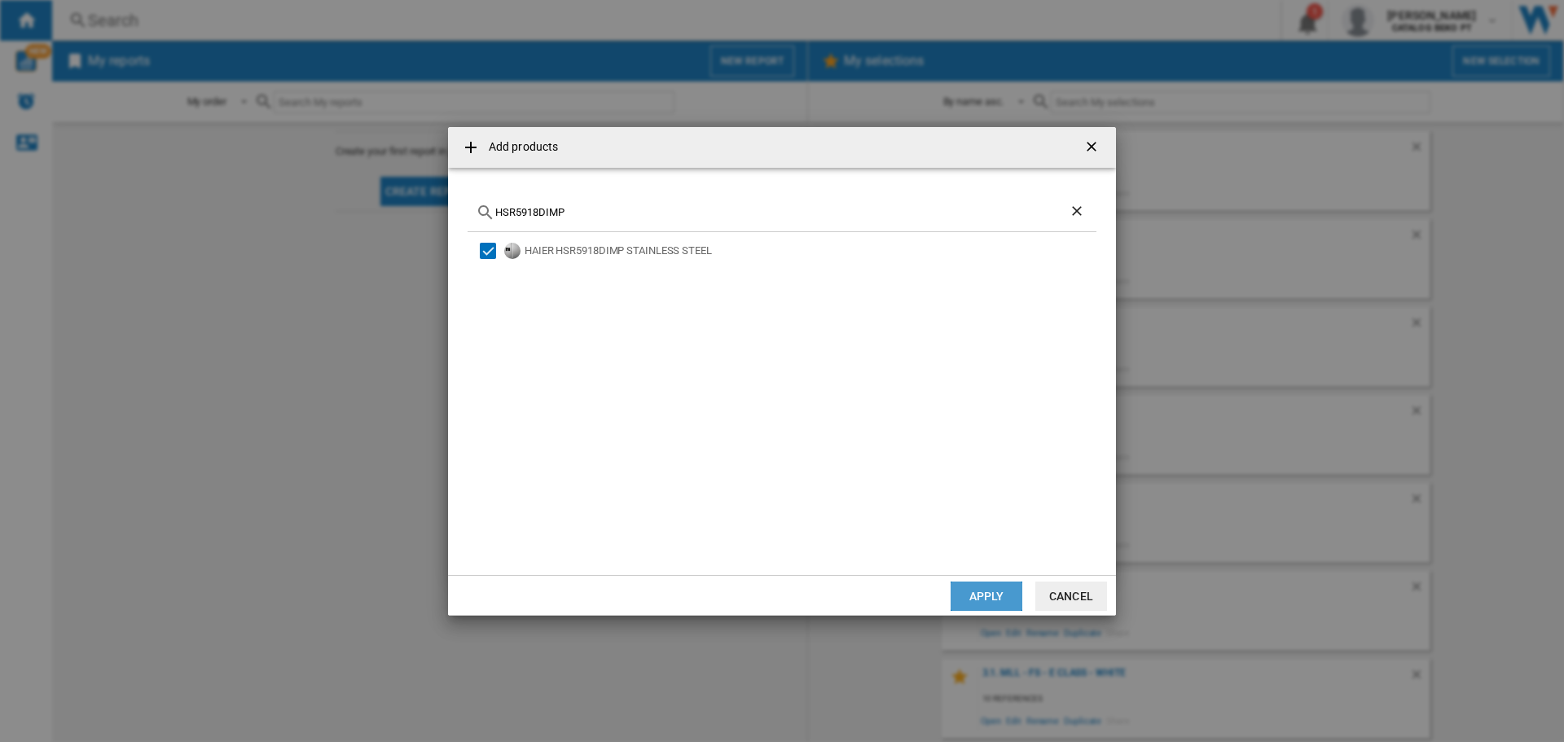
click at [991, 596] on button "Apply" at bounding box center [987, 596] width 72 height 29
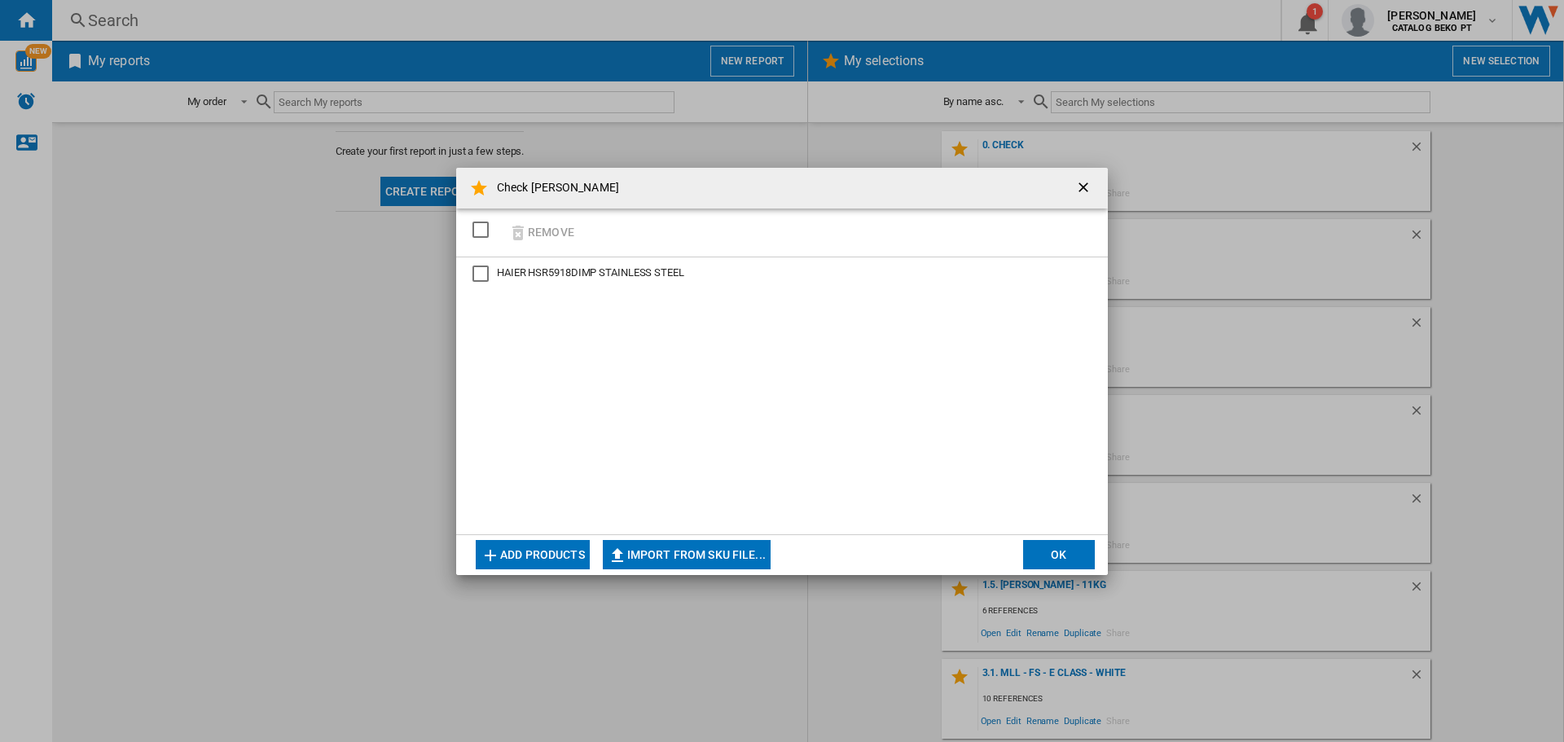
click at [551, 556] on button "Add products" at bounding box center [533, 554] width 114 height 29
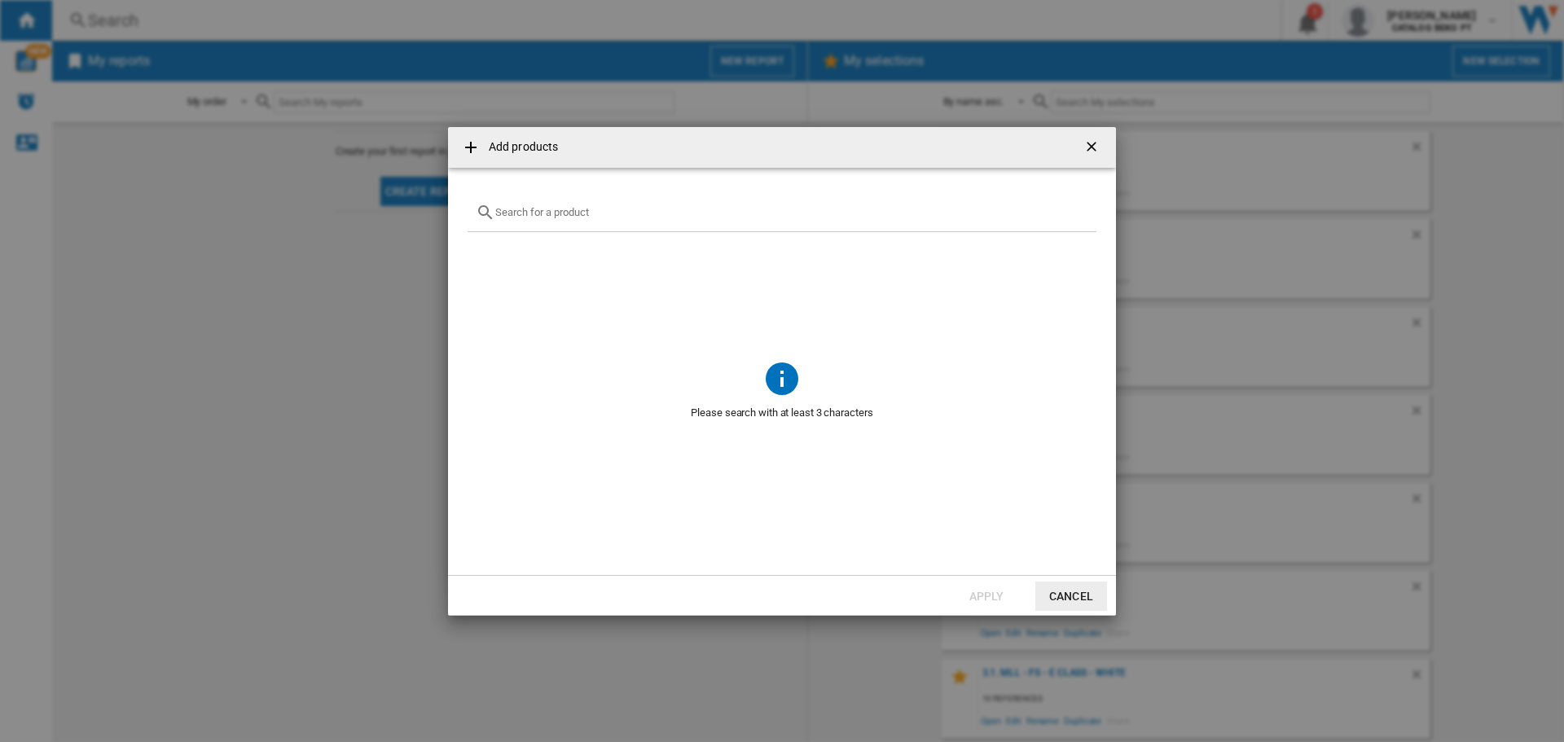
click at [538, 216] on input "Add products ..." at bounding box center [791, 212] width 593 height 12
paste input "HSR5918DIPB"
type input "HSR5918DIPB"
click at [538, 250] on div "HAIER HSR5918DIPB BLACK" at bounding box center [809, 251] width 569 height 16
drag, startPoint x: 979, startPoint y: 590, endPoint x: 985, endPoint y: 557, distance: 33.1
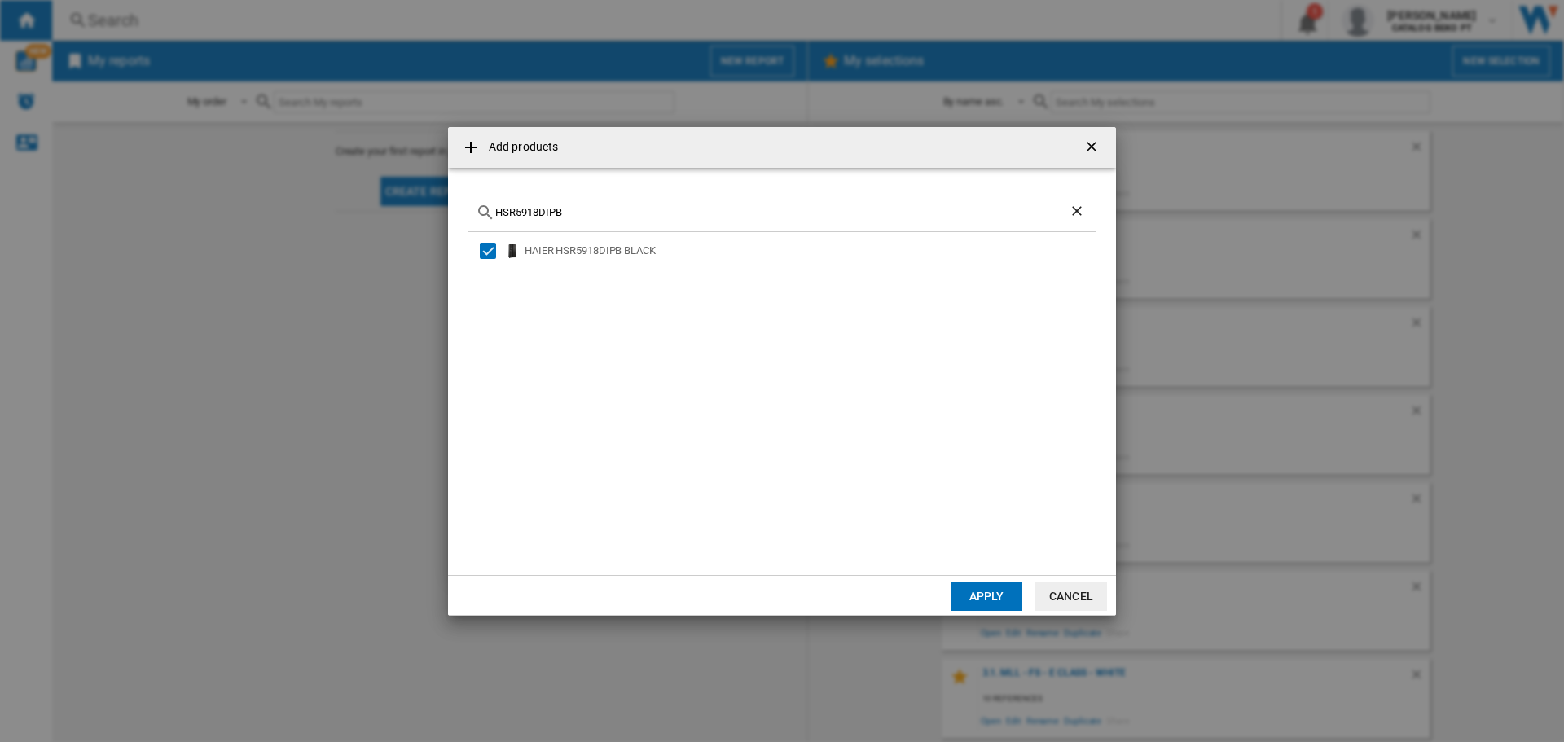
click at [978, 594] on button "Apply" at bounding box center [987, 596] width 72 height 29
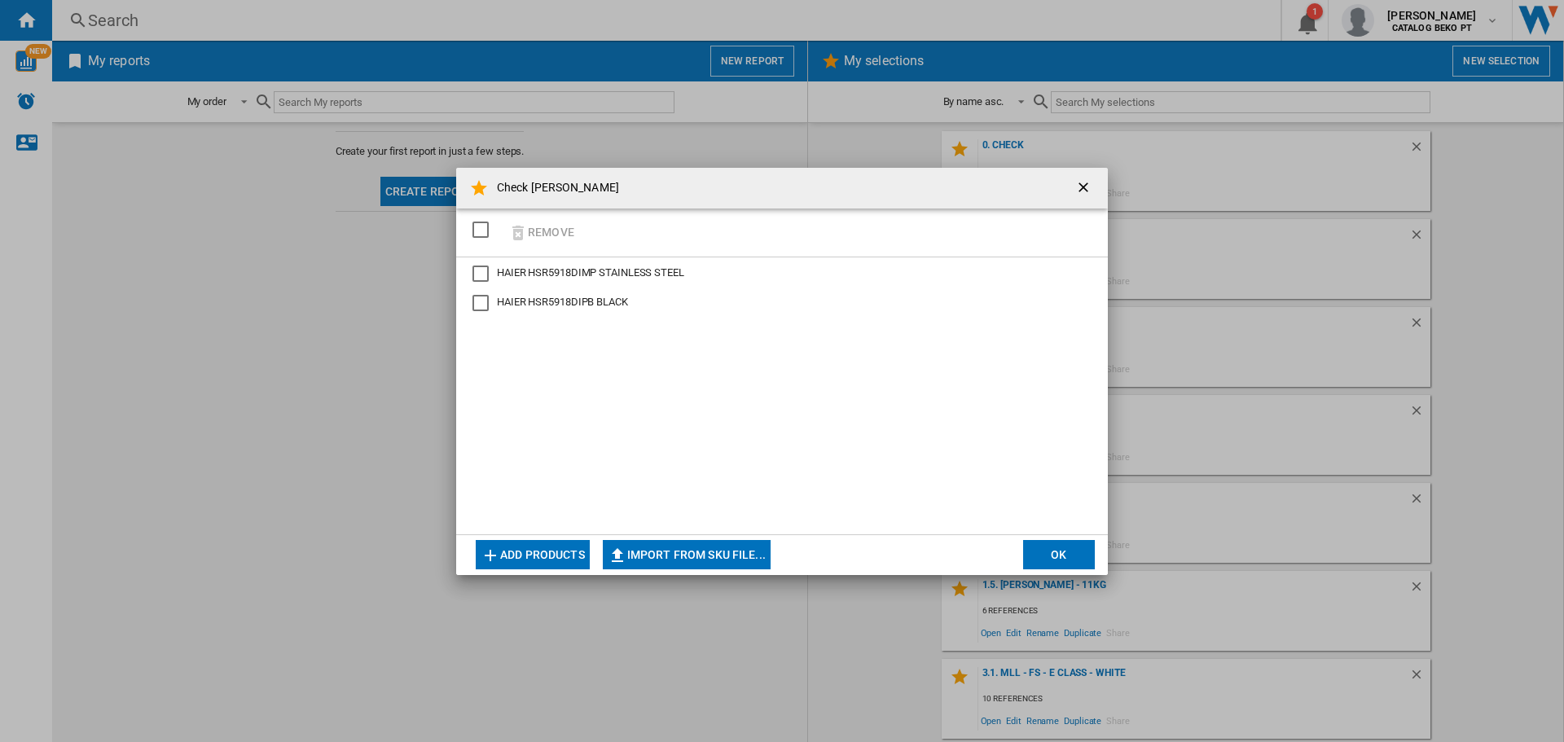
click at [535, 549] on button "Add products" at bounding box center [533, 554] width 114 height 29
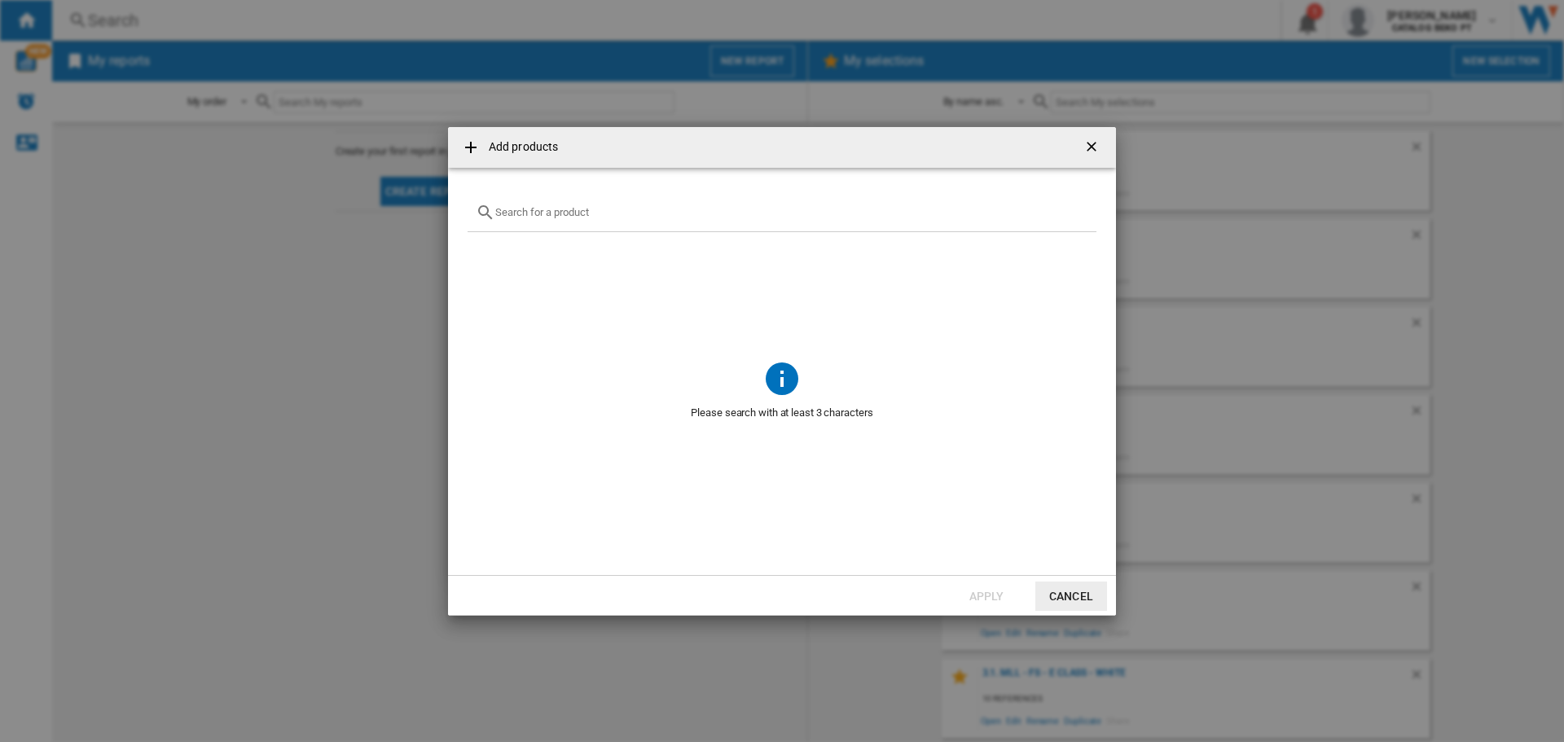
click at [593, 218] on div "Add products ..." at bounding box center [782, 213] width 629 height 38
click at [593, 214] on input "Add products ..." at bounding box center [791, 212] width 593 height 12
paste input "RS70F64KDTEF"
type input "RS70F64KDTEF"
click at [605, 259] on div "SAMSUNG RS70F64KDTEF INOX" at bounding box center [786, 250] width 619 height 21
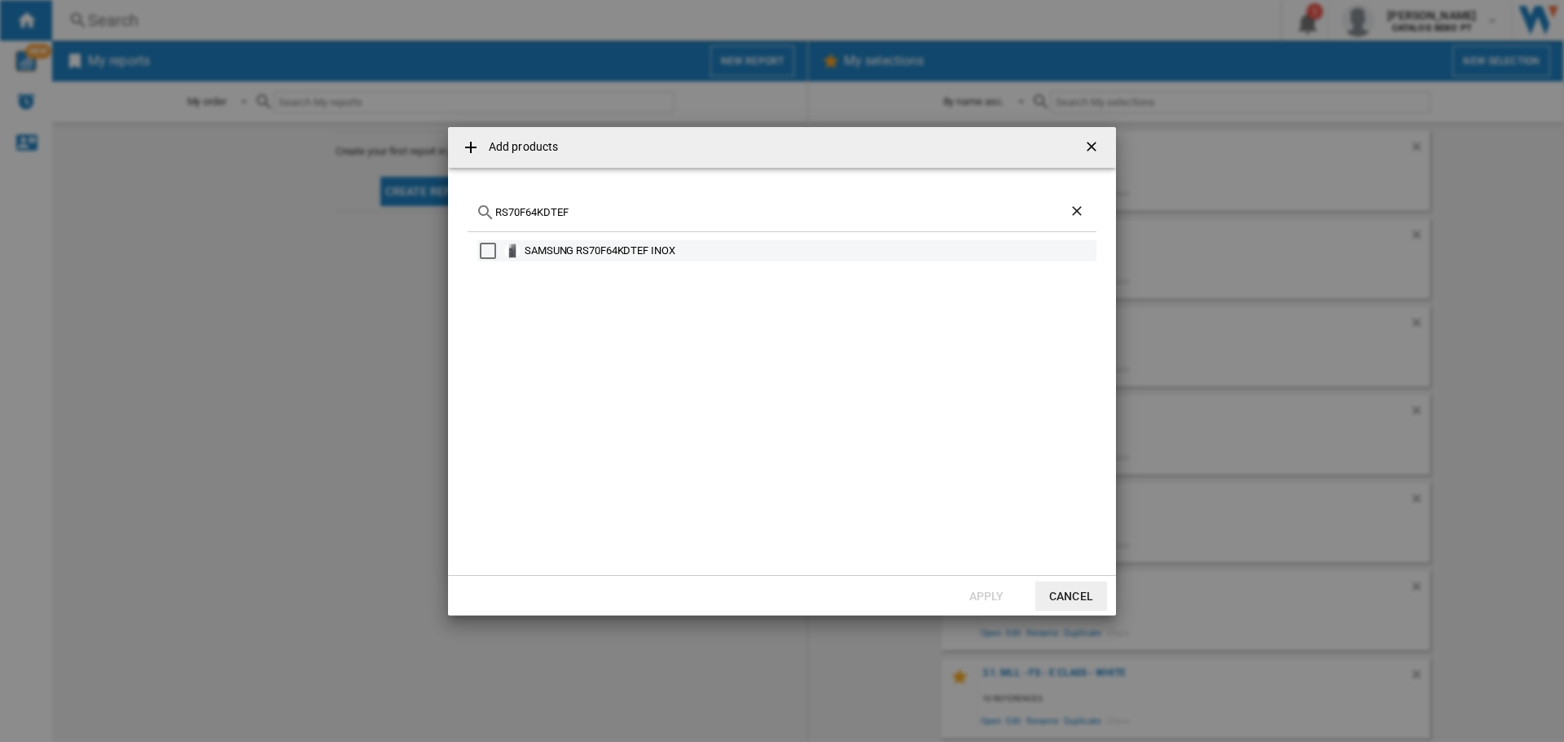
click at [488, 252] on div "Select" at bounding box center [488, 251] width 16 height 16
click at [988, 592] on button "Apply" at bounding box center [987, 596] width 72 height 29
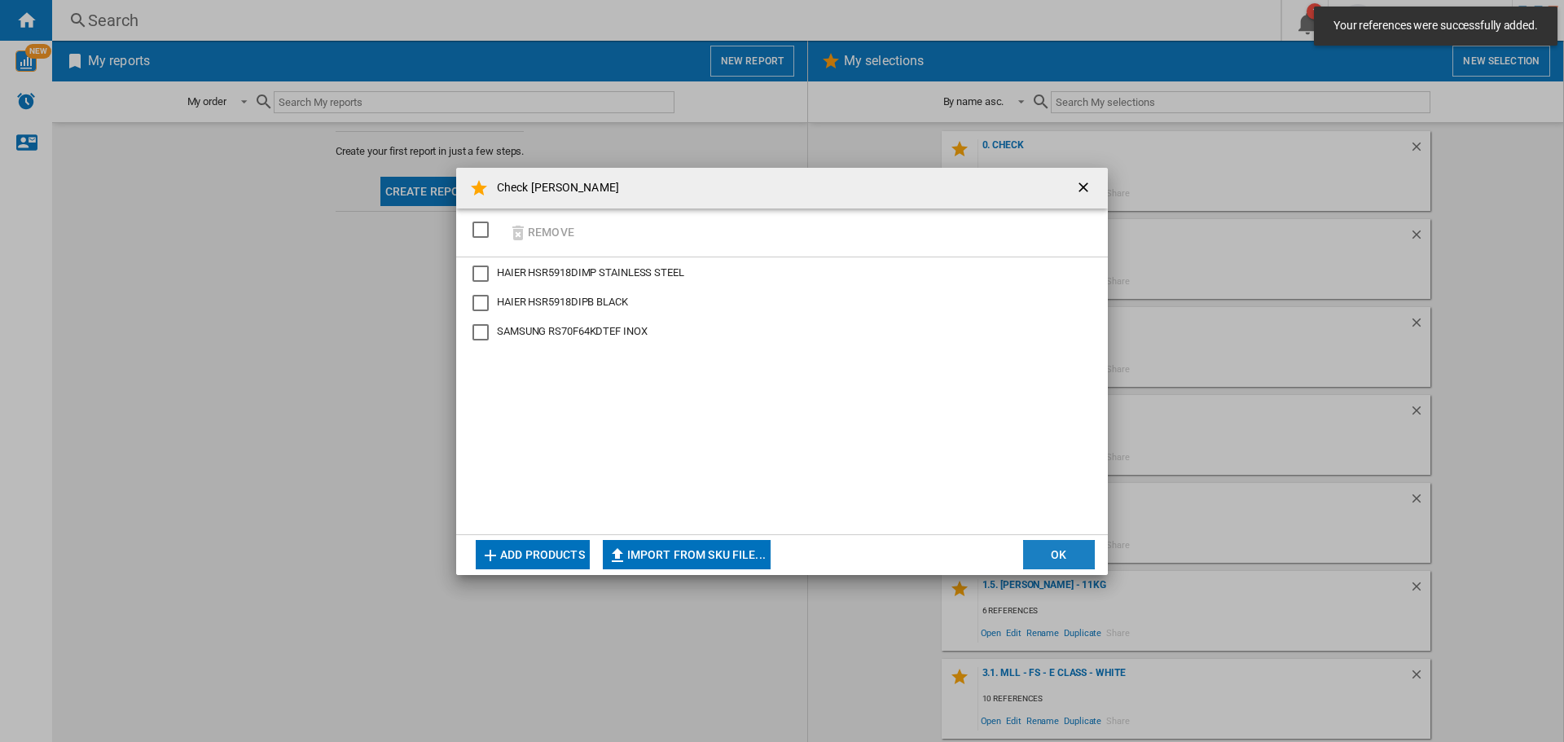
click at [1058, 547] on button "OK" at bounding box center [1059, 554] width 72 height 29
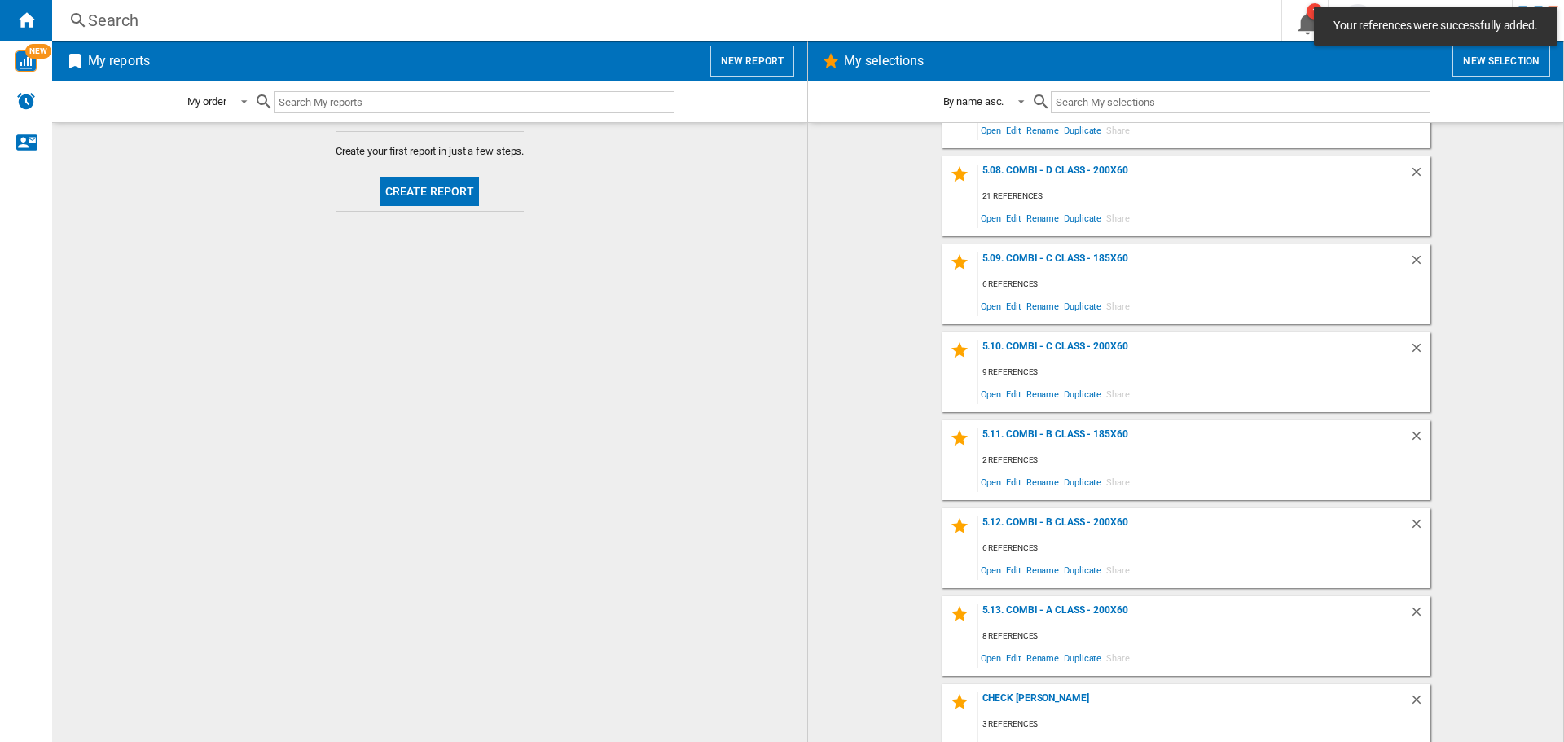
scroll to position [1933, 0]
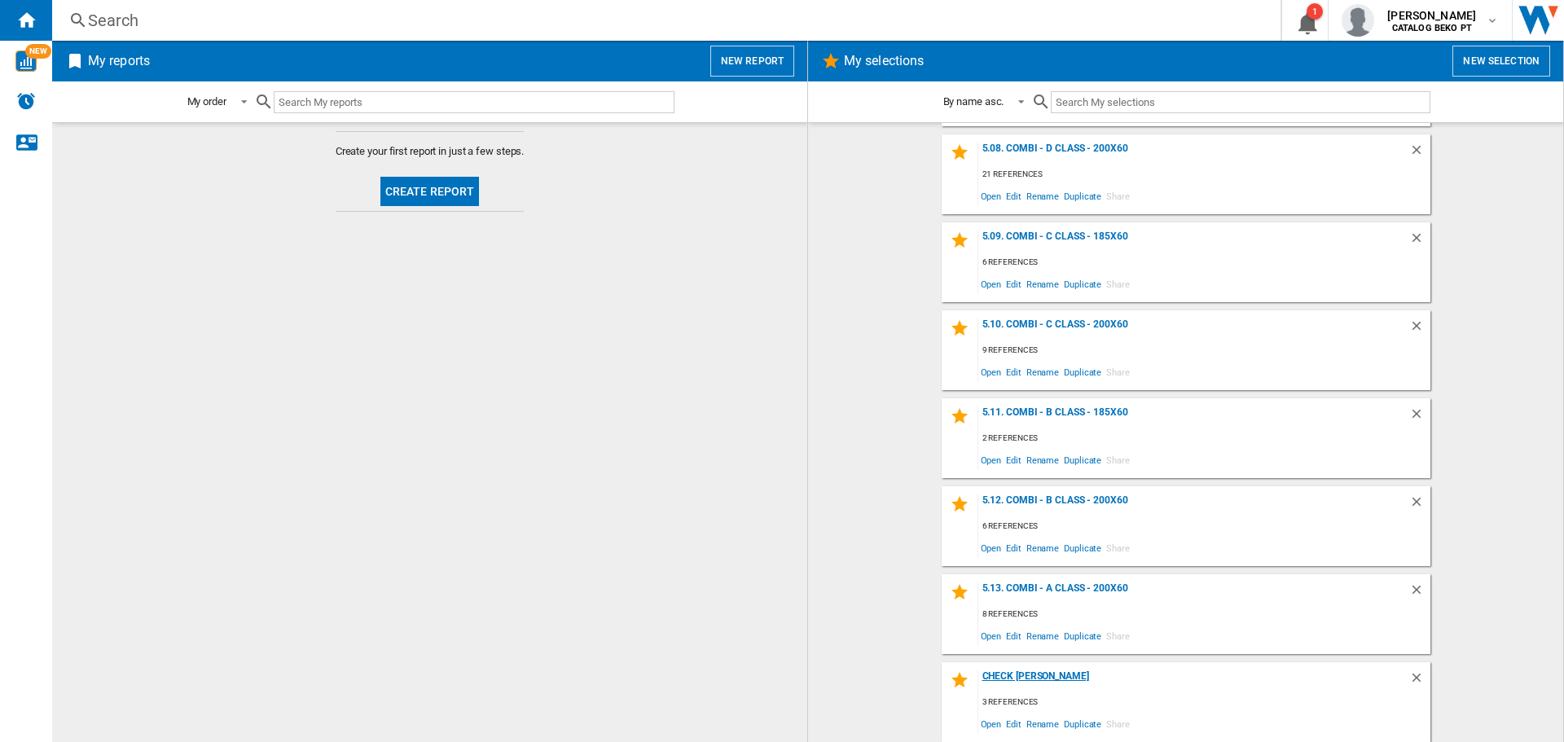
click at [1014, 676] on div "Check [PERSON_NAME]" at bounding box center [1193, 682] width 431 height 22
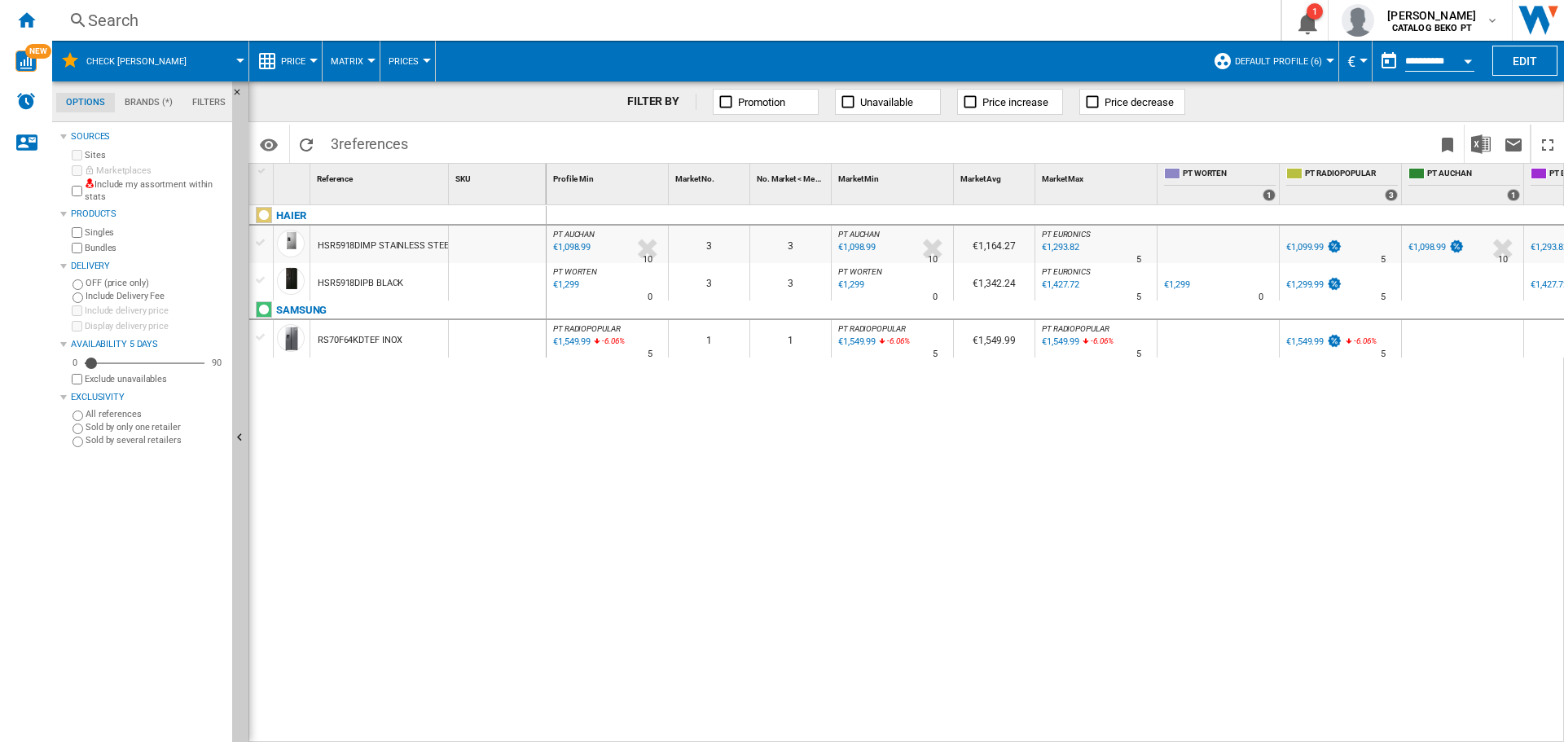
drag, startPoint x: 255, startPoint y: 240, endPoint x: 262, endPoint y: 263, distance: 24.5
click at [256, 240] on div at bounding box center [261, 242] width 17 height 15
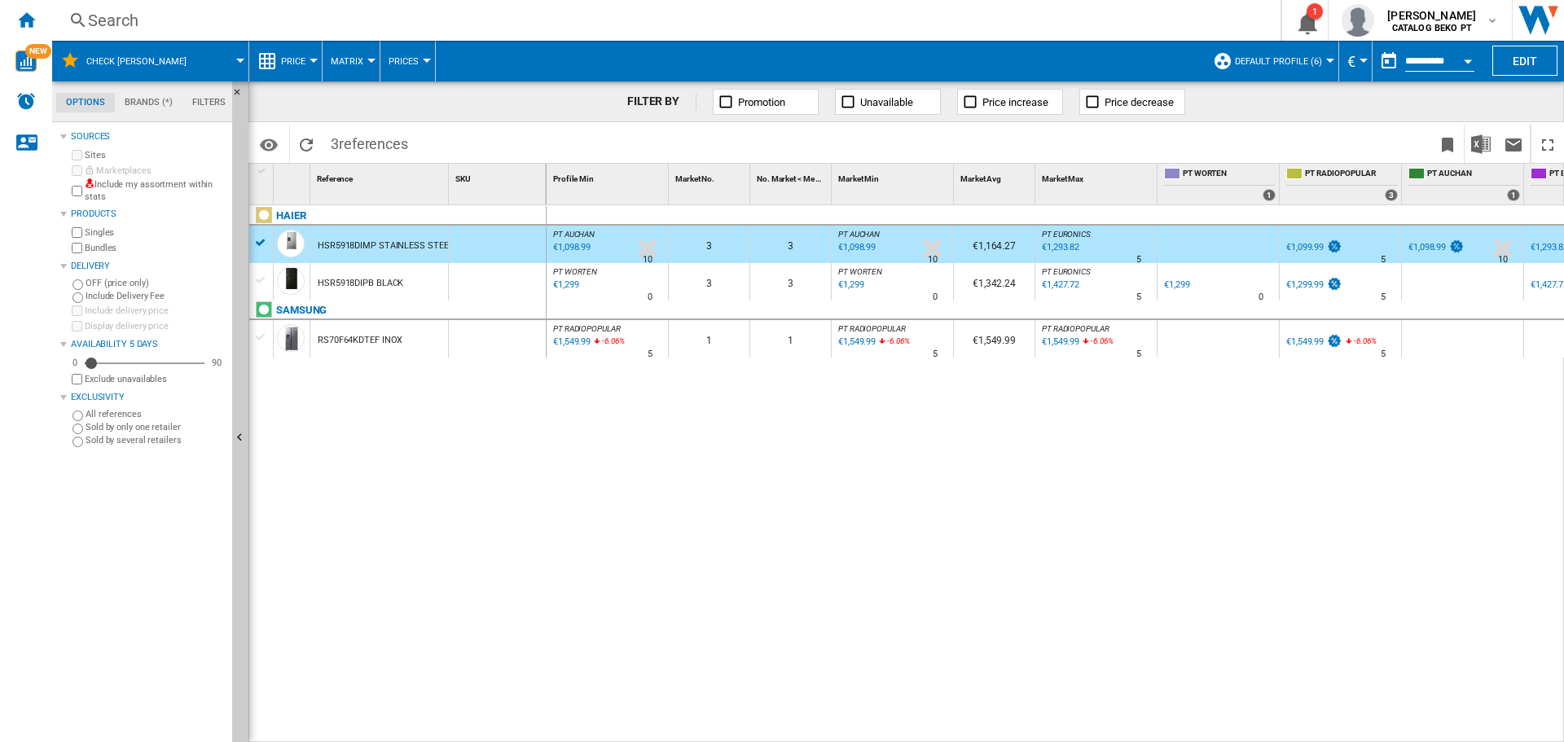
click at [266, 276] on div at bounding box center [261, 280] width 17 height 15
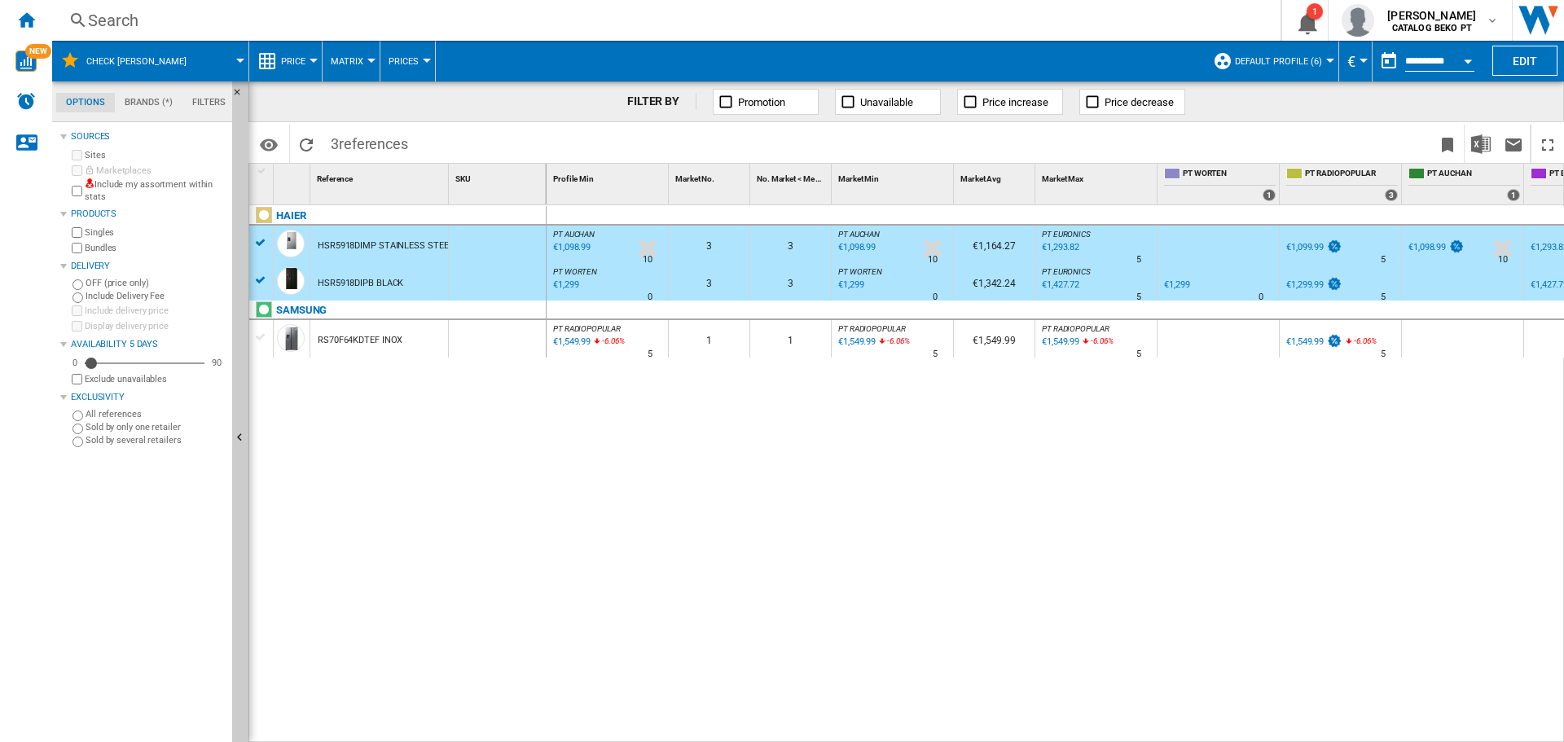
click at [260, 332] on div at bounding box center [261, 337] width 17 height 15
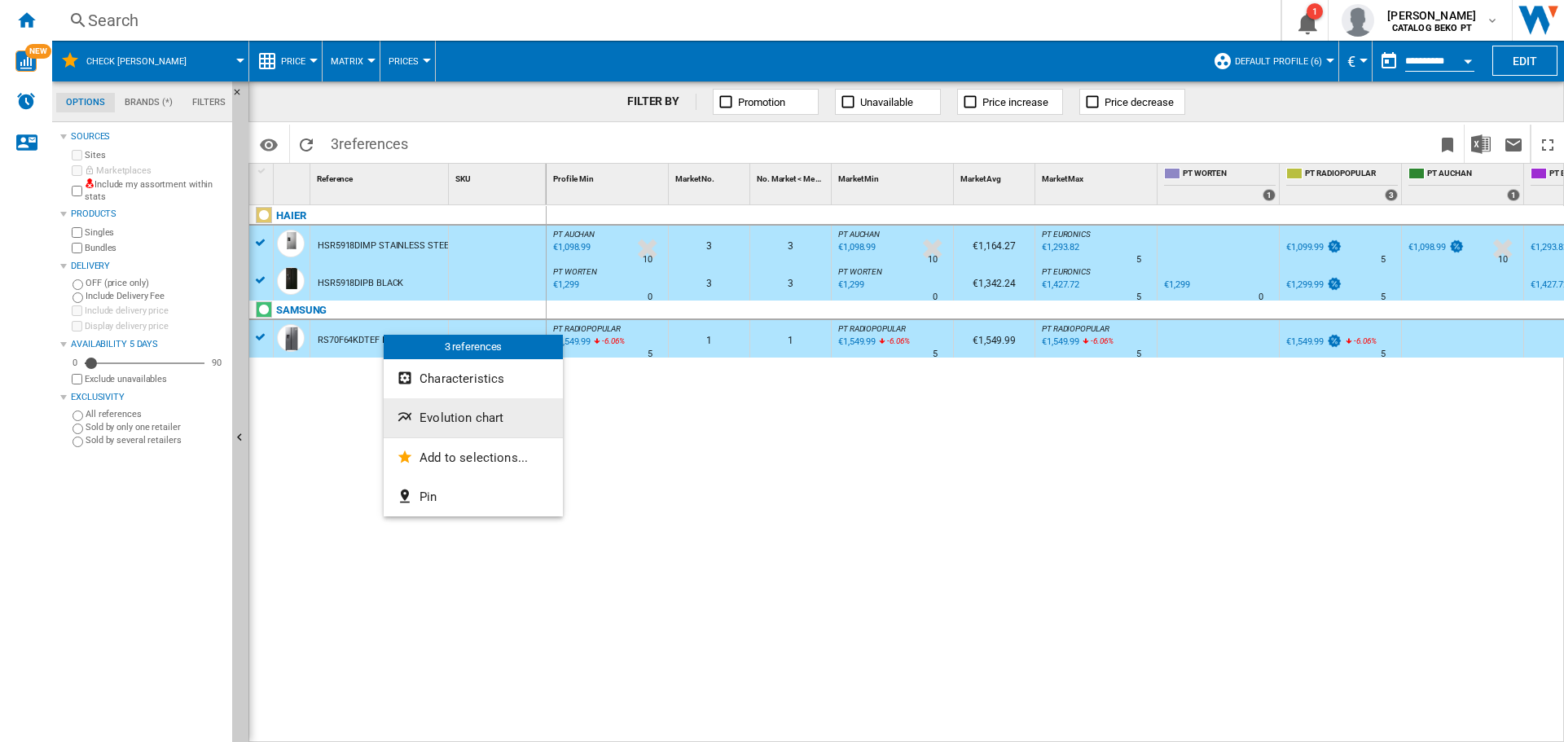
click at [451, 416] on span "Evolution chart" at bounding box center [462, 418] width 84 height 15
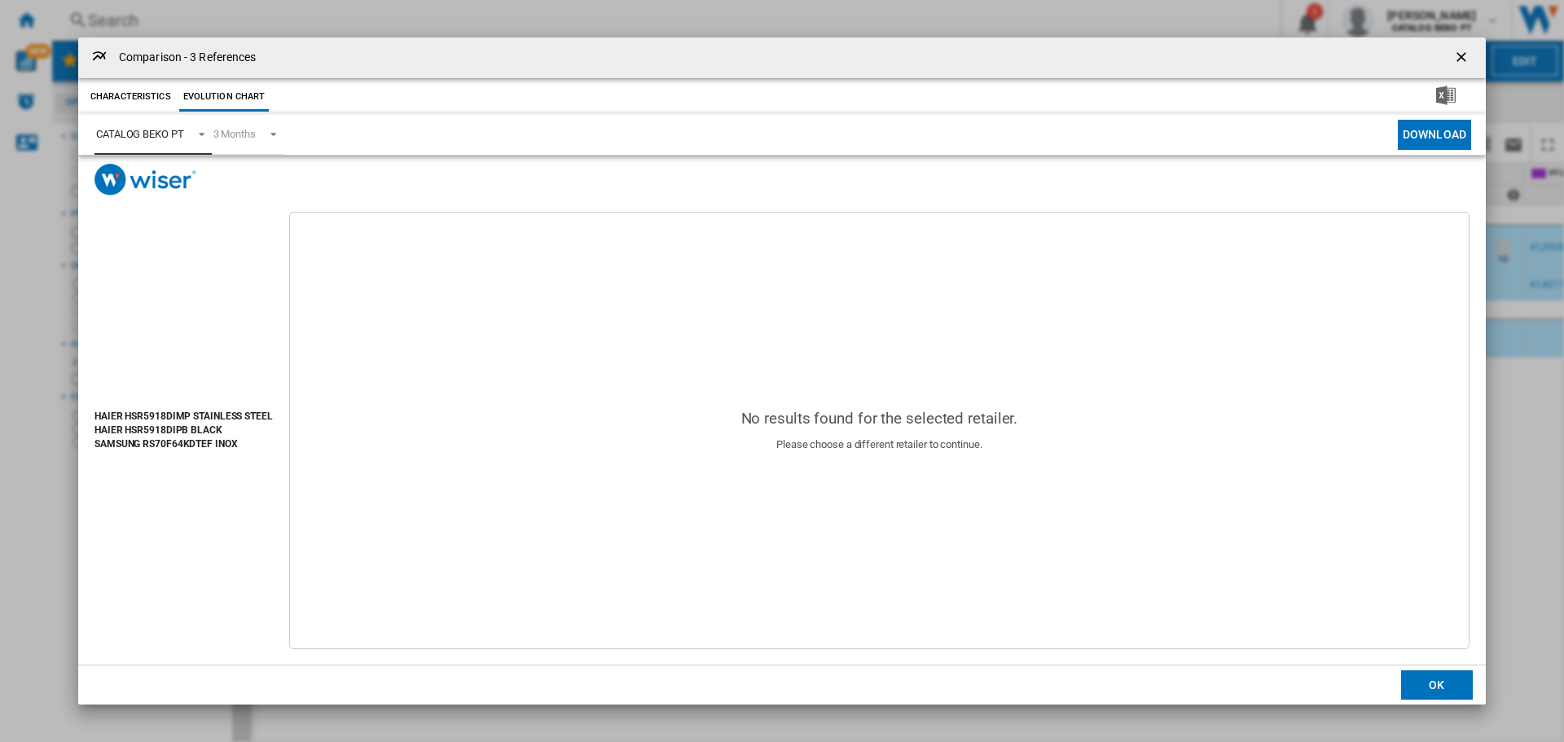
click at [169, 133] on div "CATALOG BEKO PT" at bounding box center [140, 134] width 88 height 12
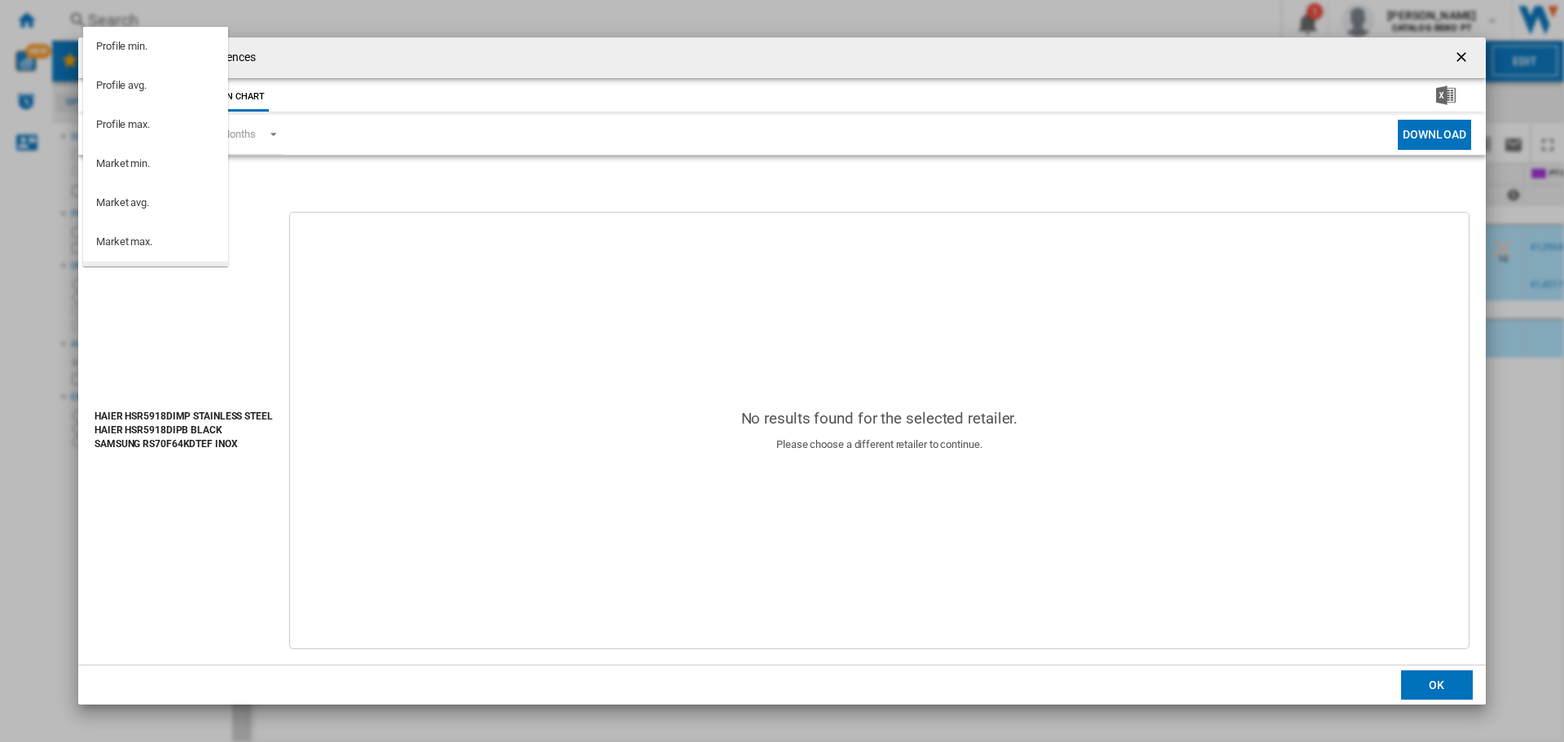
scroll to position [146, 0]
click at [172, 165] on md-option "PT WORTEN" at bounding box center [155, 174] width 145 height 39
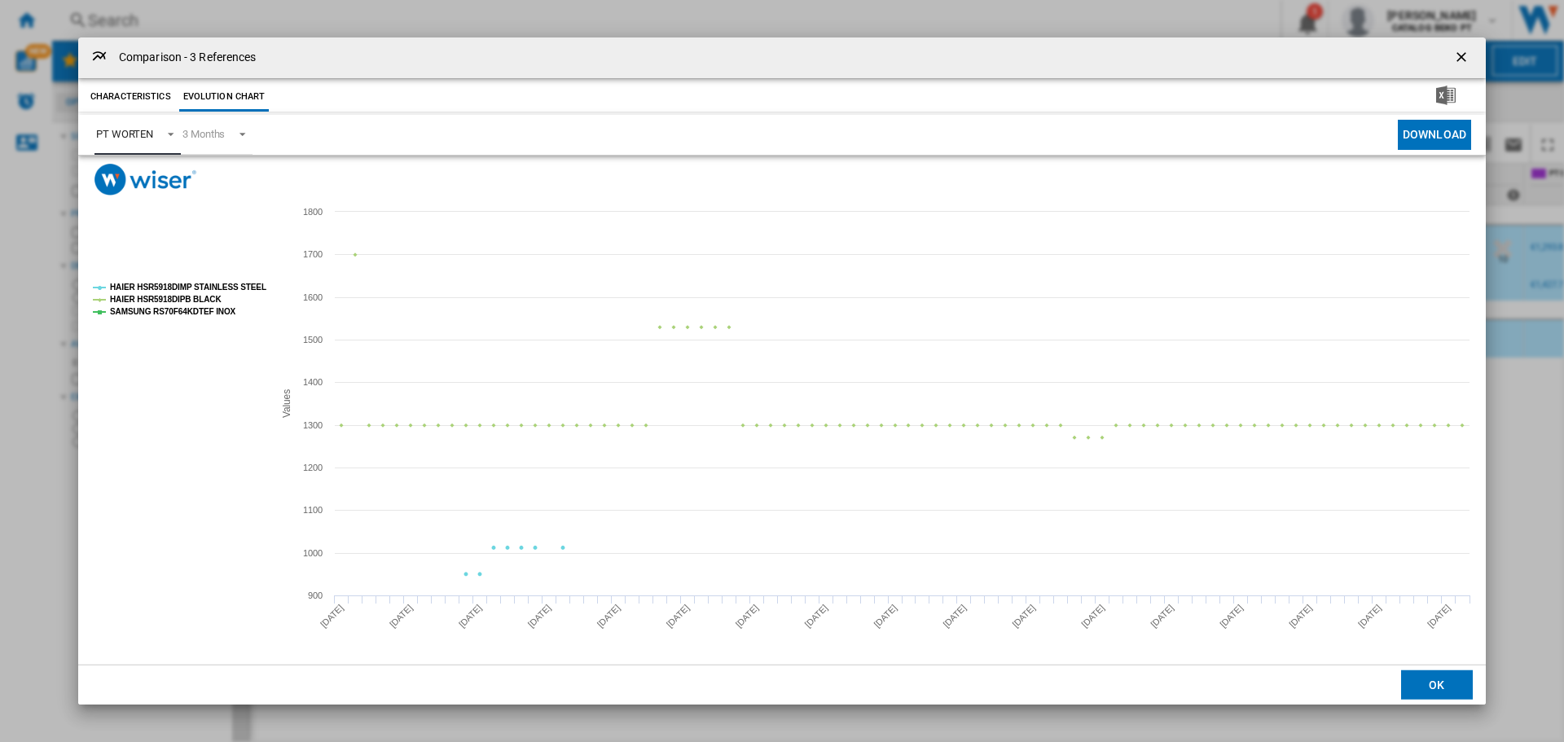
click at [142, 131] on div "PT WORTEN" at bounding box center [124, 134] width 57 height 12
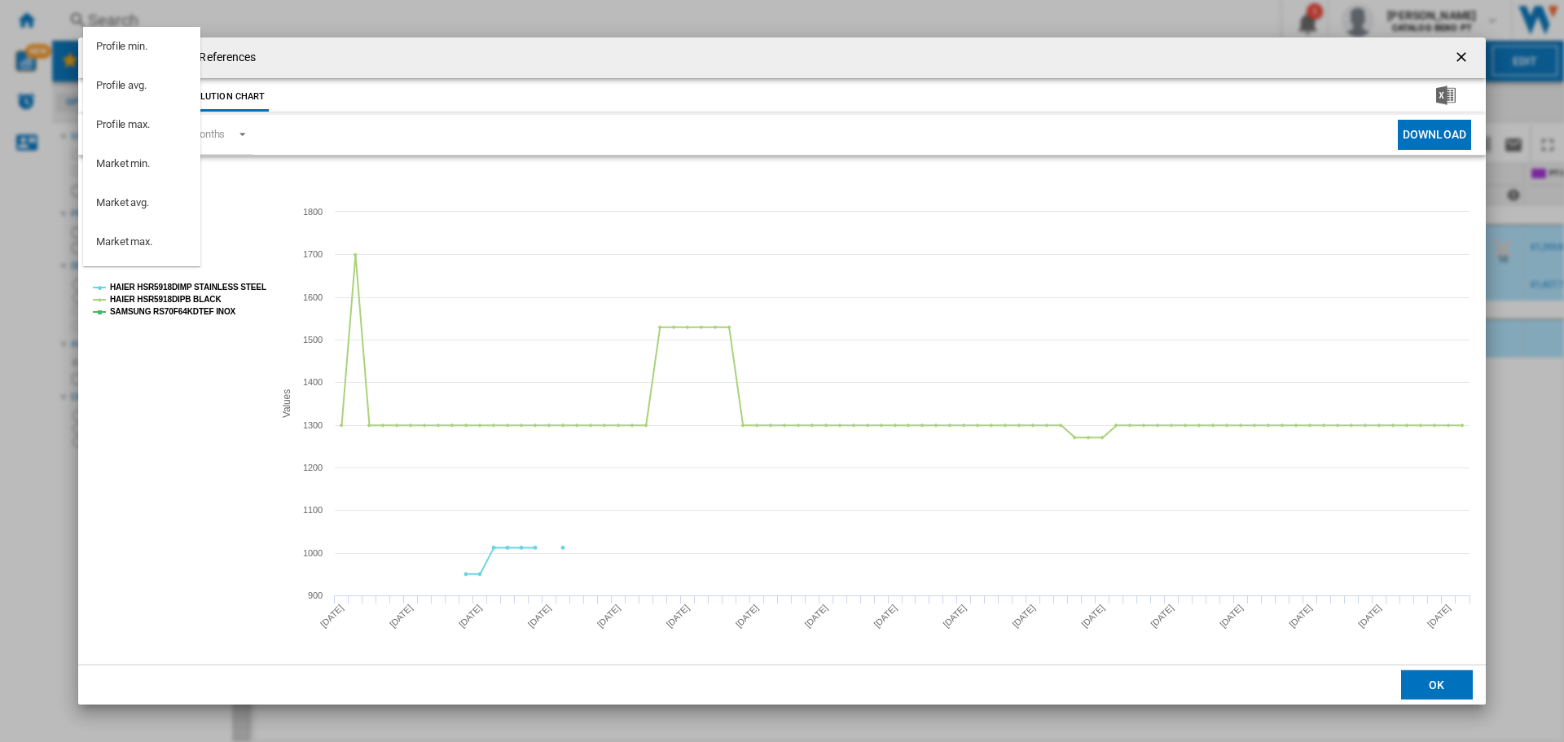
scroll to position [185, 0]
click at [144, 175] on div "PT RADIOPOPULAR" at bounding box center [141, 174] width 91 height 15
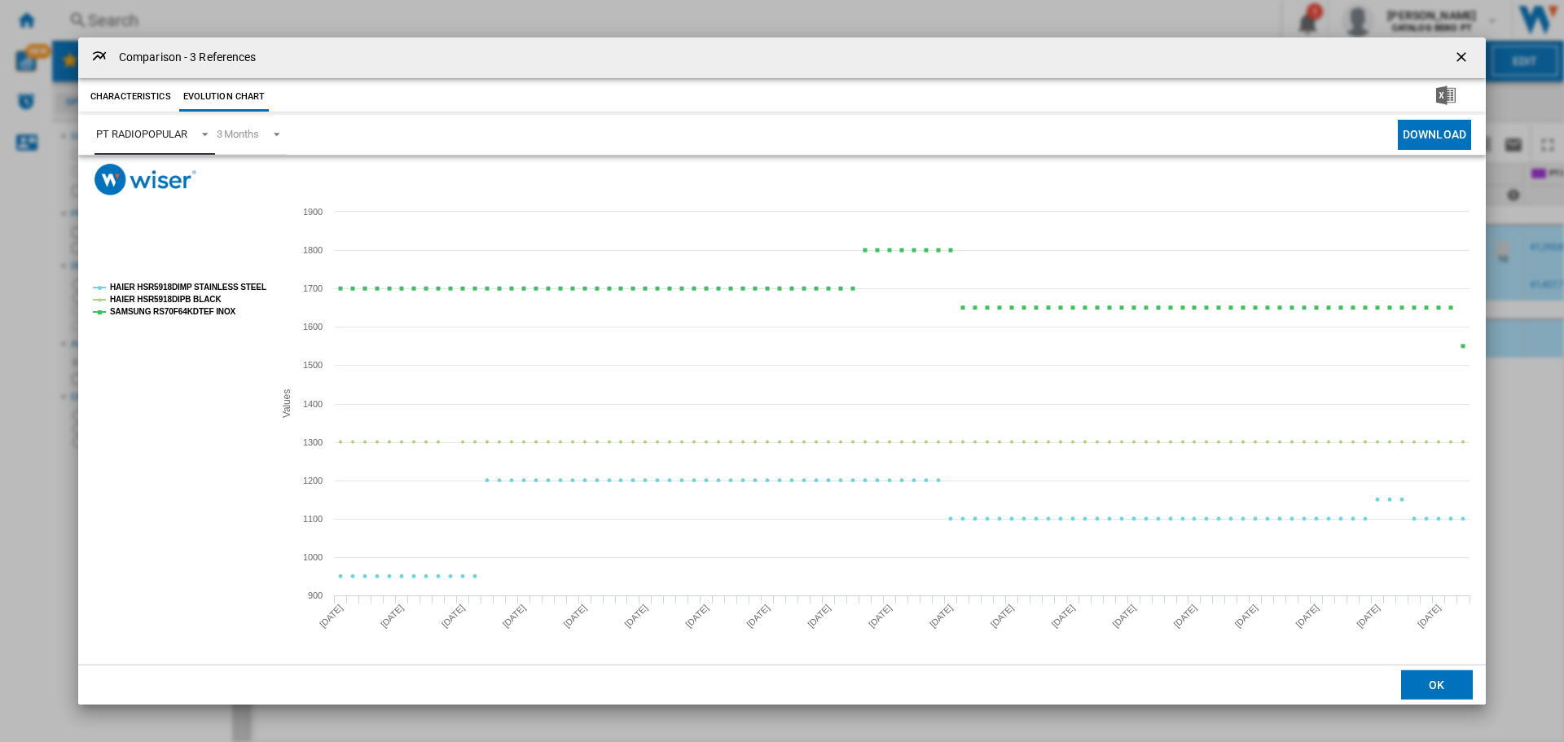
click at [160, 300] on tspan "HAIER HSR5918DIPB BLACK" at bounding box center [166, 299] width 112 height 9
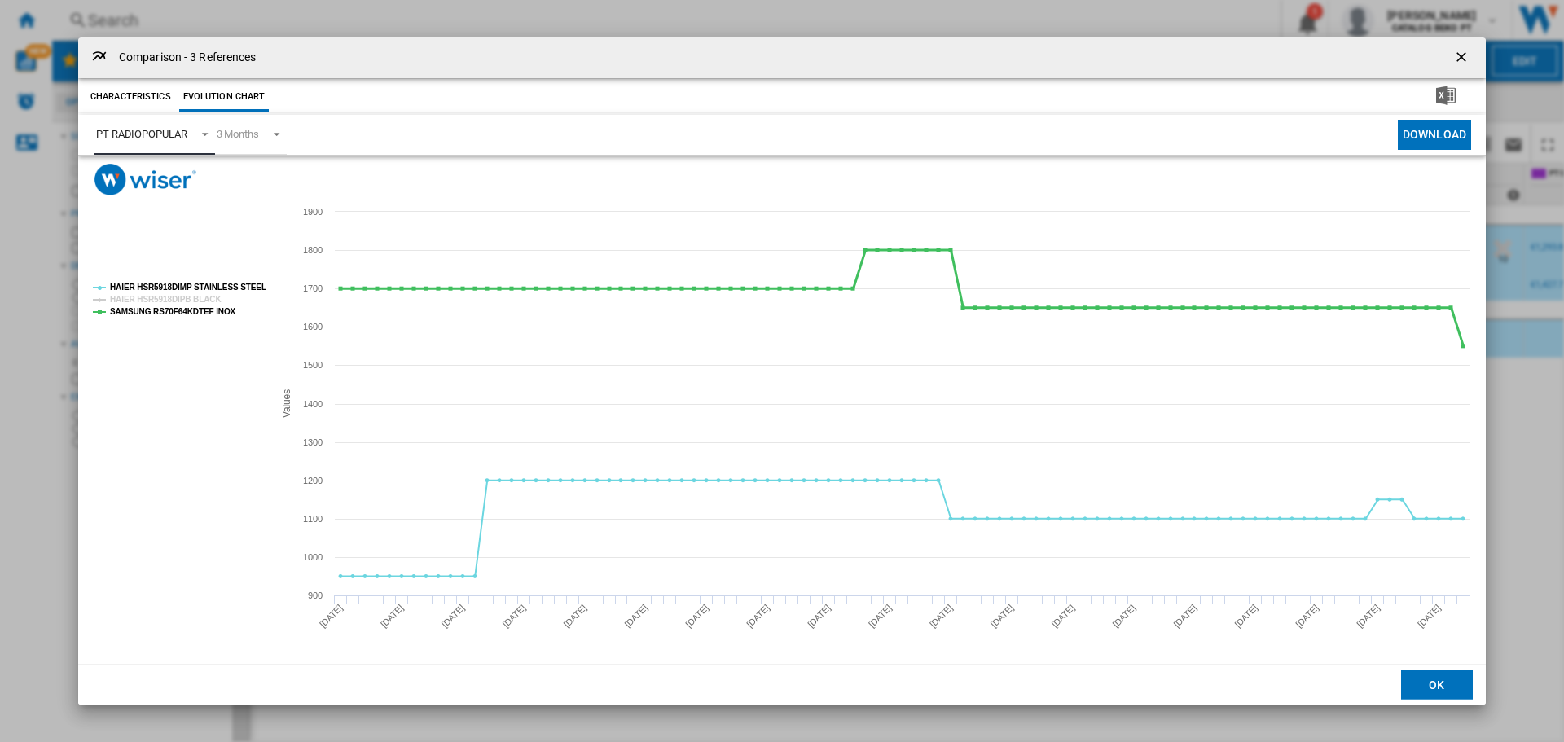
click at [160, 311] on tspan "SAMSUNG RS70F64KDTEF INOX" at bounding box center [173, 311] width 126 height 9
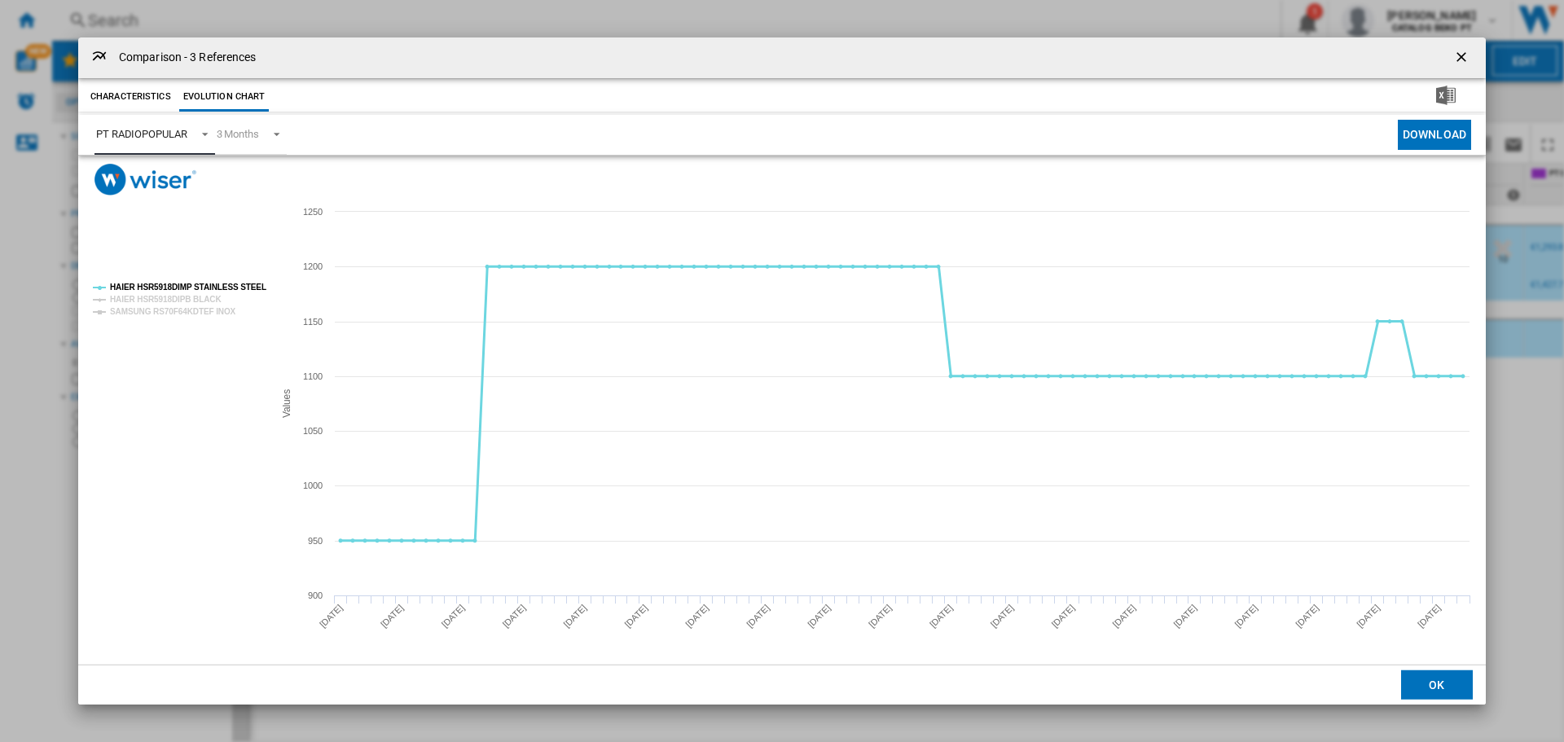
click at [172, 283] on tspan "HAIER HSR5918DIMP STAINLESS STEEL" at bounding box center [188, 287] width 156 height 9
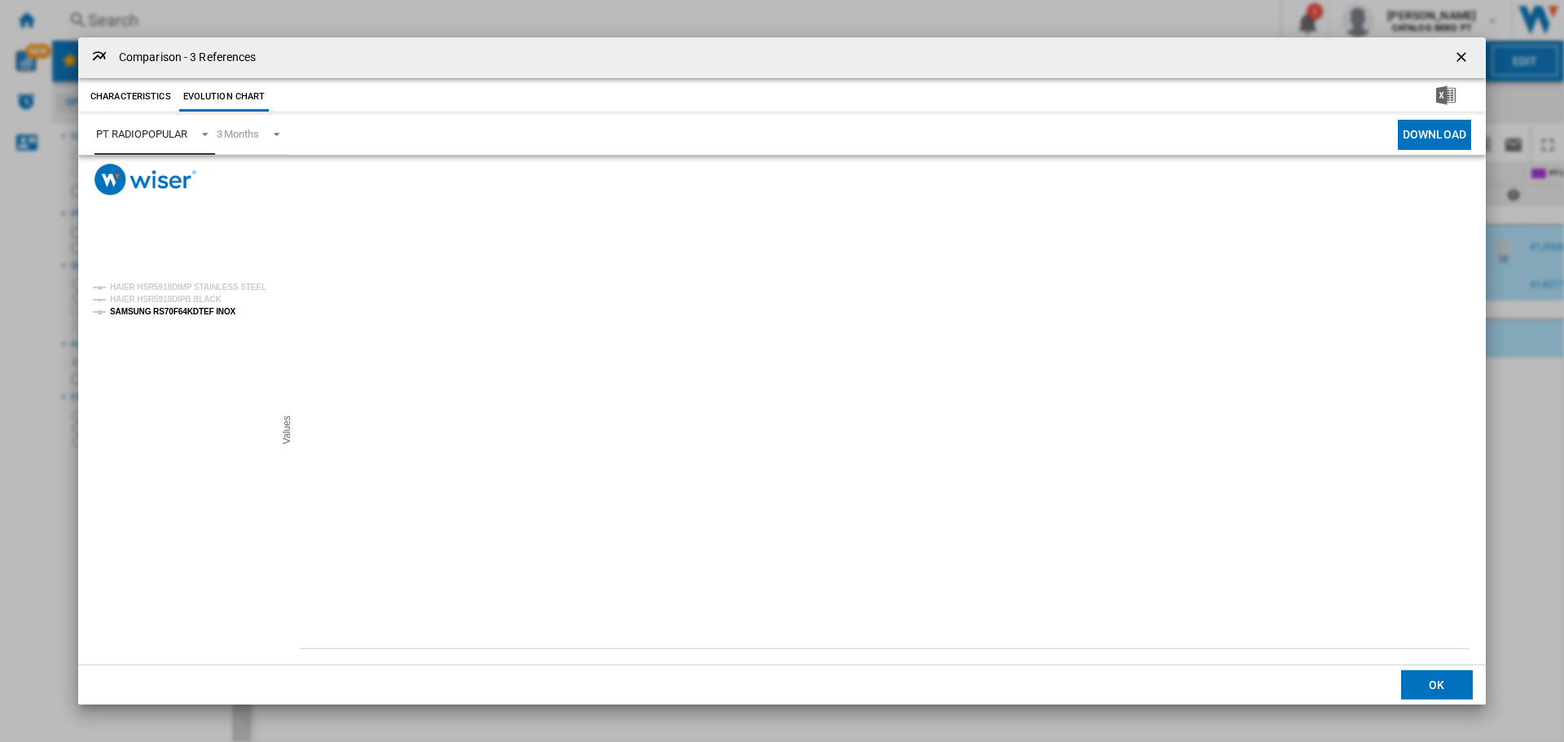
click at [163, 311] on tspan "SAMSUNG RS70F64KDTEF INOX" at bounding box center [173, 311] width 126 height 9
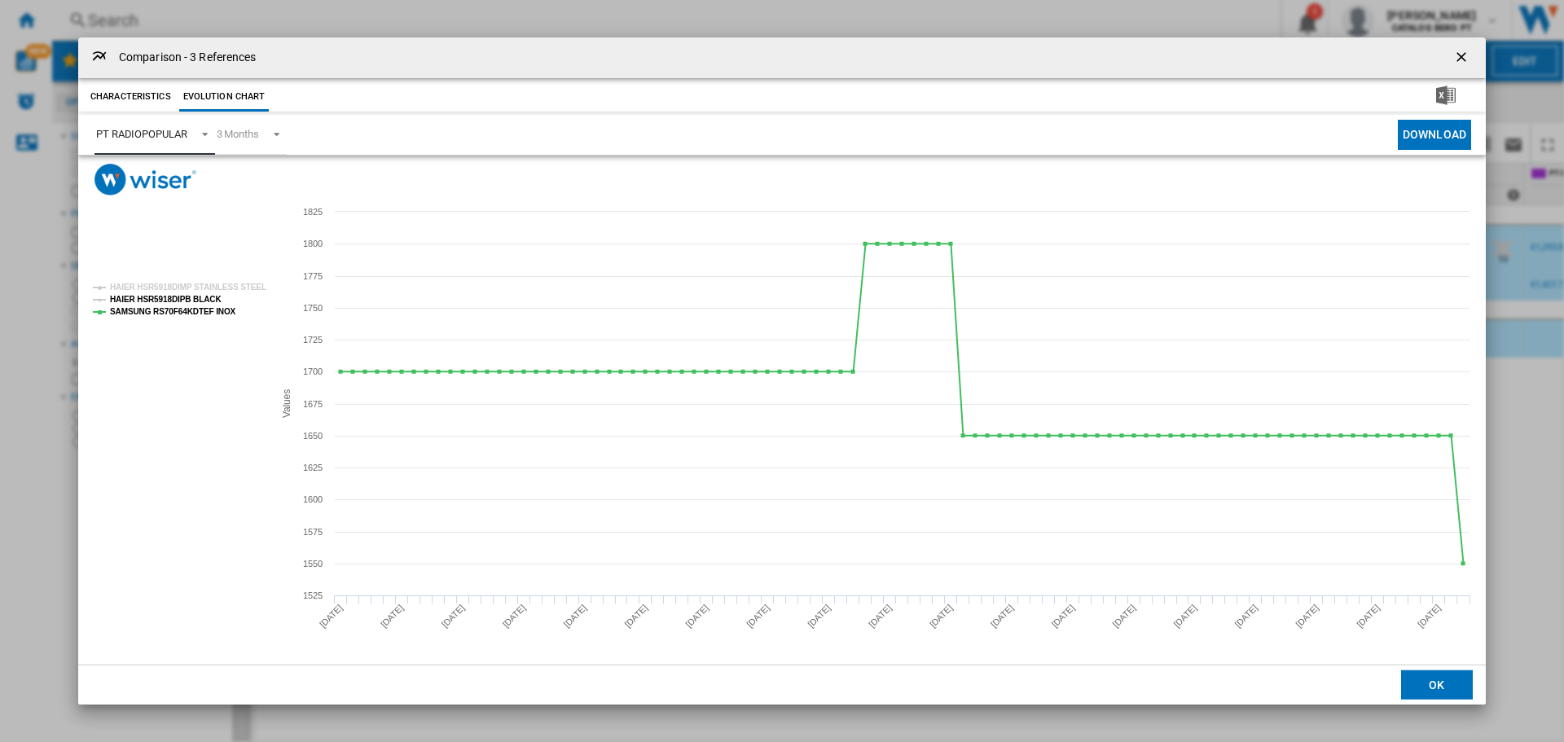
click at [160, 297] on tspan "HAIER HSR5918DIPB BLACK" at bounding box center [166, 299] width 112 height 9
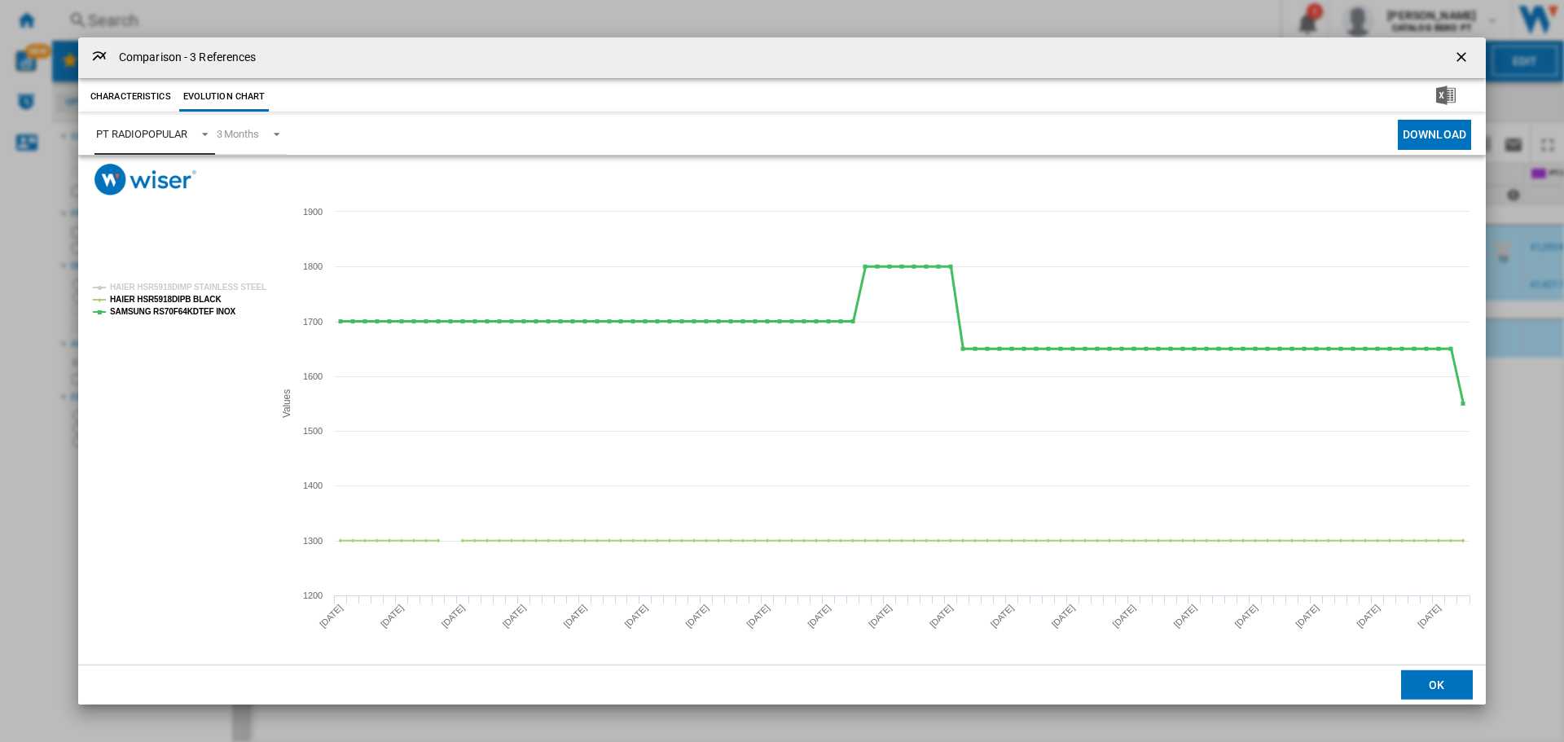
click at [159, 308] on tspan "SAMSUNG RS70F64KDTEF INOX" at bounding box center [173, 311] width 126 height 9
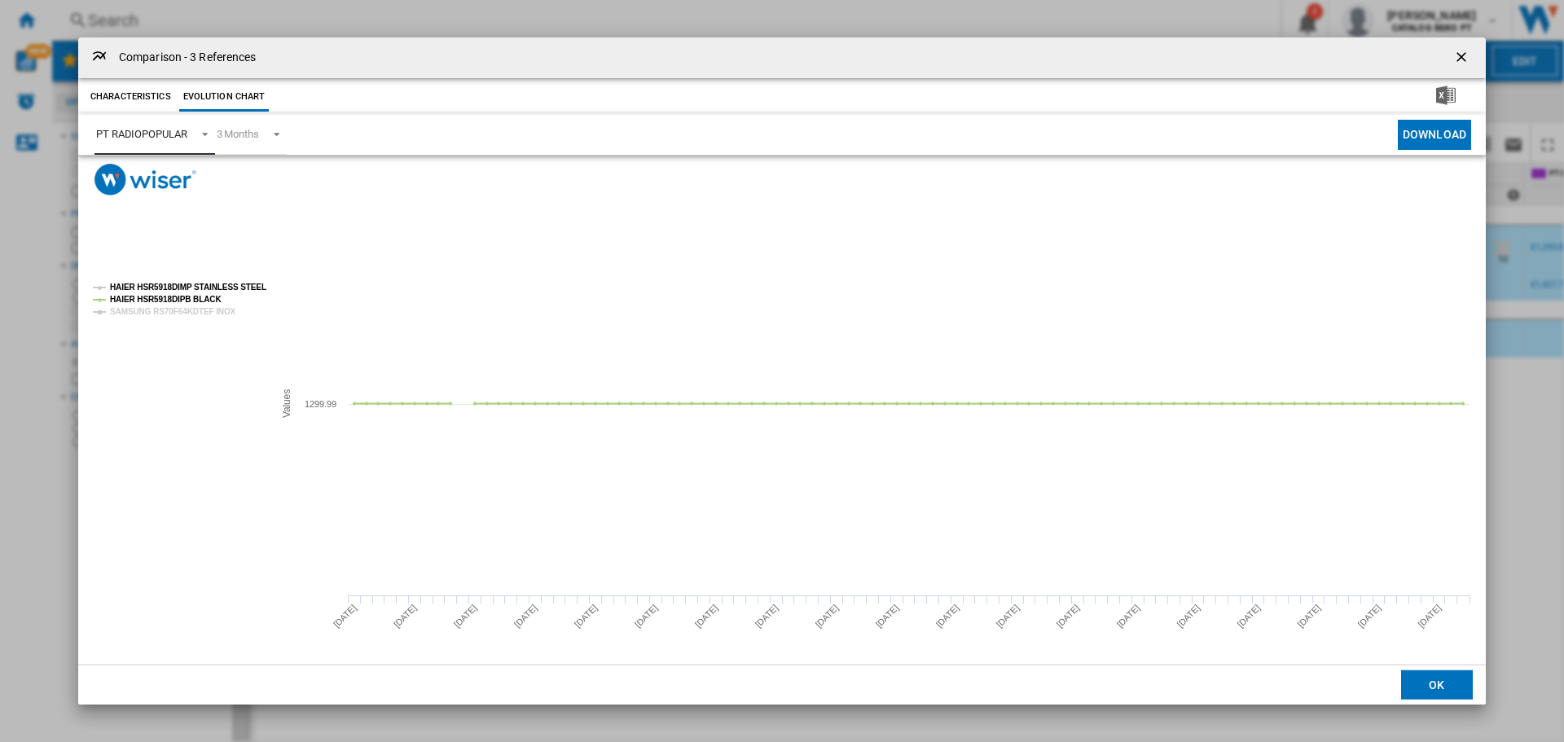
click at [152, 288] on tspan "HAIER HSR5918DIMP STAINLESS STEEL" at bounding box center [188, 287] width 156 height 9
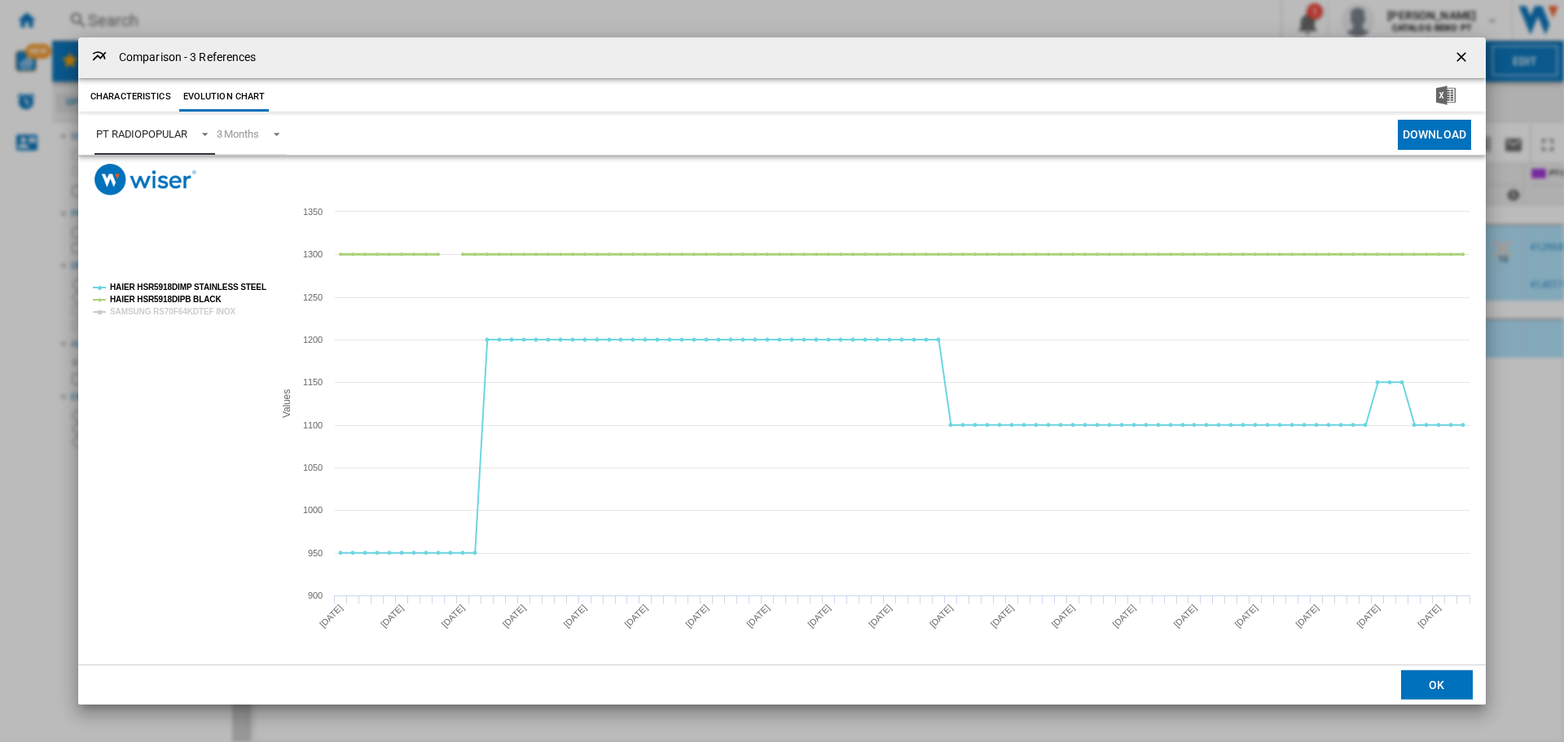
click at [149, 297] on tspan "HAIER HSR5918DIPB BLACK" at bounding box center [166, 299] width 112 height 9
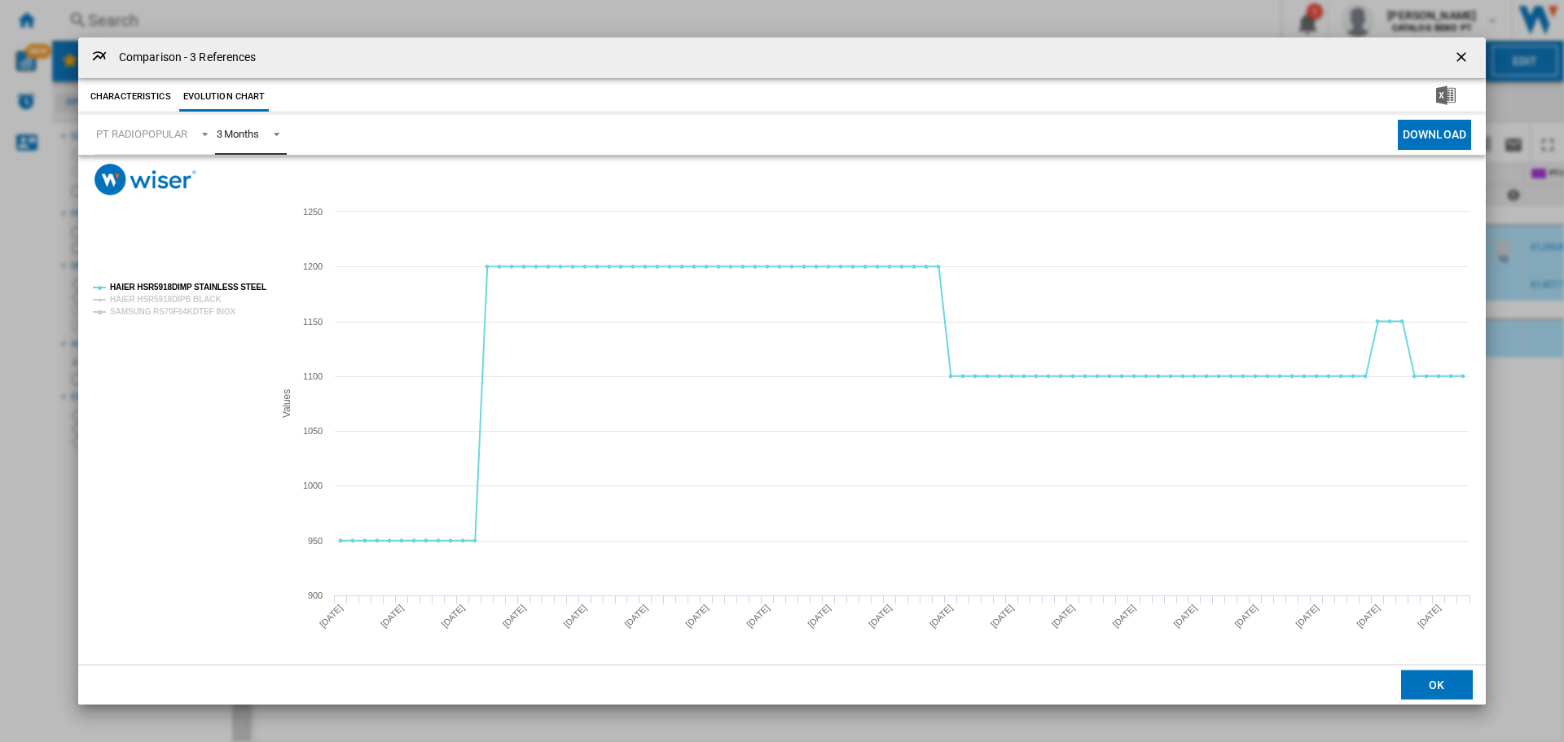
click at [255, 136] on div "3 Months" at bounding box center [238, 134] width 42 height 12
click at [247, 167] on div "6 Months" at bounding box center [238, 174] width 42 height 15
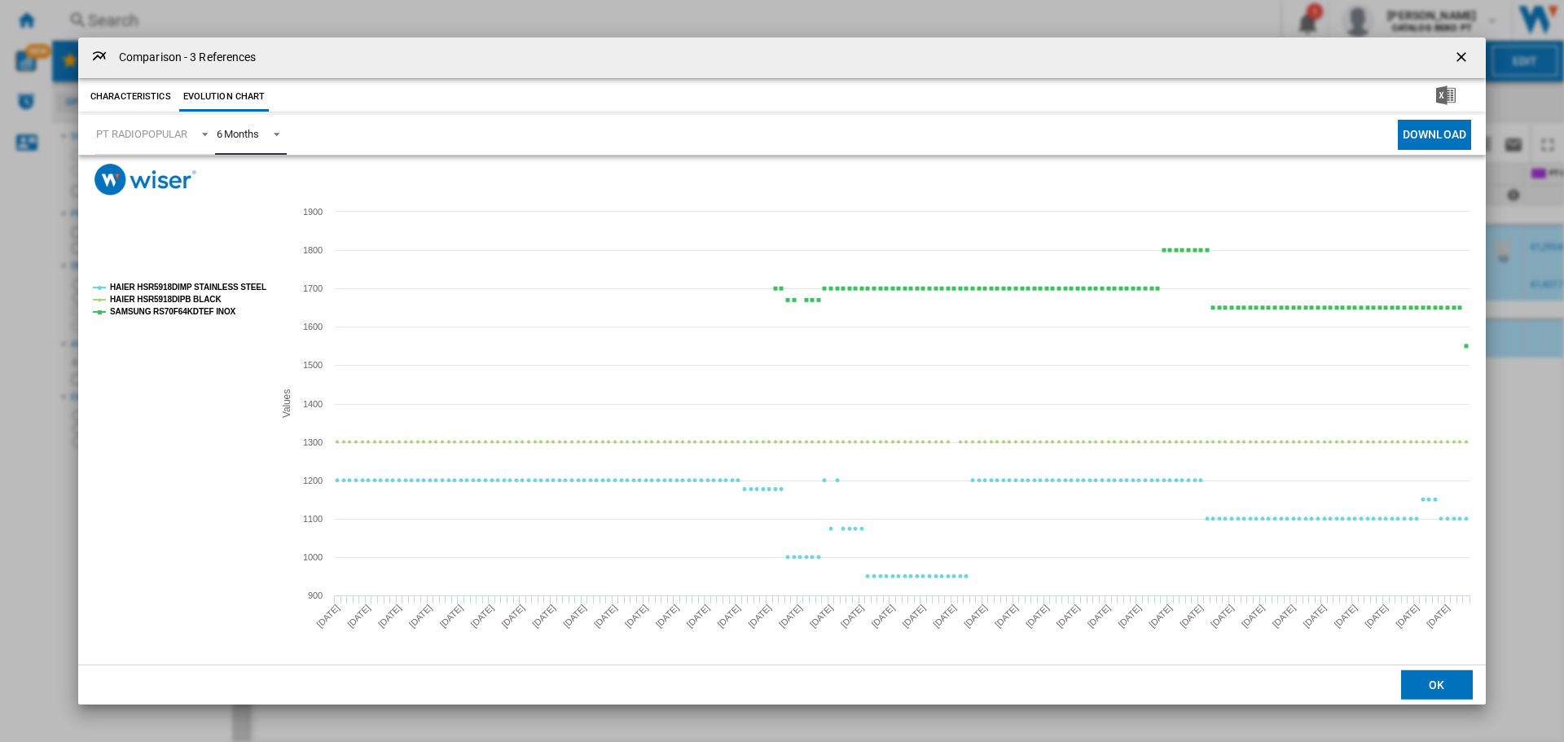
click at [186, 310] on tspan "SAMSUNG RS70F64KDTEF INOX" at bounding box center [173, 311] width 126 height 9
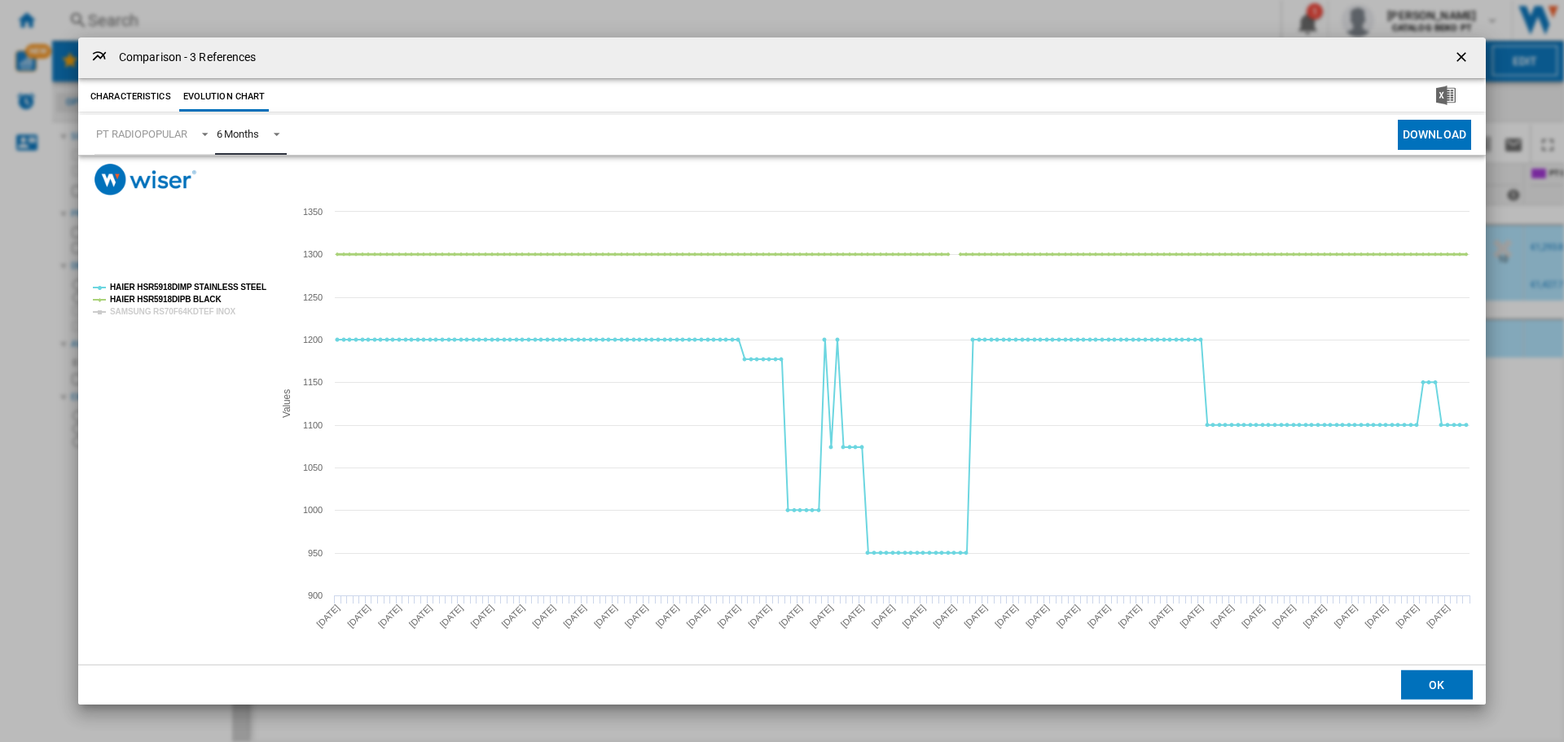
click at [183, 297] on tspan "HAIER HSR5918DIPB BLACK" at bounding box center [166, 299] width 112 height 9
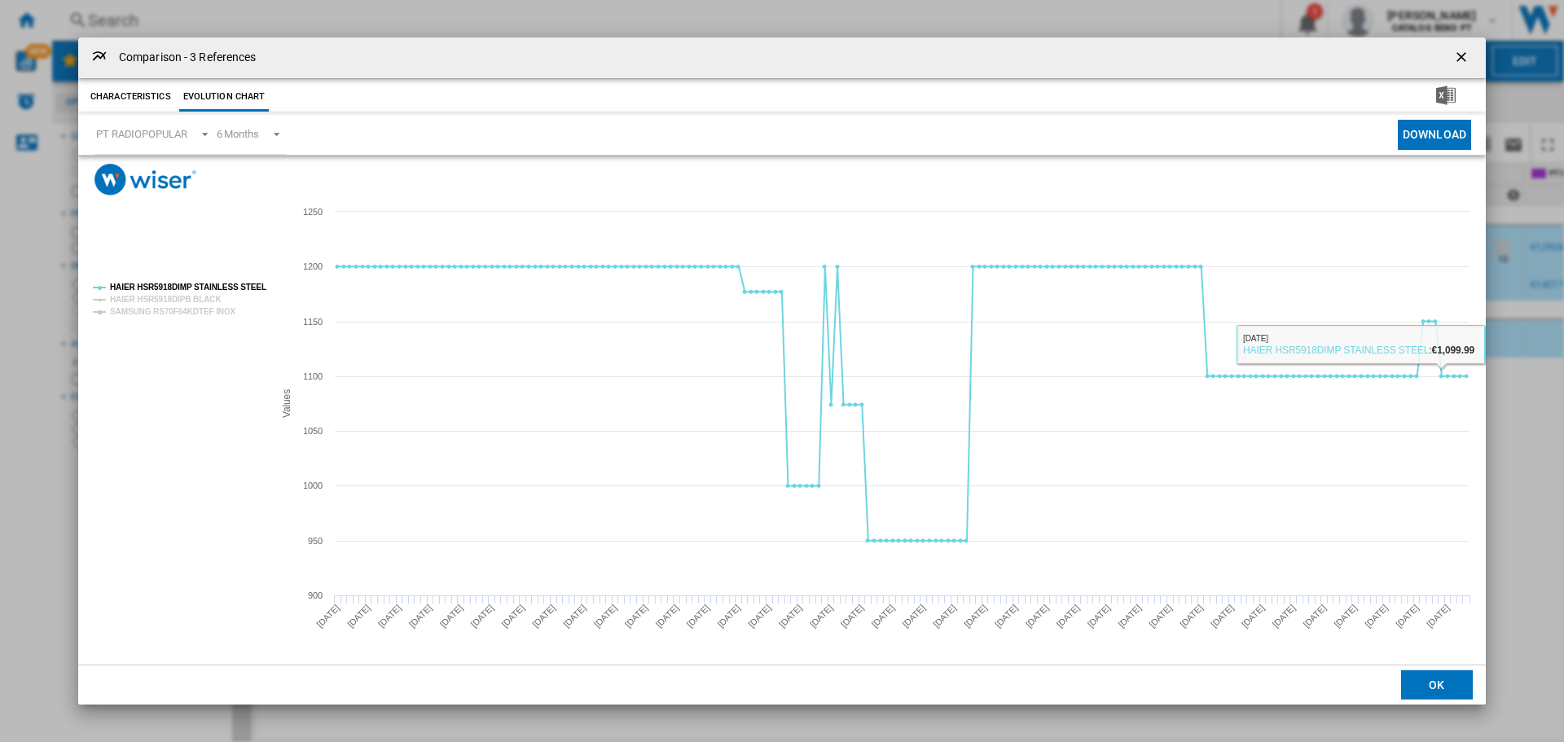
drag, startPoint x: 1460, startPoint y: 685, endPoint x: 1345, endPoint y: 619, distance: 132.5
click at [1454, 687] on button "OK" at bounding box center [1437, 685] width 72 height 29
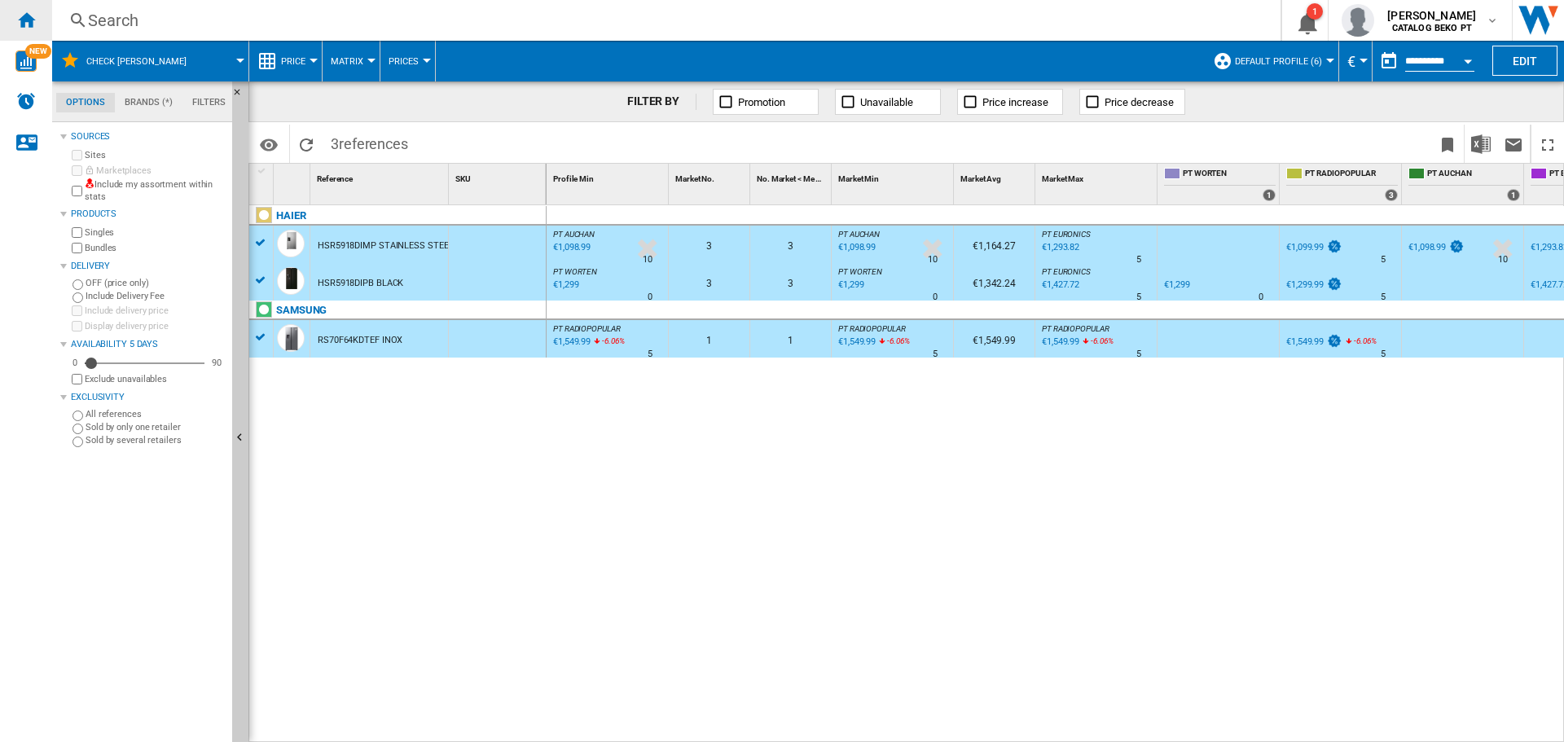
click at [34, 22] on ng-md-icon "Home" at bounding box center [26, 20] width 20 height 20
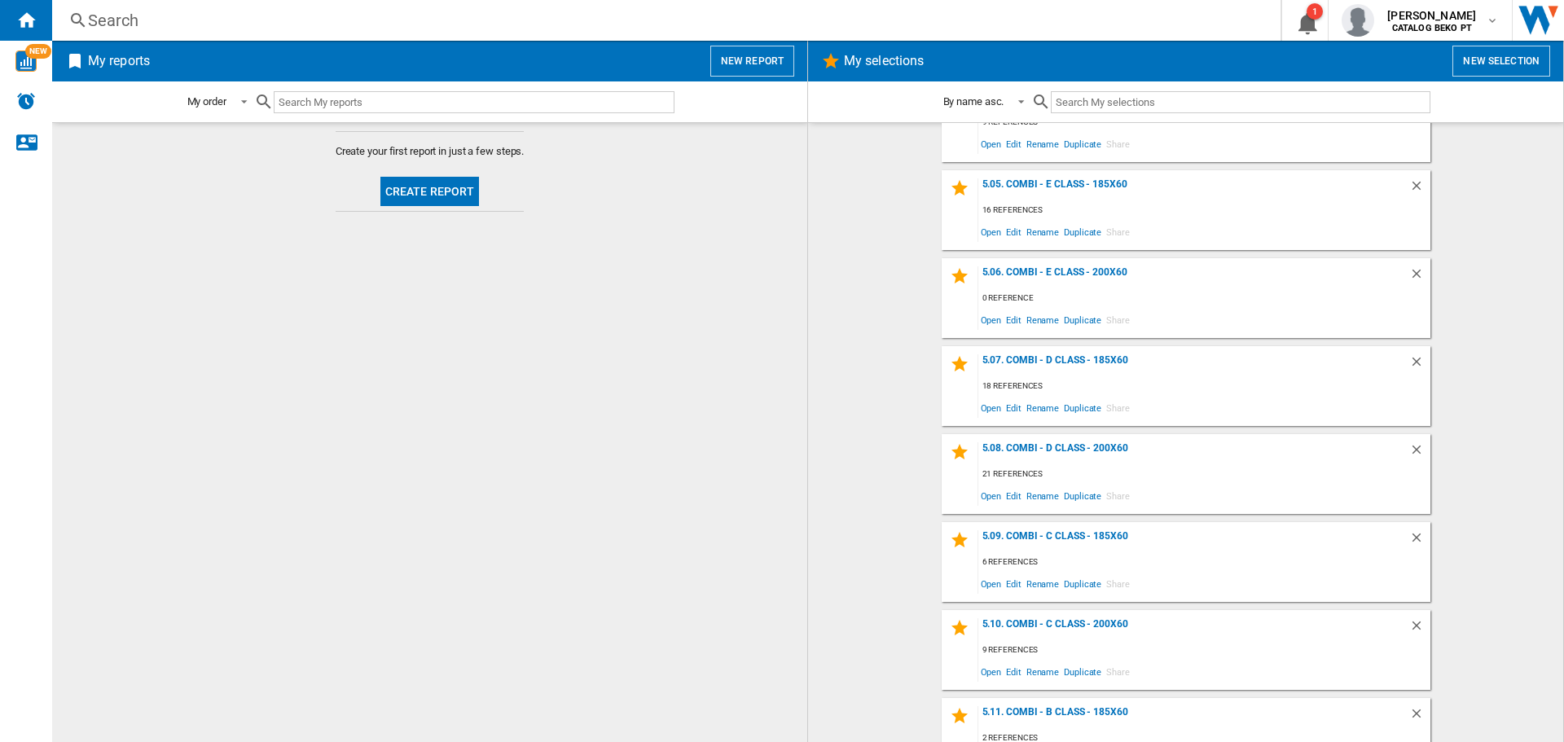
scroll to position [1933, 0]
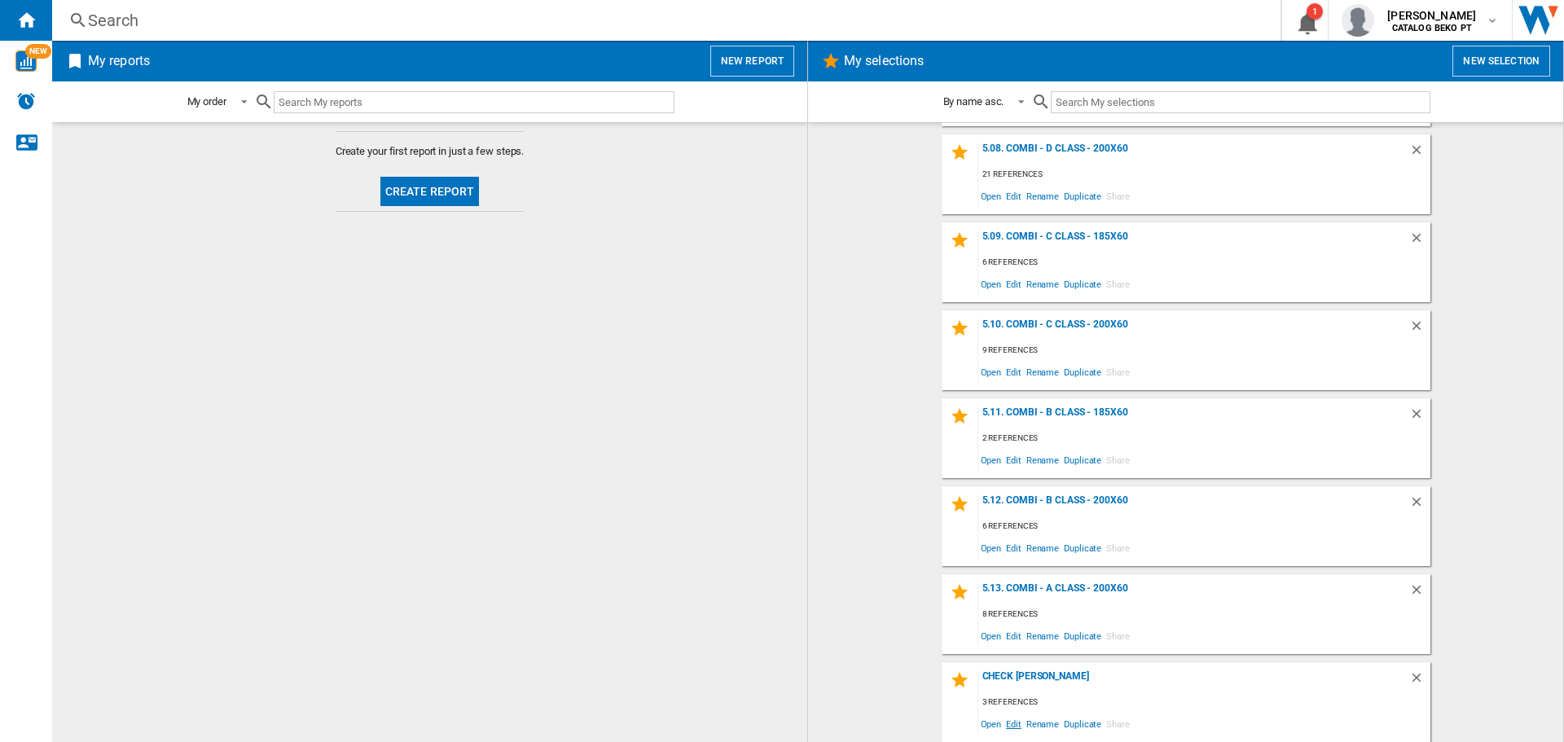
click at [1011, 723] on span "Edit" at bounding box center [1014, 724] width 20 height 22
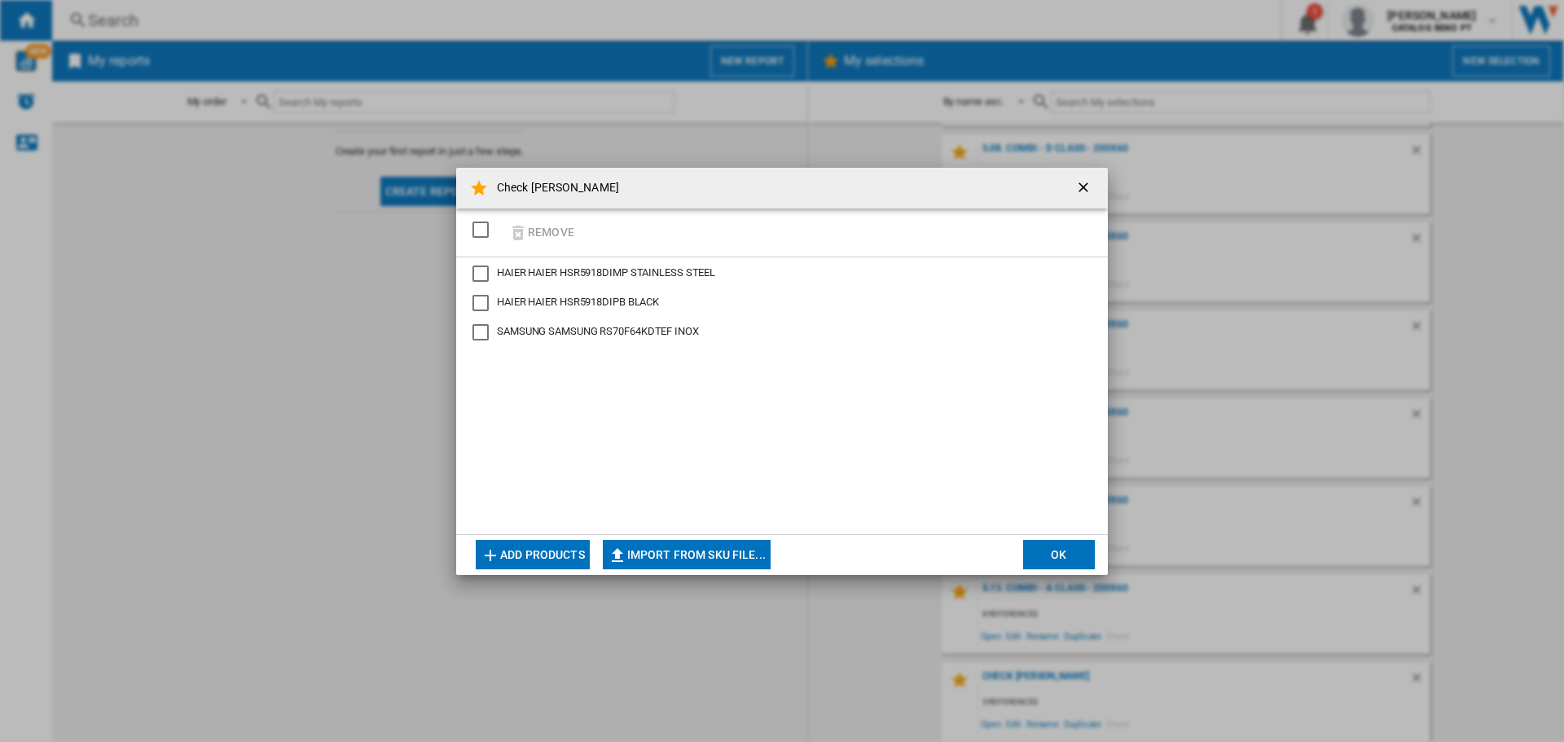
click at [527, 555] on button "Add products" at bounding box center [533, 554] width 114 height 29
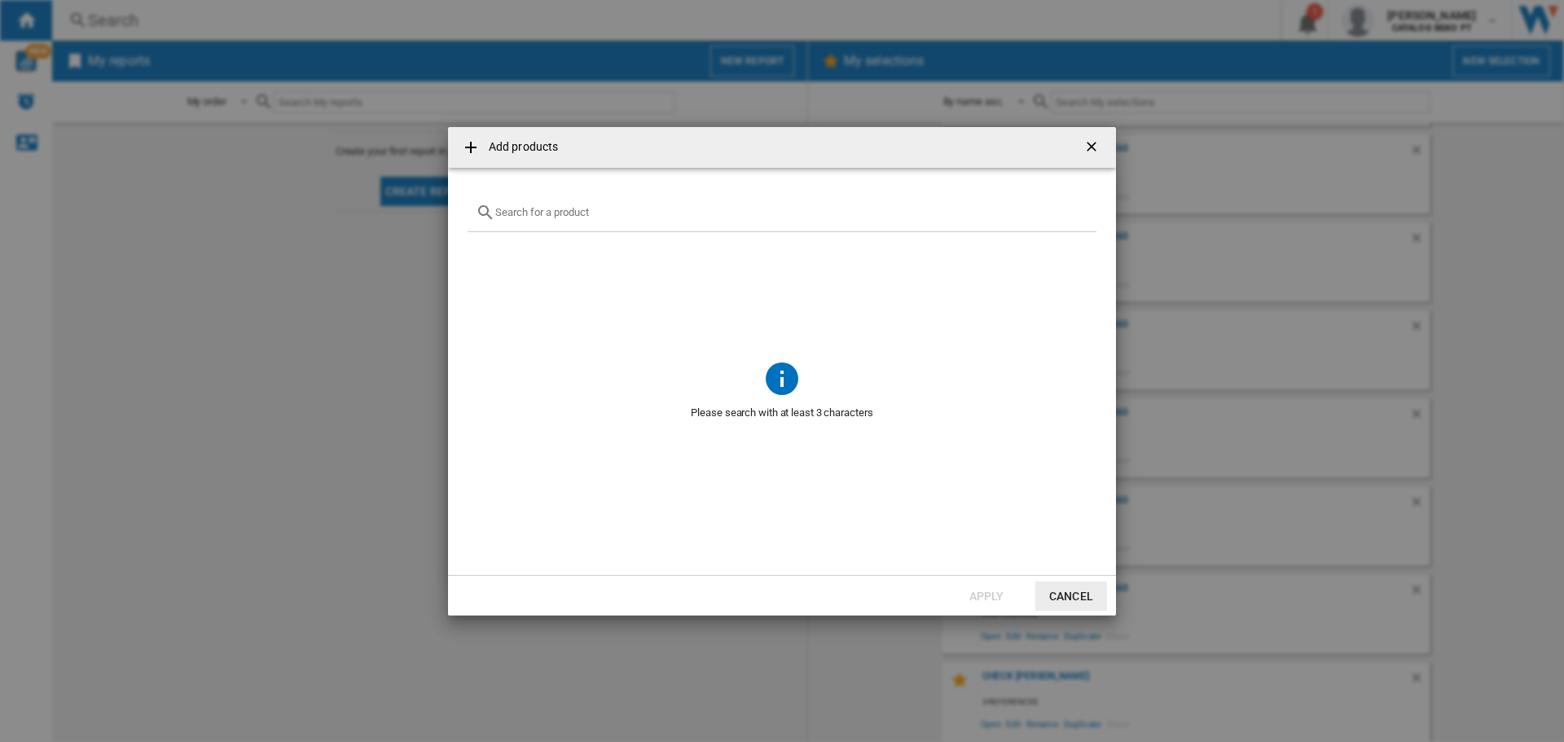
click at [538, 213] on input "Add products ..." at bounding box center [791, 212] width 593 height 12
paste input "RS70F64KDTEF"
type input "RS70F64K"
click at [558, 271] on div "SAMSUNG RS70F64KETEF INOX" at bounding box center [809, 272] width 569 height 16
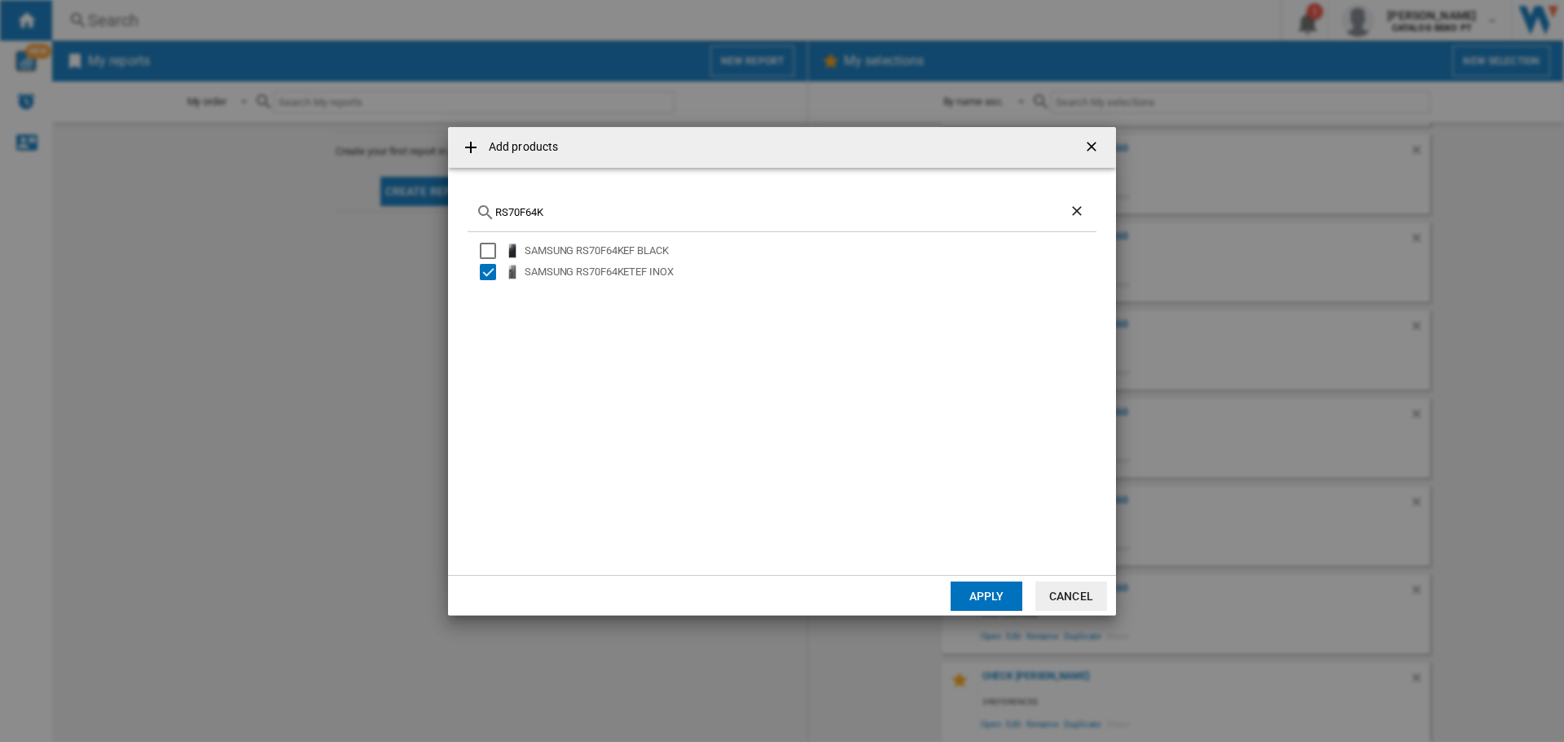
click at [998, 595] on button "Apply" at bounding box center [987, 596] width 72 height 29
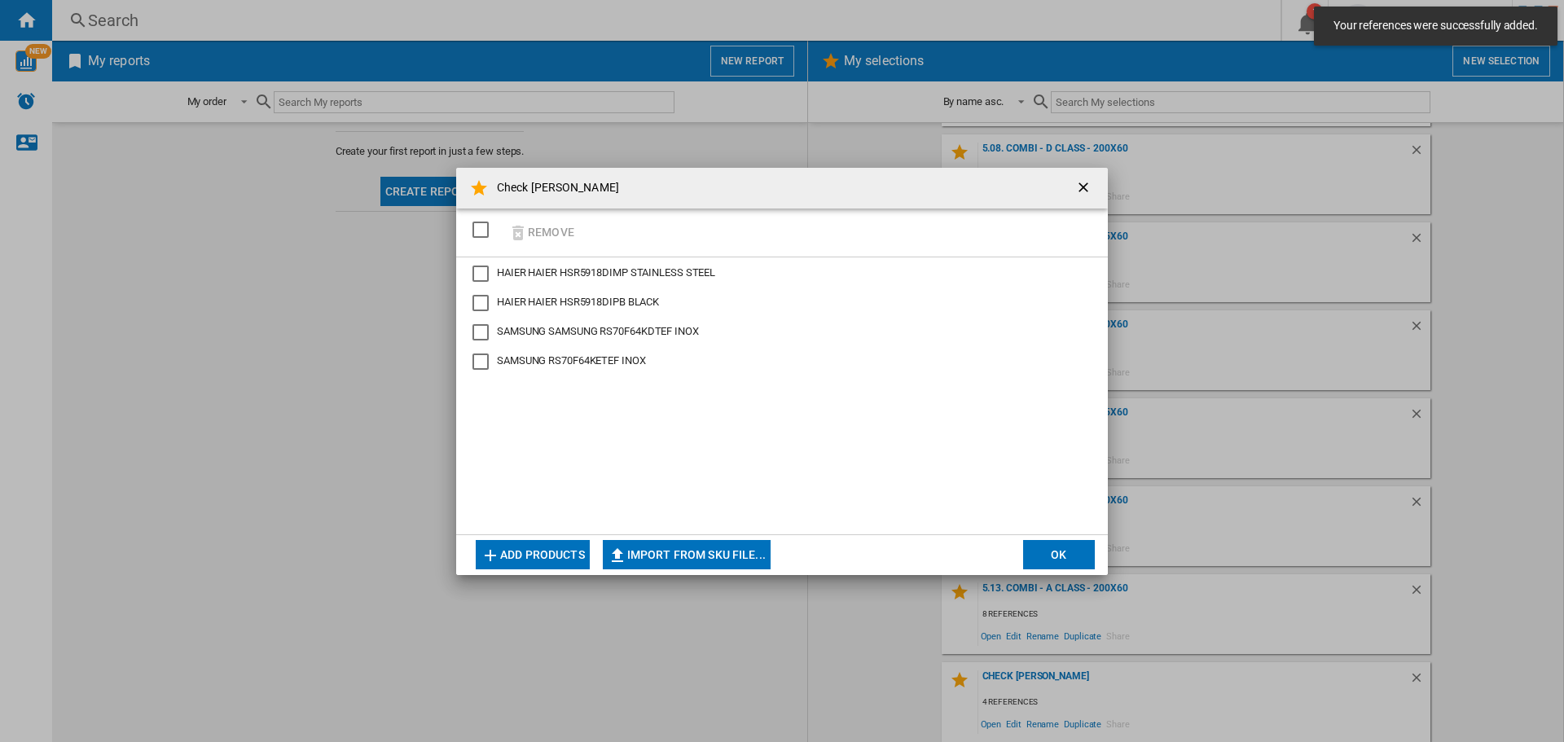
click at [1044, 552] on button "OK" at bounding box center [1059, 554] width 72 height 29
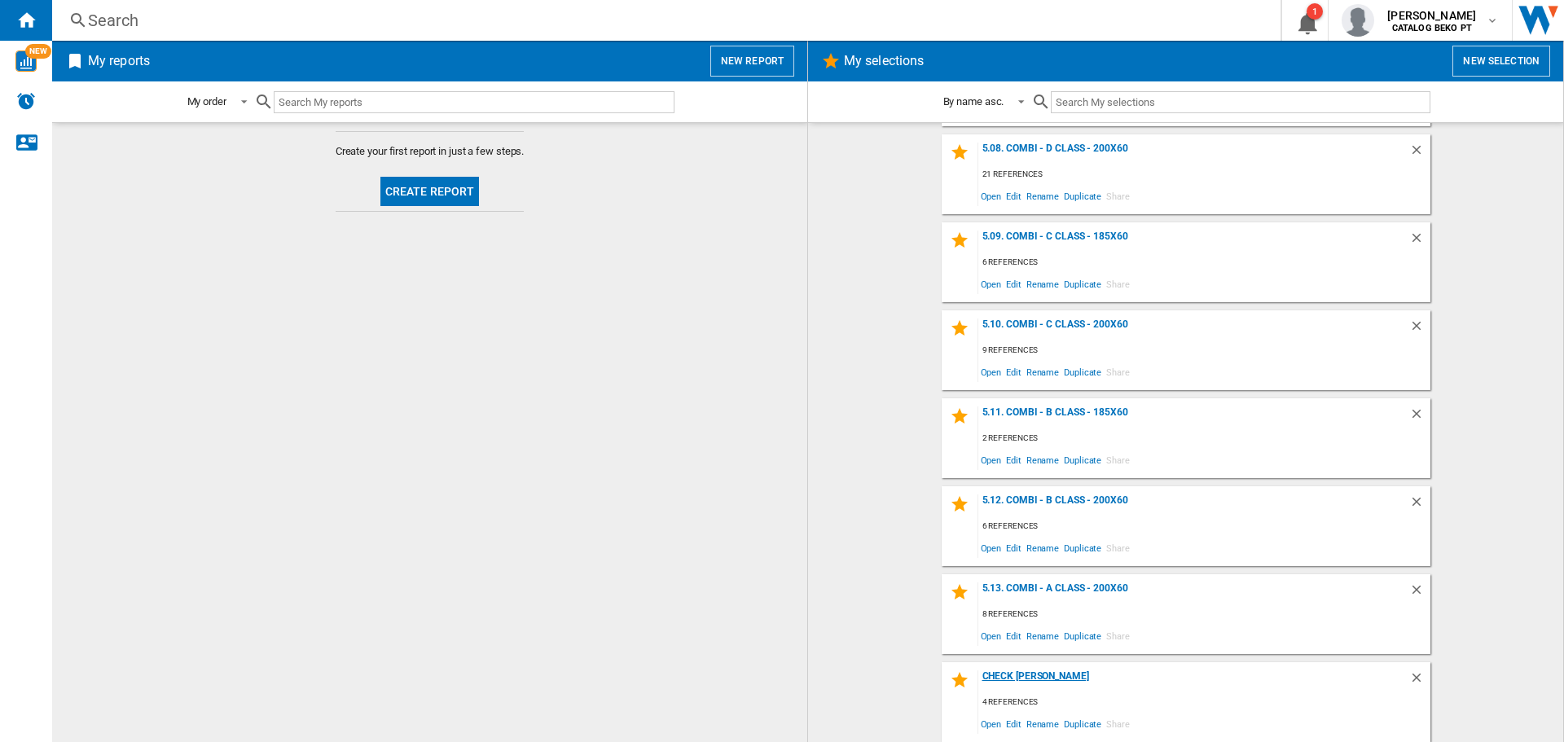
click at [1005, 673] on div "Check [PERSON_NAME]" at bounding box center [1193, 682] width 431 height 22
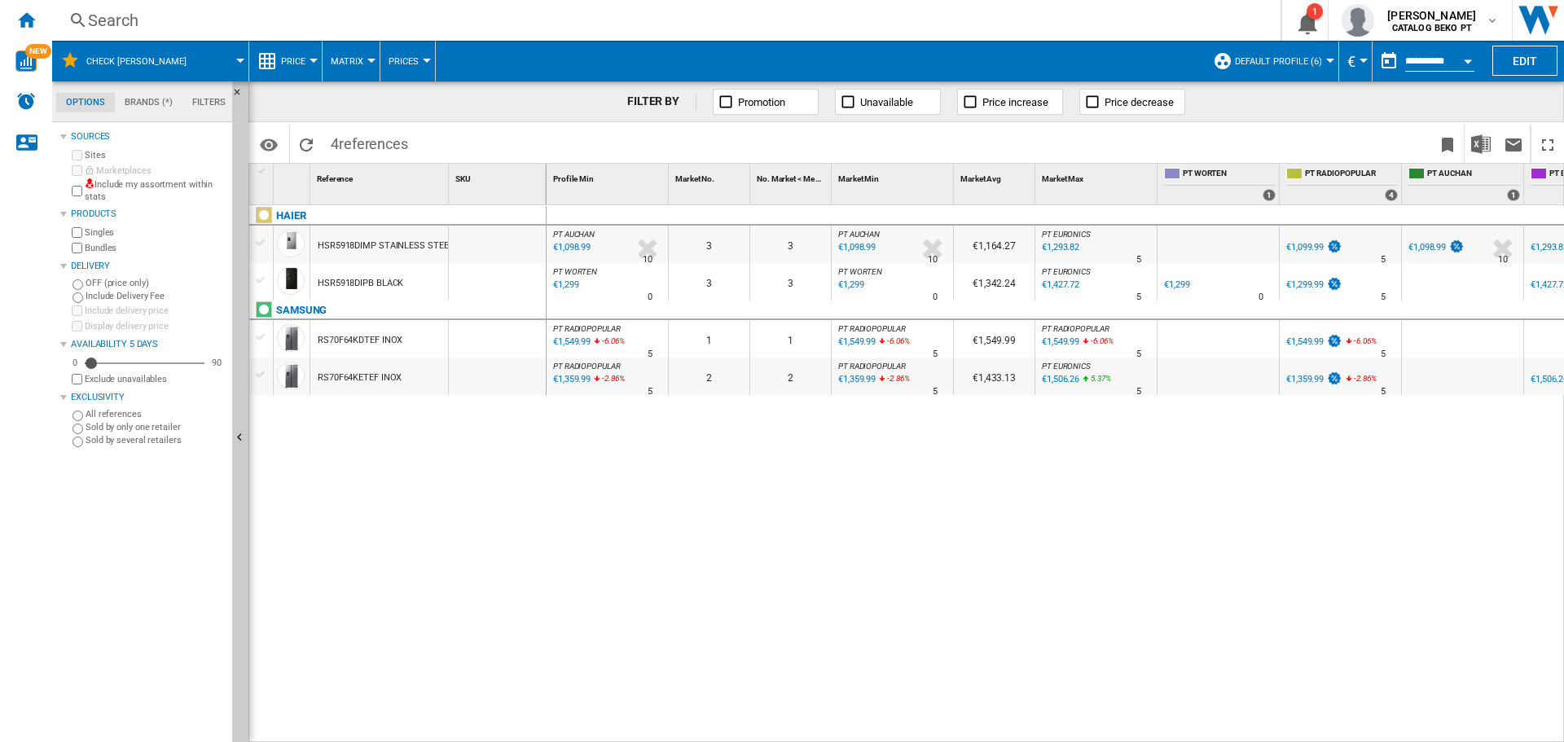
click at [262, 339] on div at bounding box center [261, 337] width 17 height 15
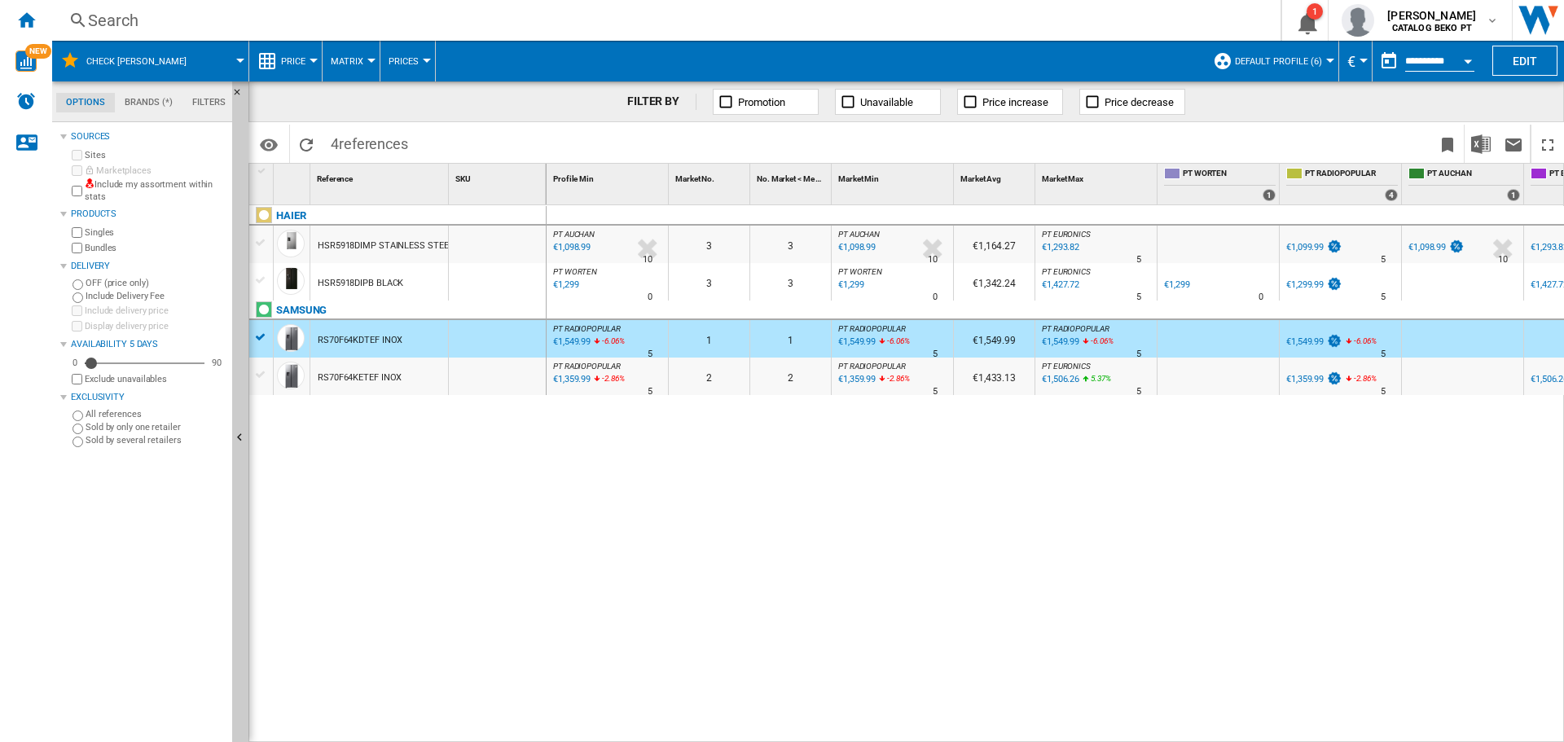
click at [348, 336] on div "RS70F64KDTEF INOX" at bounding box center [360, 340] width 85 height 37
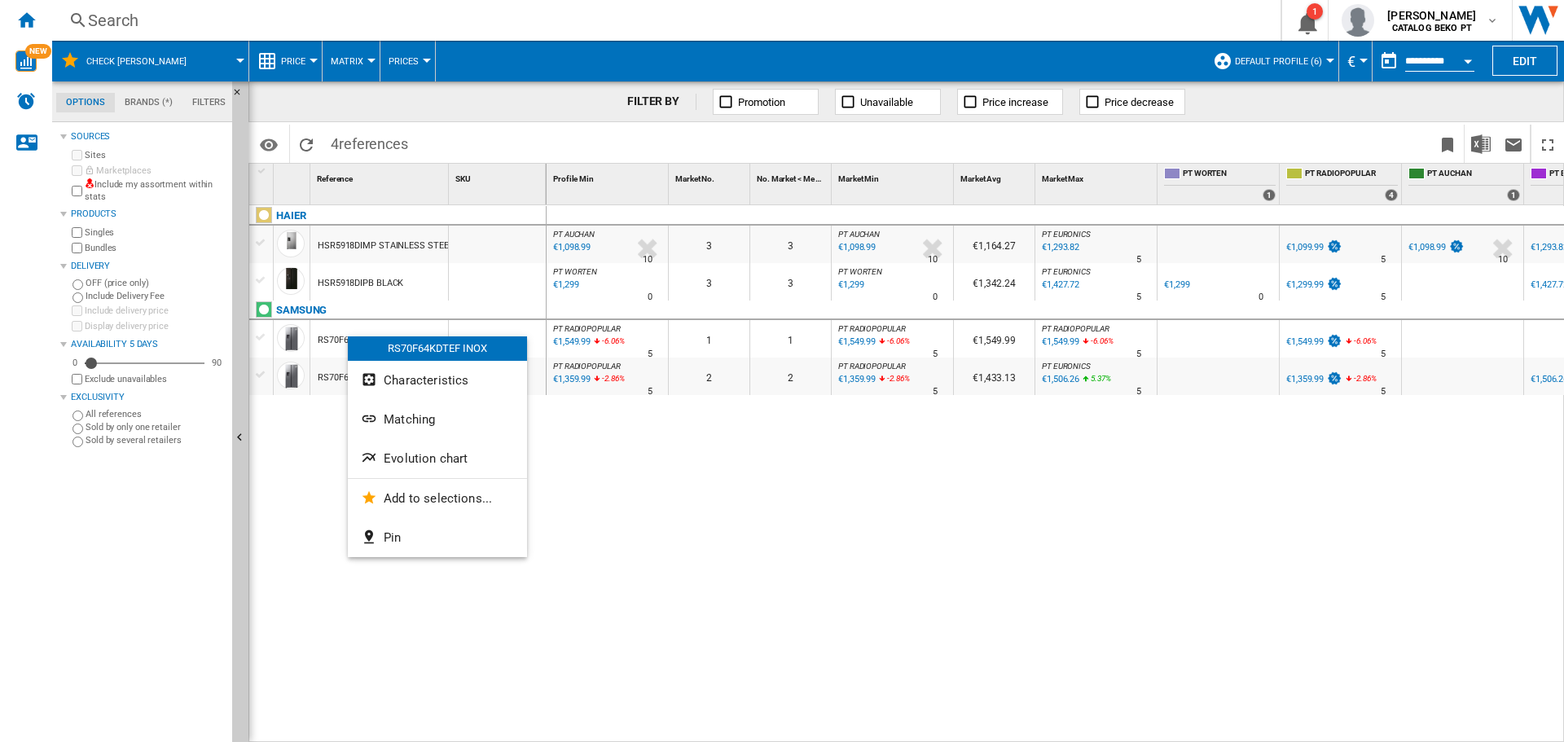
drag, startPoint x: 250, startPoint y: 345, endPoint x: 265, endPoint y: 342, distance: 14.9
click at [257, 343] on div at bounding box center [782, 371] width 1564 height 742
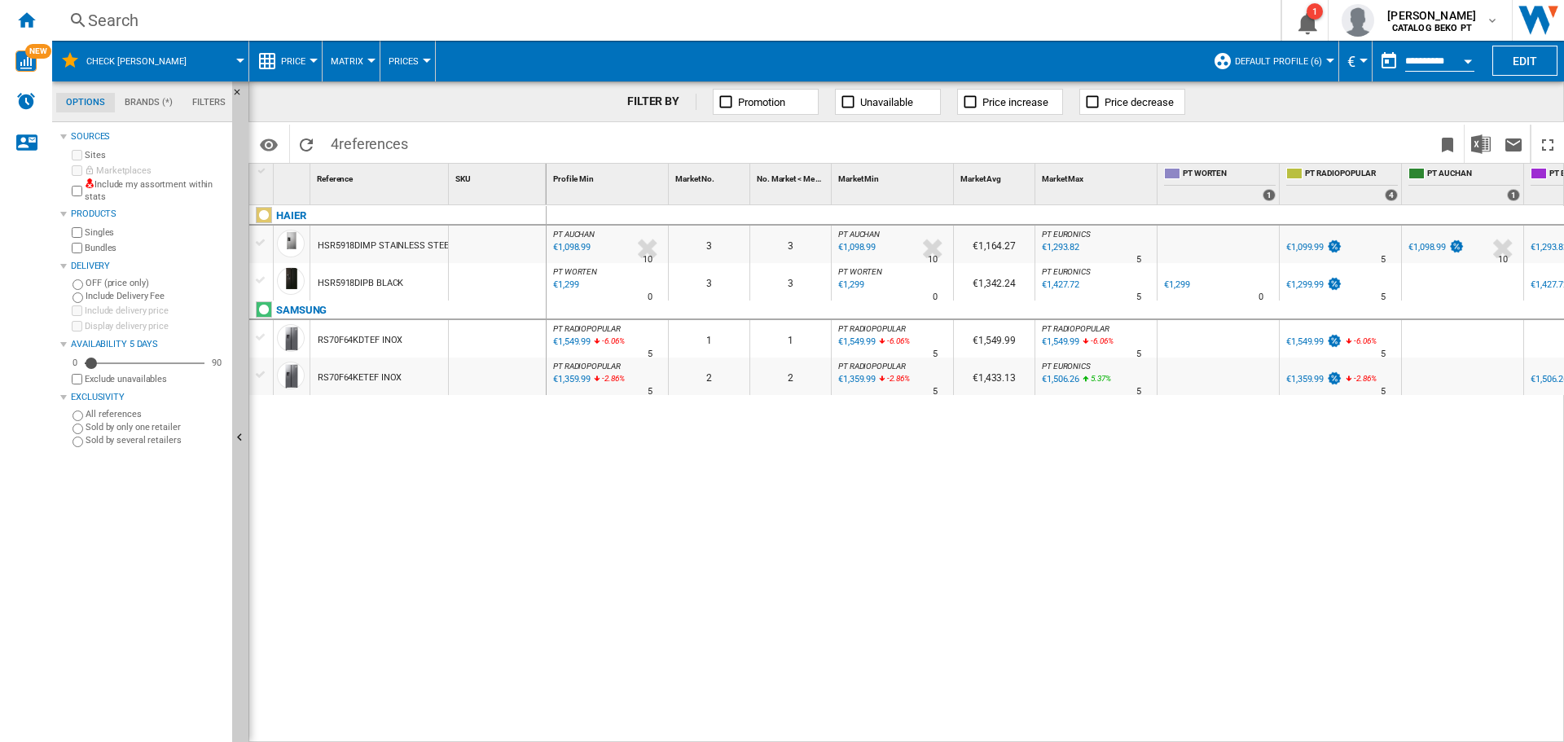
click at [270, 341] on div at bounding box center [261, 337] width 17 height 15
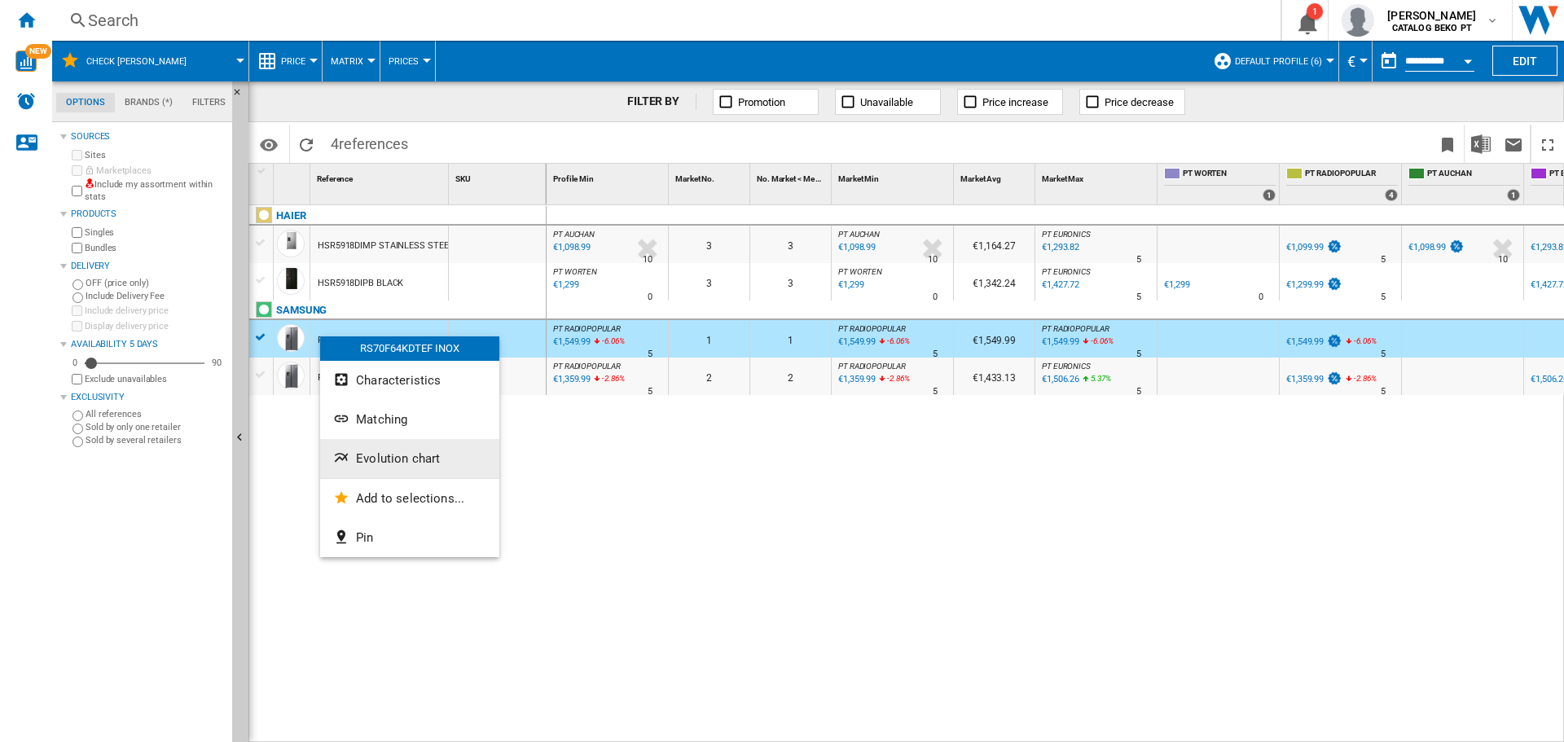
click at [394, 451] on span "Evolution chart" at bounding box center [398, 458] width 84 height 15
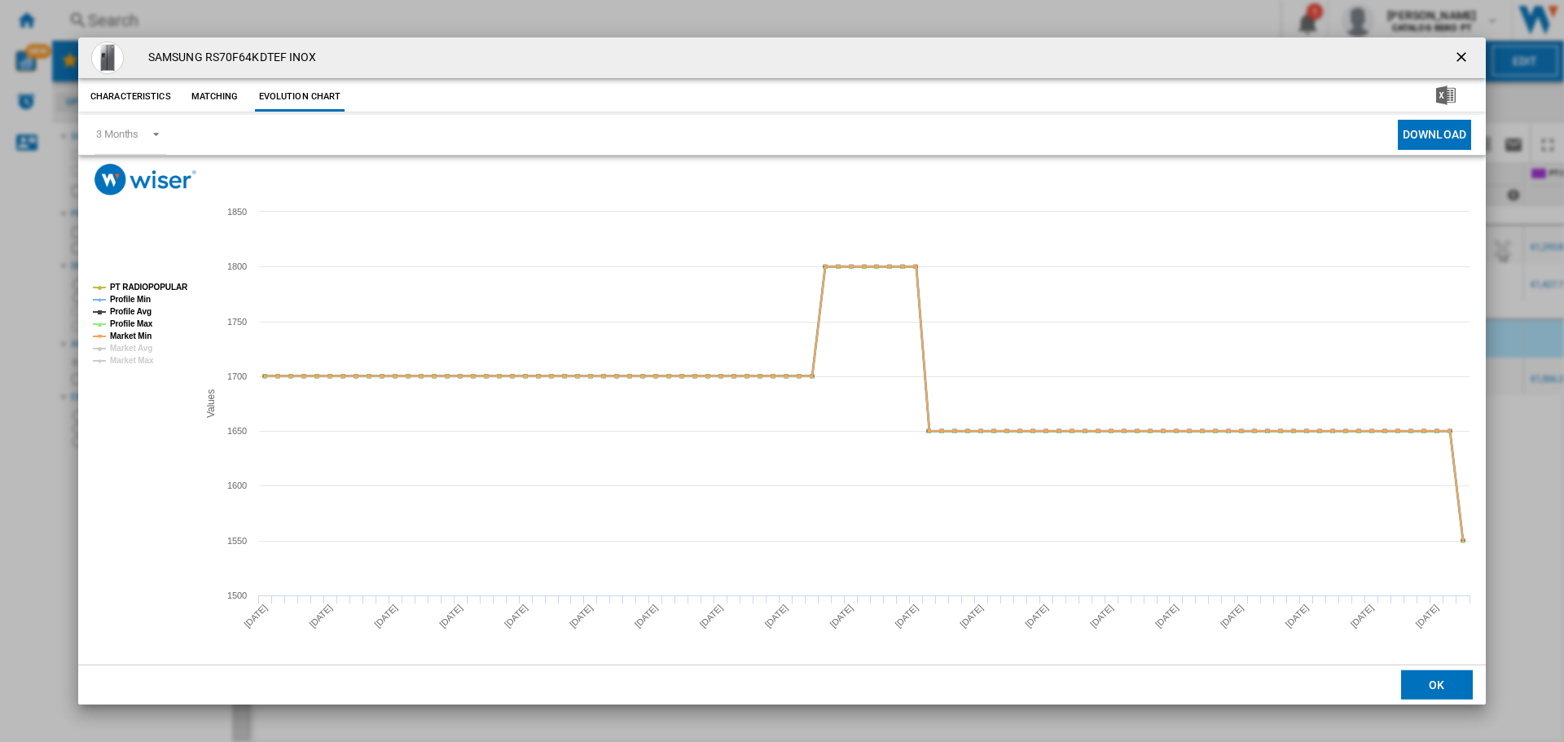
click at [133, 298] on tspan "Profile Min" at bounding box center [130, 299] width 41 height 9
click at [135, 310] on tspan "Profile Avg" at bounding box center [131, 311] width 42 height 9
click at [134, 322] on tspan "Profile Max" at bounding box center [131, 323] width 43 height 9
click at [138, 334] on tspan "Market Min" at bounding box center [131, 336] width 42 height 9
